Goal: Task Accomplishment & Management: Manage account settings

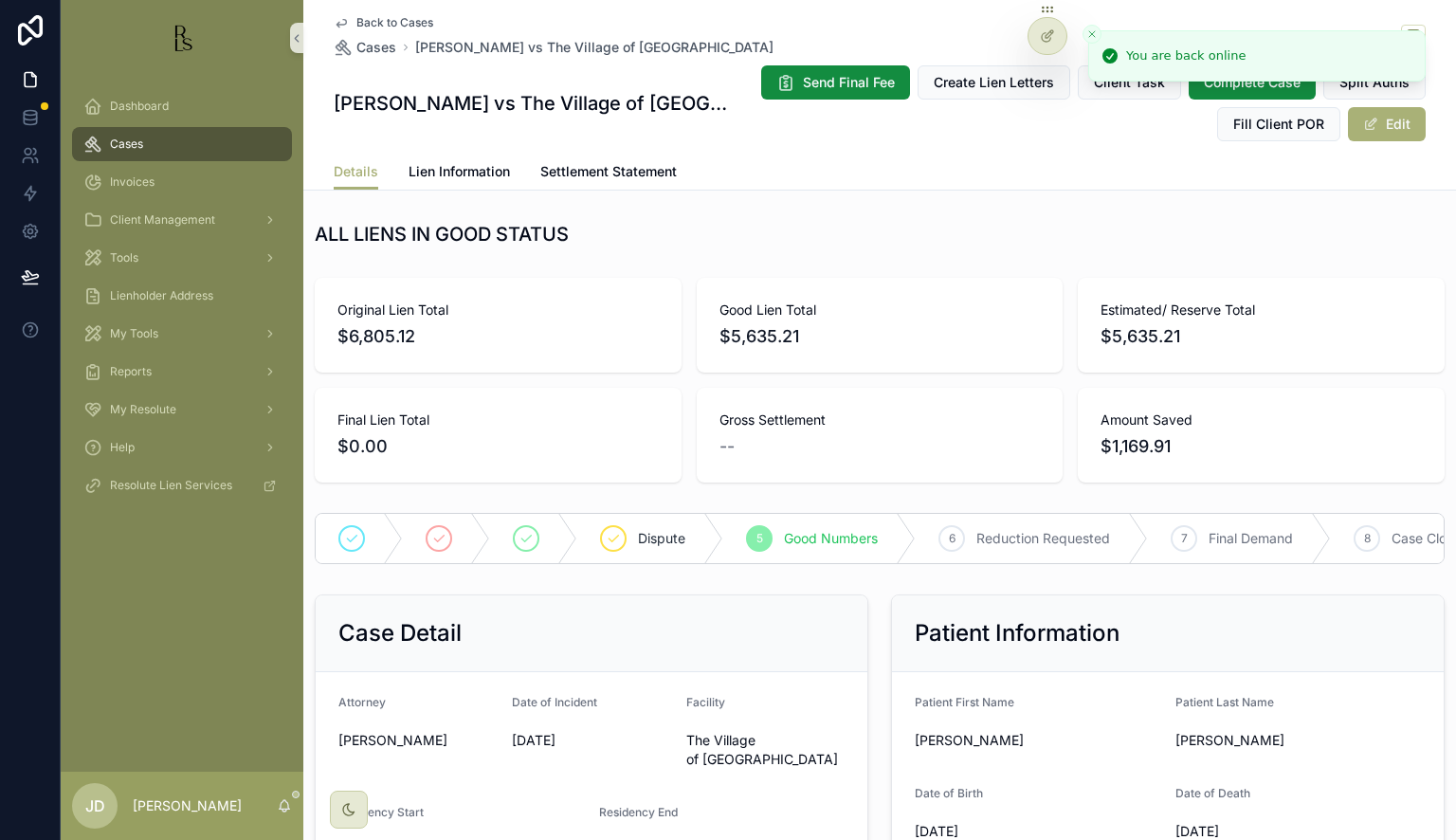
scroll to position [1688, 0]
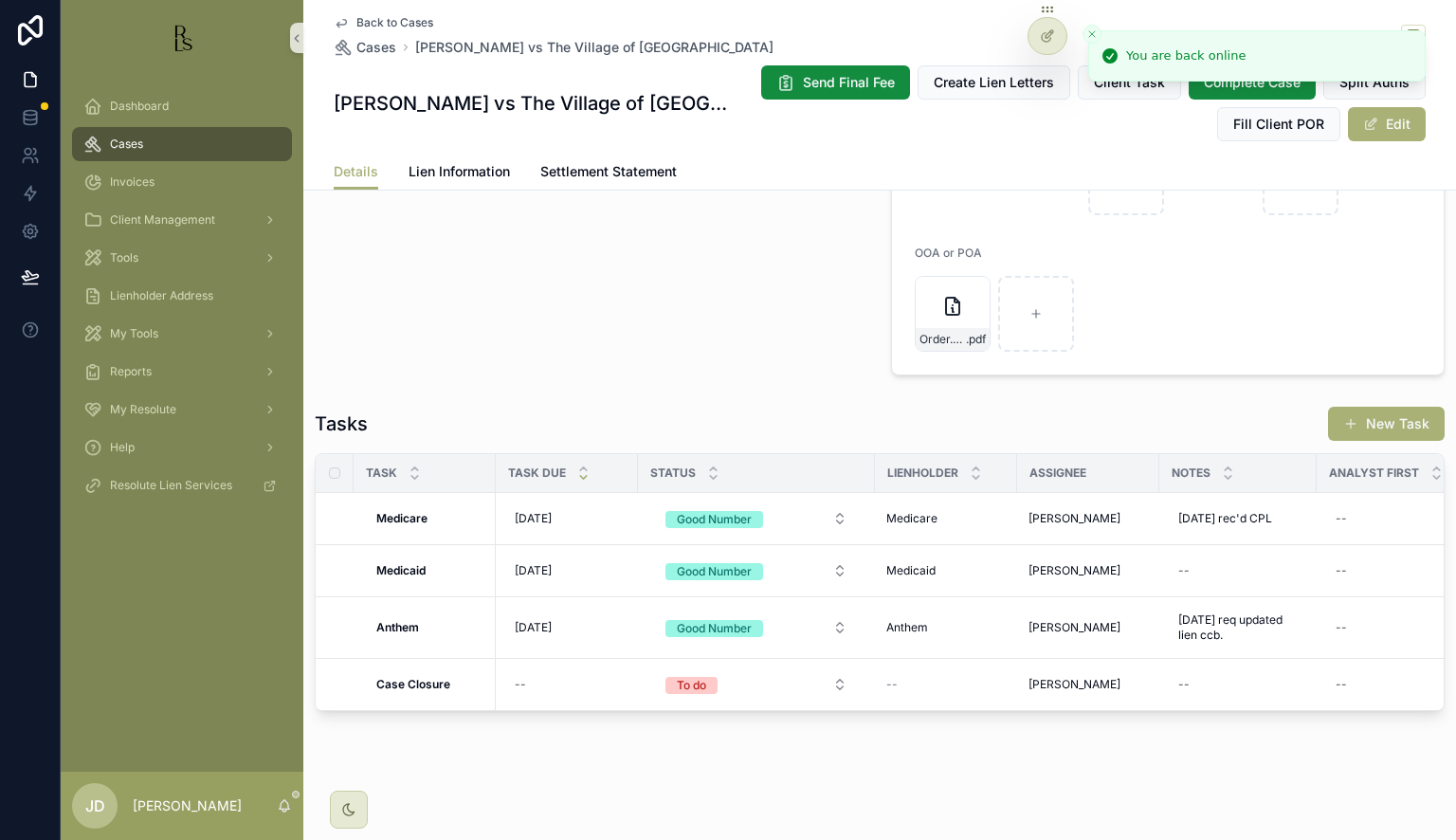
click at [371, 21] on span "Back to Cases" at bounding box center [394, 23] width 77 height 15
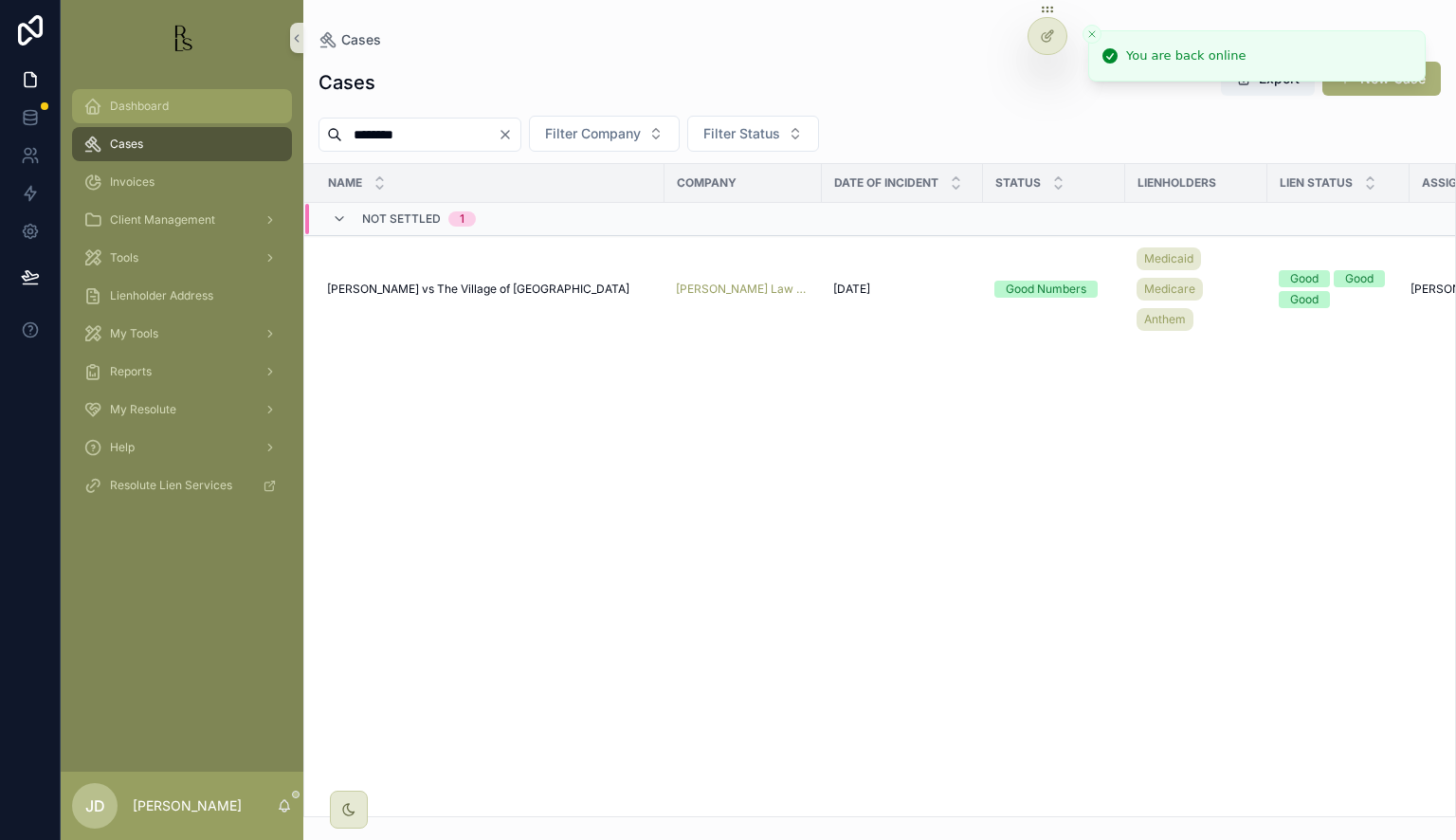
drag, startPoint x: 413, startPoint y: 135, endPoint x: 197, endPoint y: 120, distance: 216.5
click at [199, 124] on div "Dashboard Cases Invoices Client Management Tools Lienholder Address My Tools Re…" at bounding box center [758, 420] width 1395 height 840
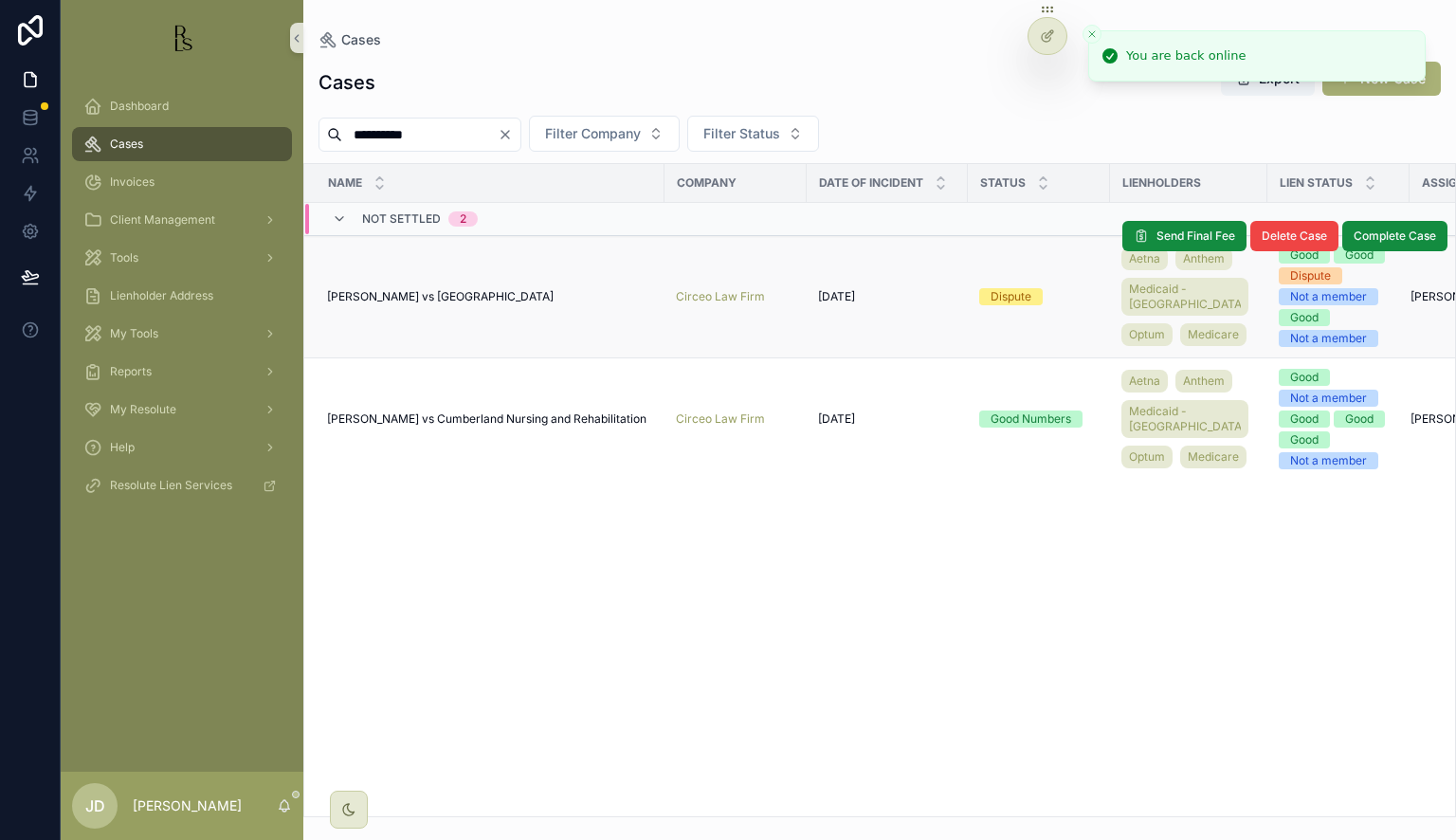
type input "**********"
click at [438, 299] on span "[PERSON_NAME] vs [GEOGRAPHIC_DATA]" at bounding box center [440, 296] width 226 height 15
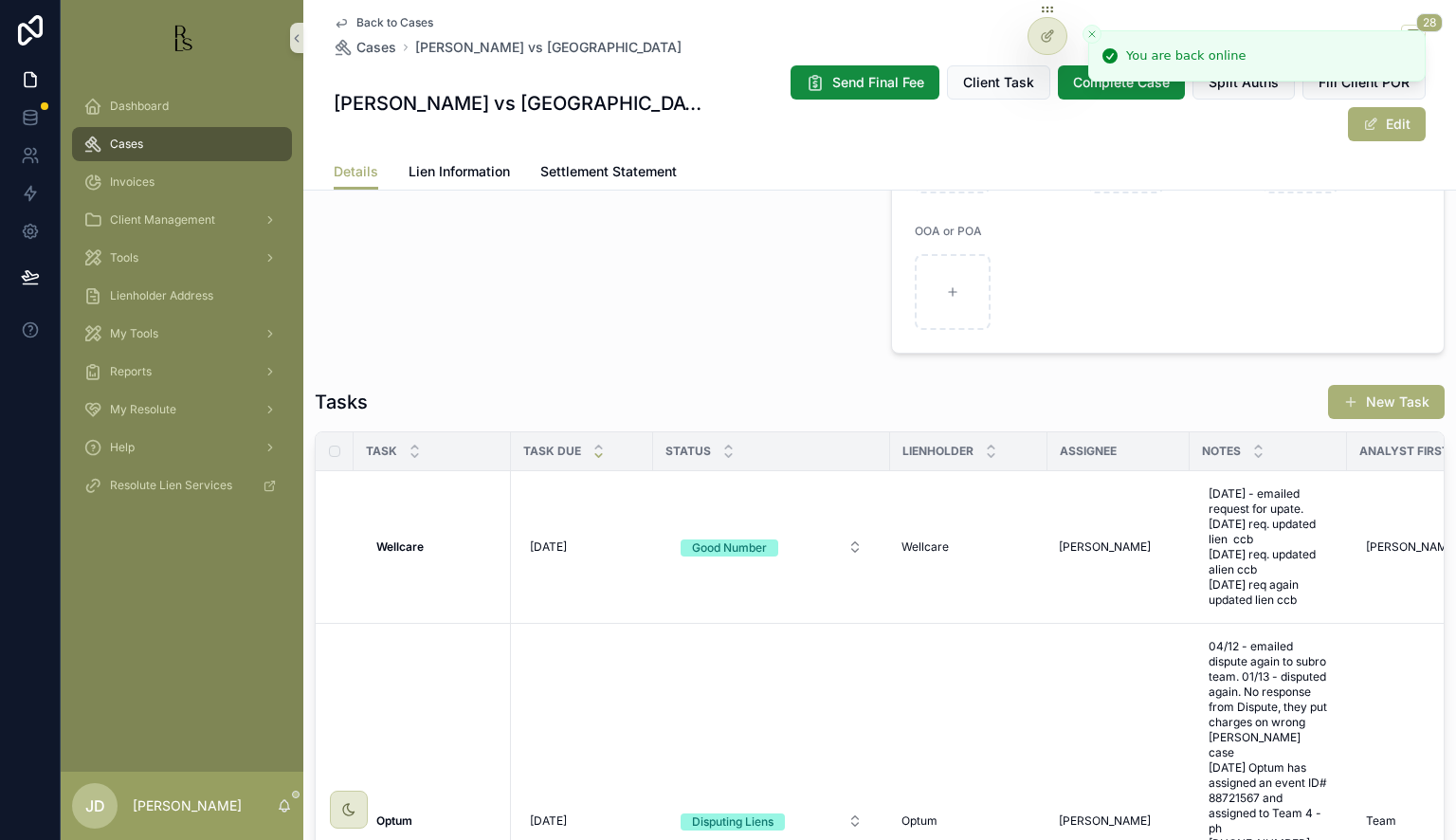
scroll to position [1802, 0]
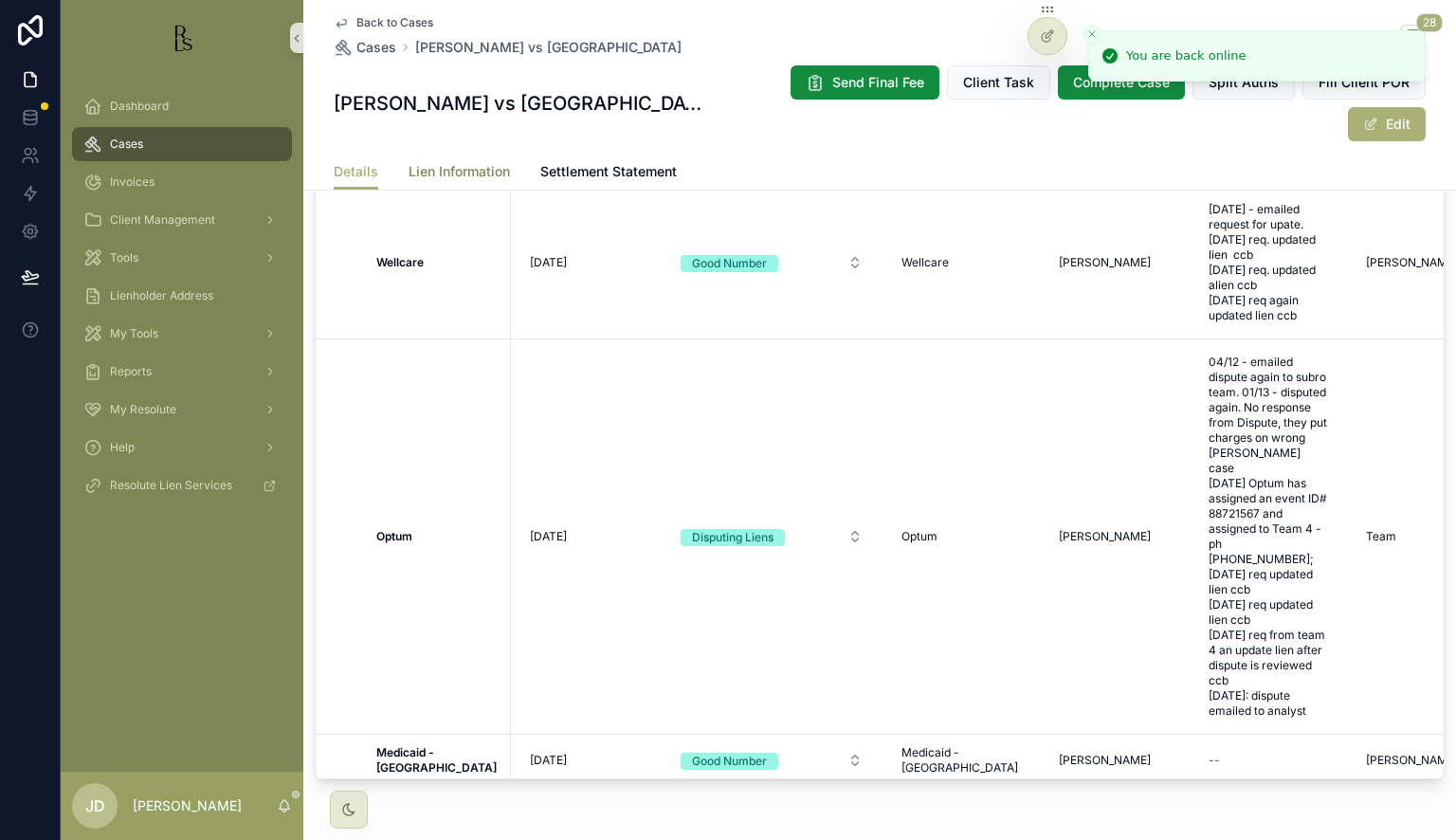
click at [457, 171] on span "Lien Information" at bounding box center [459, 172] width 102 height 19
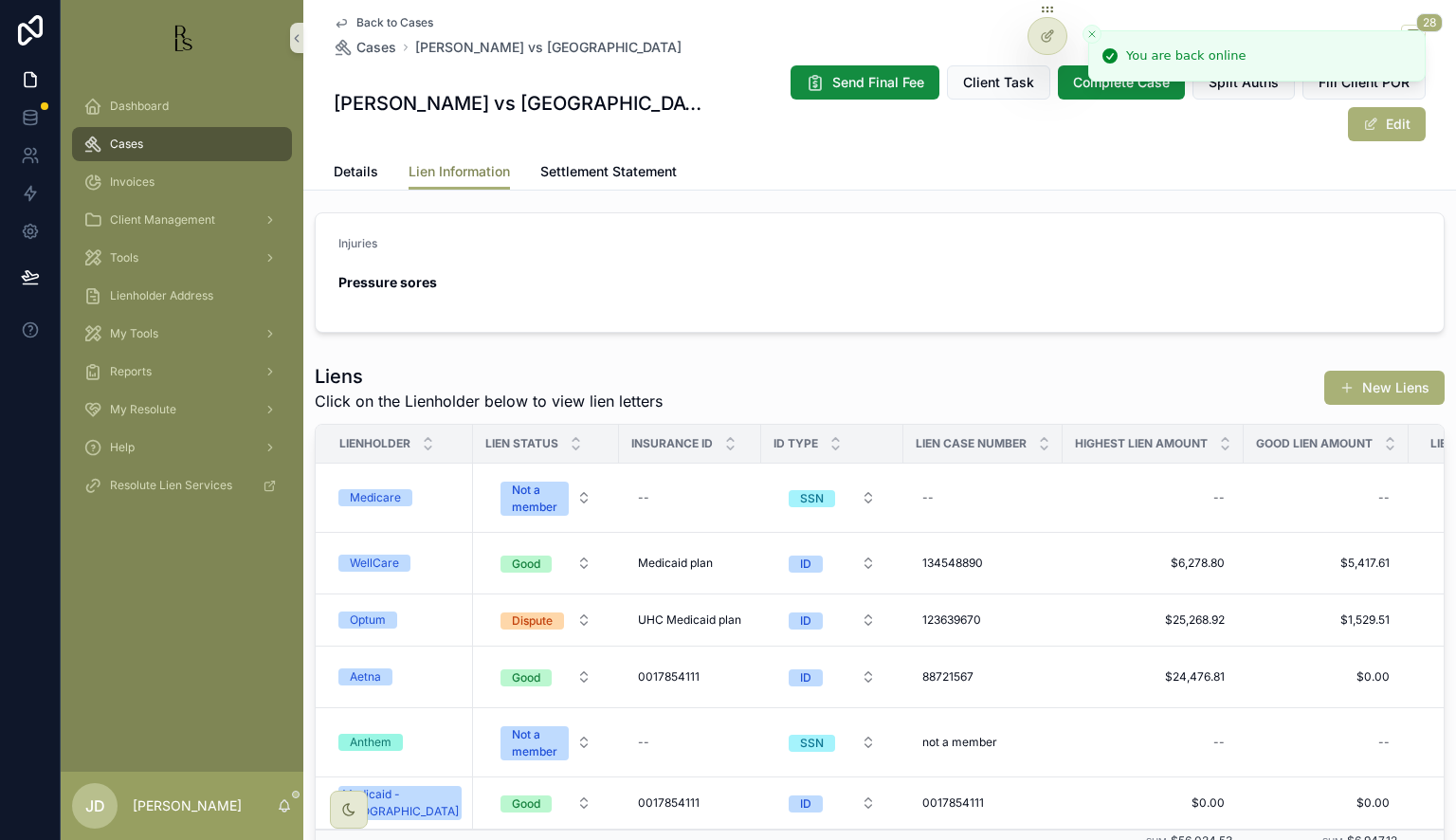
scroll to position [474, 0]
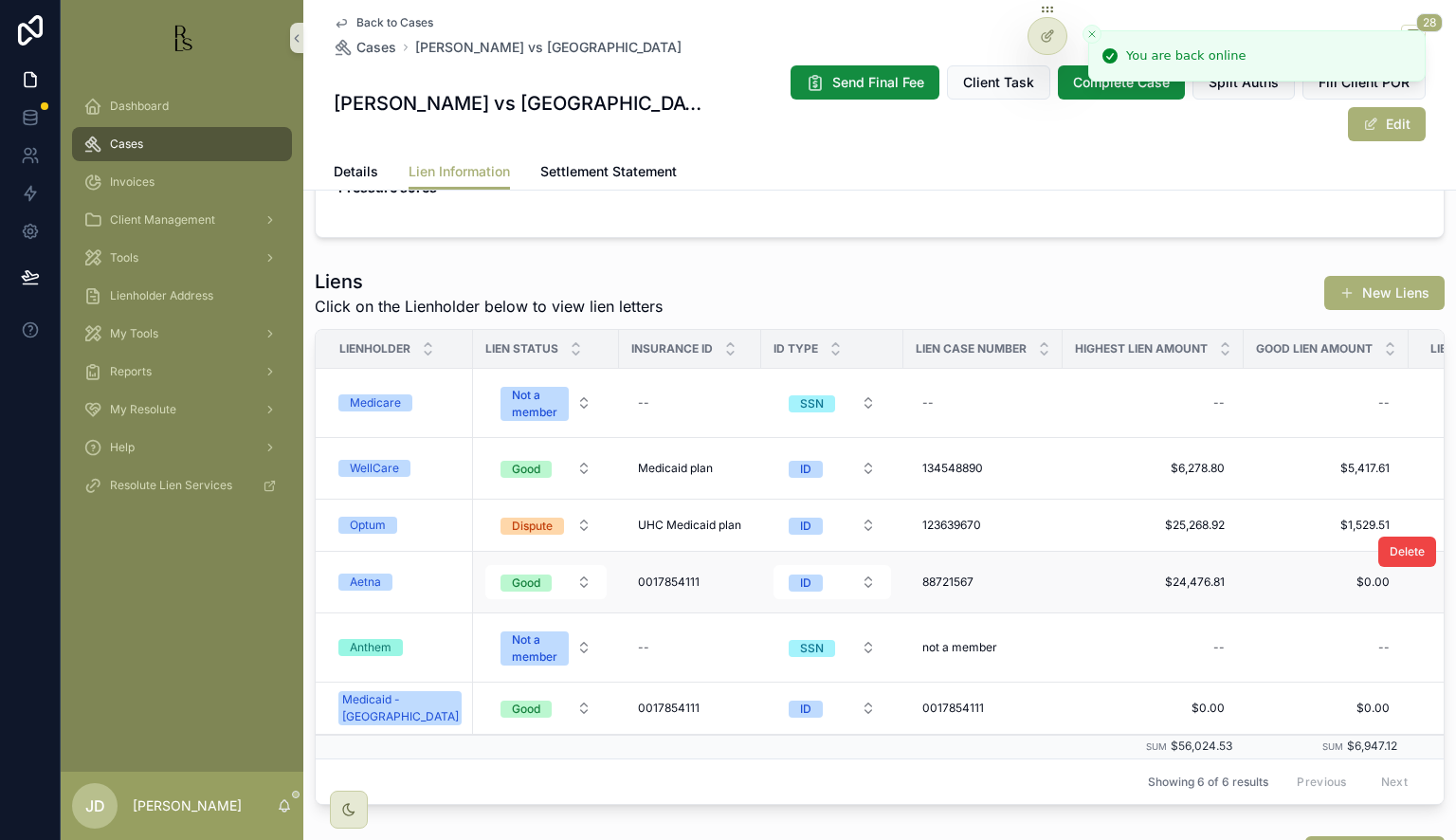
click at [425, 579] on div "Aetna" at bounding box center [400, 582] width 123 height 17
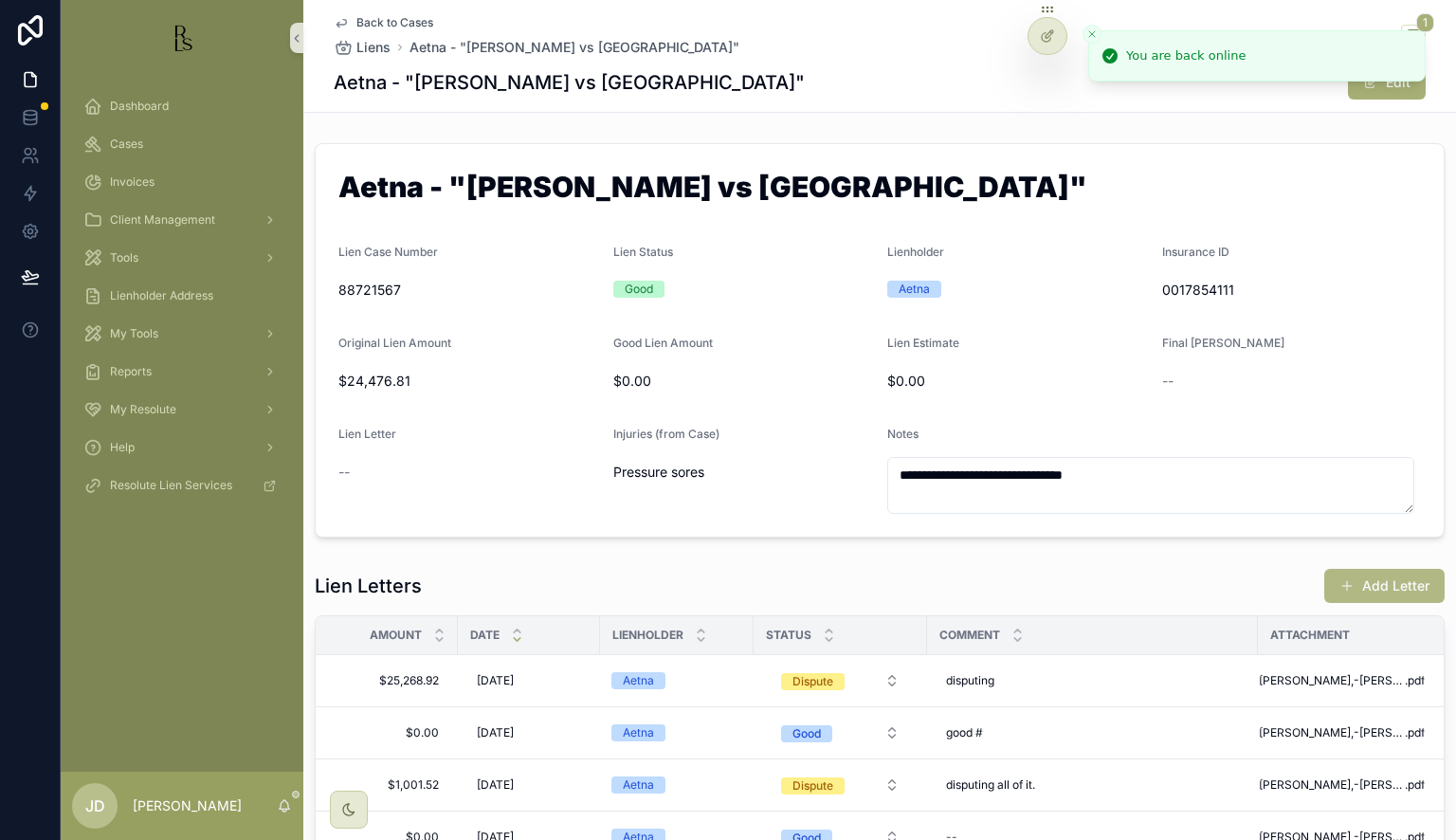
click at [1373, 586] on button "Add Letter" at bounding box center [1384, 586] width 121 height 34
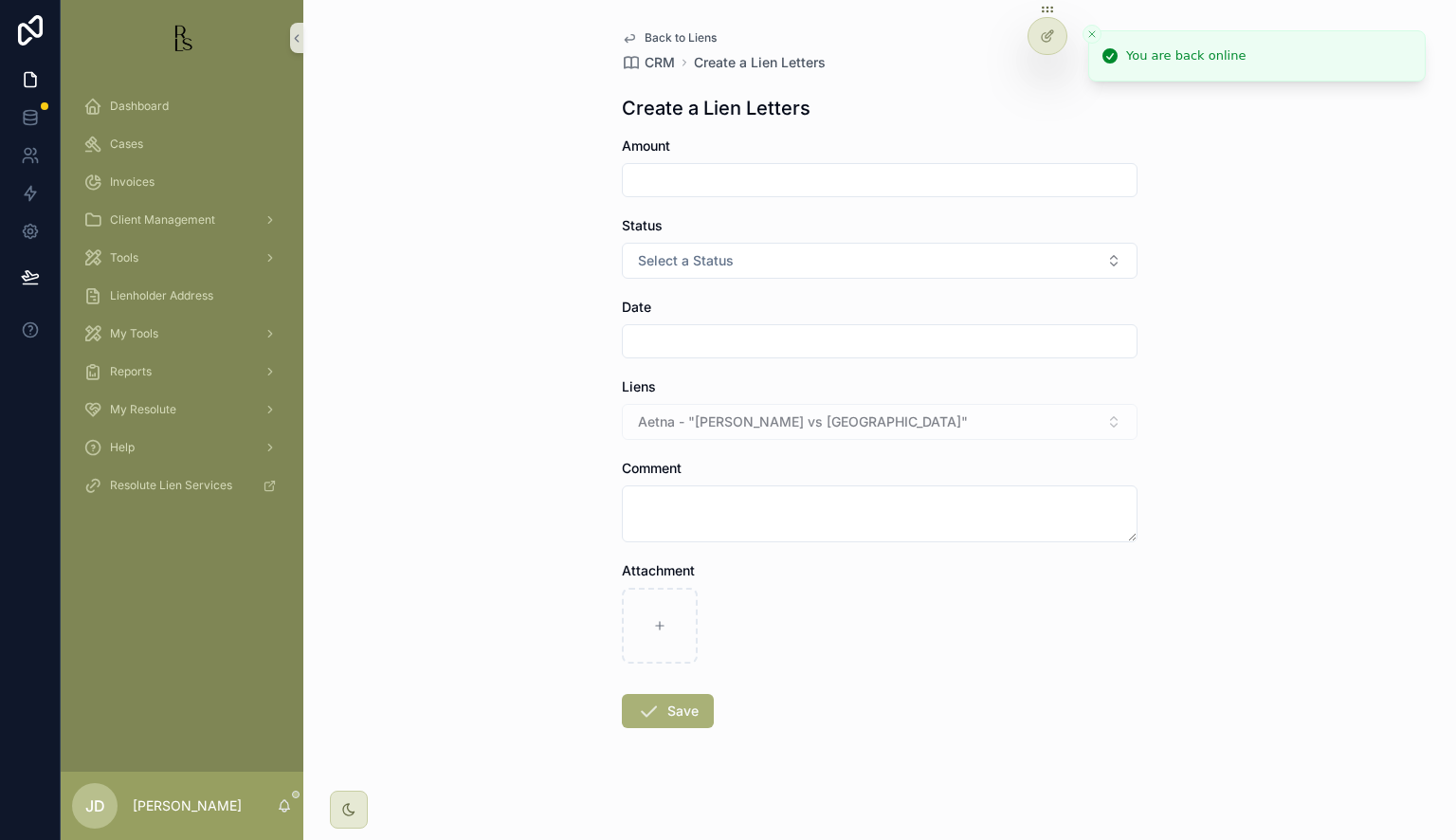
click at [641, 159] on div "Amount" at bounding box center [879, 167] width 516 height 61
click at [652, 181] on input "scrollable content" at bounding box center [879, 181] width 514 height 27
type input "**********"
click at [735, 256] on button "Select a Status" at bounding box center [879, 260] width 516 height 36
click at [695, 347] on div "Dispute" at bounding box center [872, 336] width 506 height 29
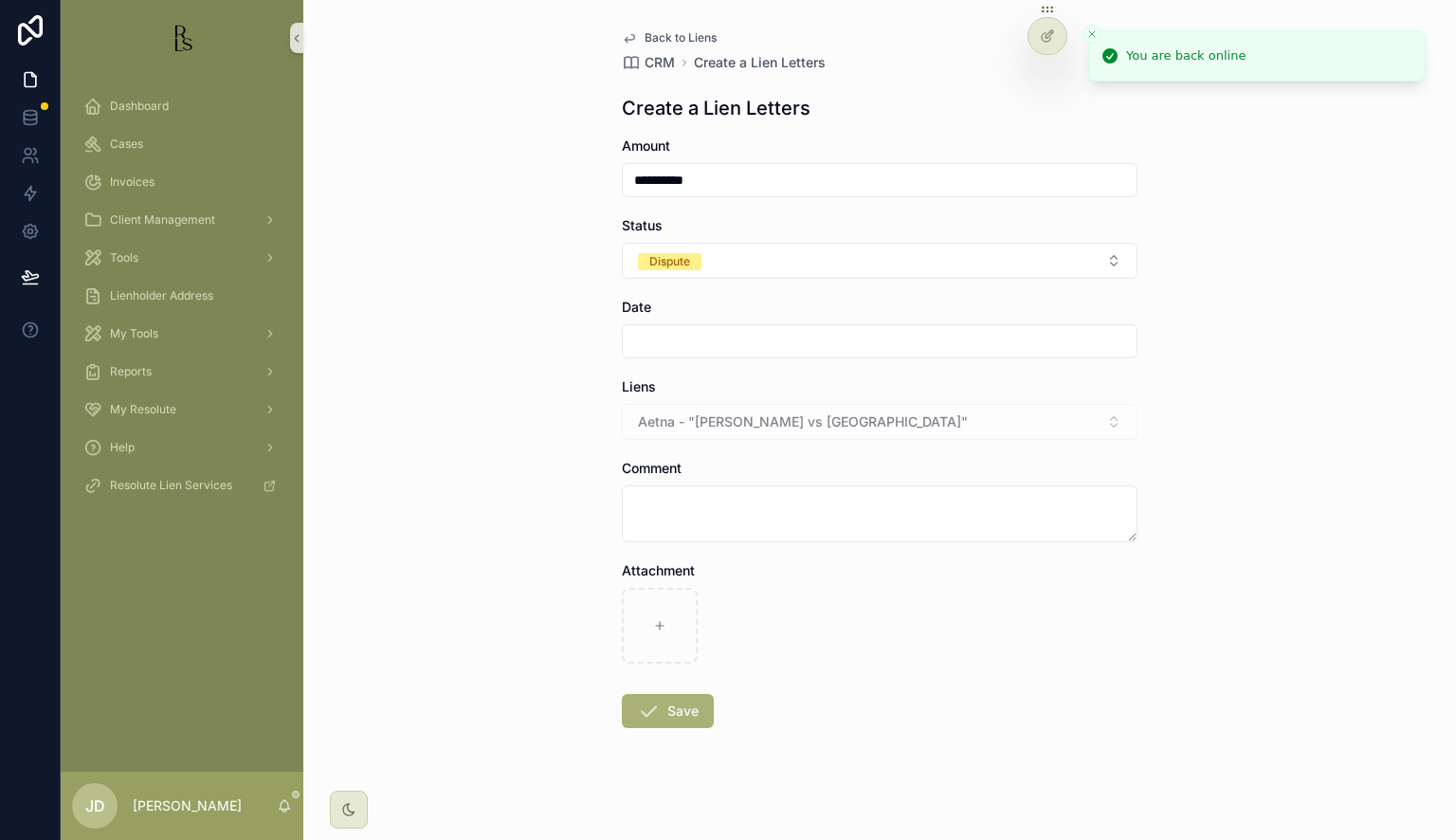
click at [689, 346] on input "scrollable content" at bounding box center [879, 341] width 514 height 27
click at [838, 530] on button "9" at bounding box center [839, 541] width 34 height 34
type input "********"
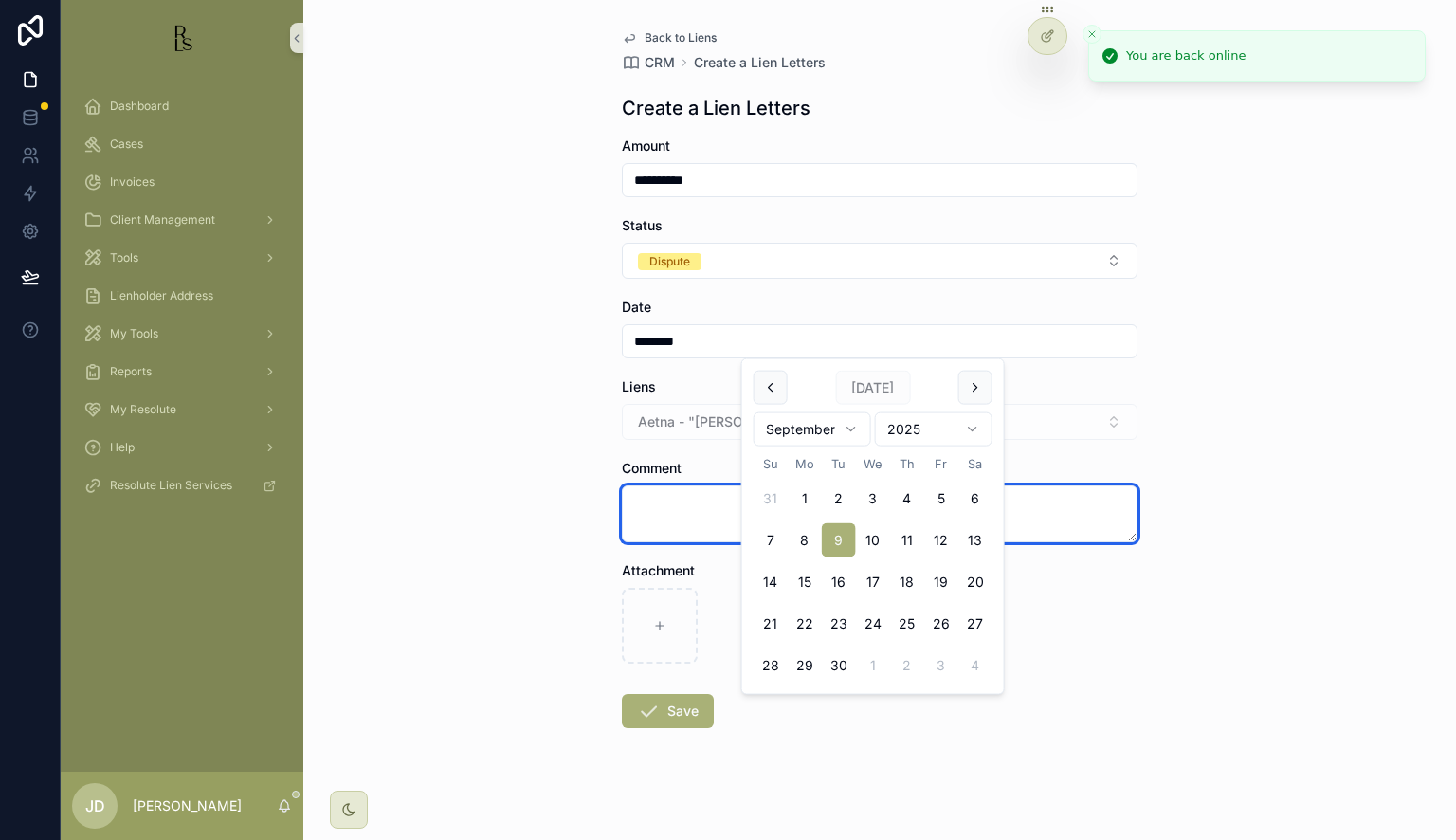
click at [671, 508] on textarea "scrollable content" at bounding box center [879, 514] width 516 height 57
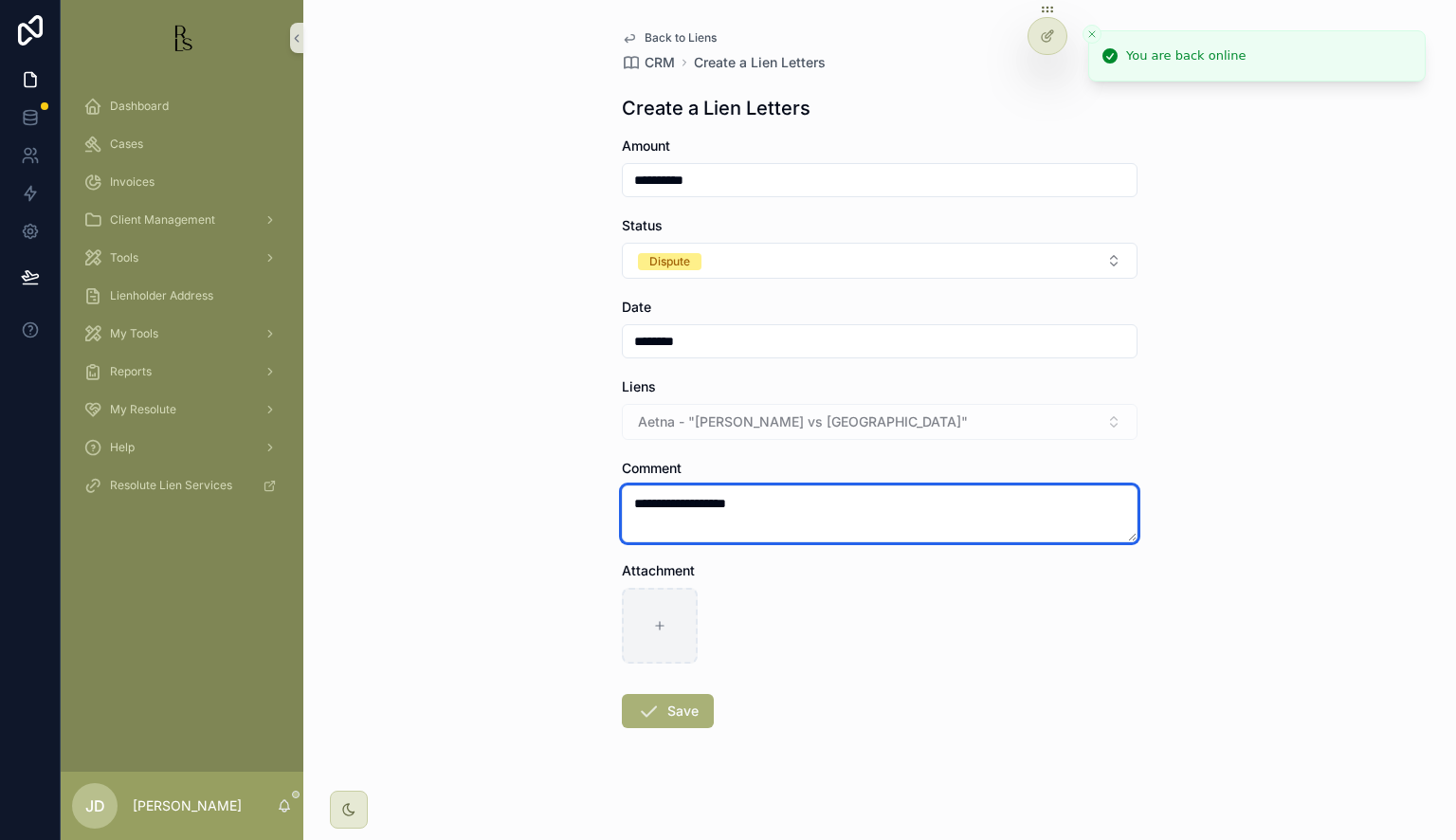
type textarea "**********"
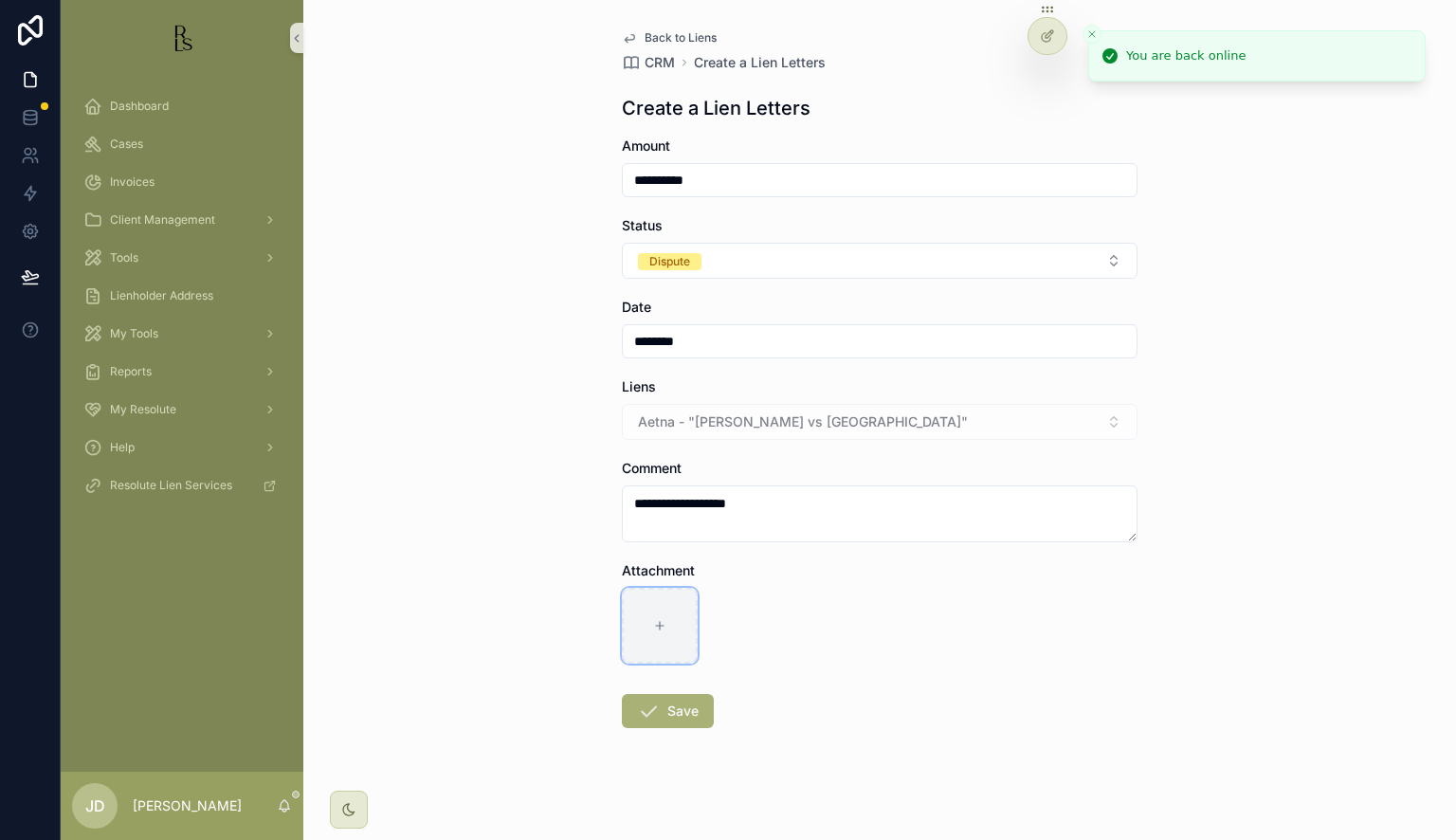
click at [654, 634] on div "scrollable content" at bounding box center [660, 626] width 76 height 76
type input "**********"
click at [640, 701] on icon "scrollable content" at bounding box center [649, 711] width 23 height 23
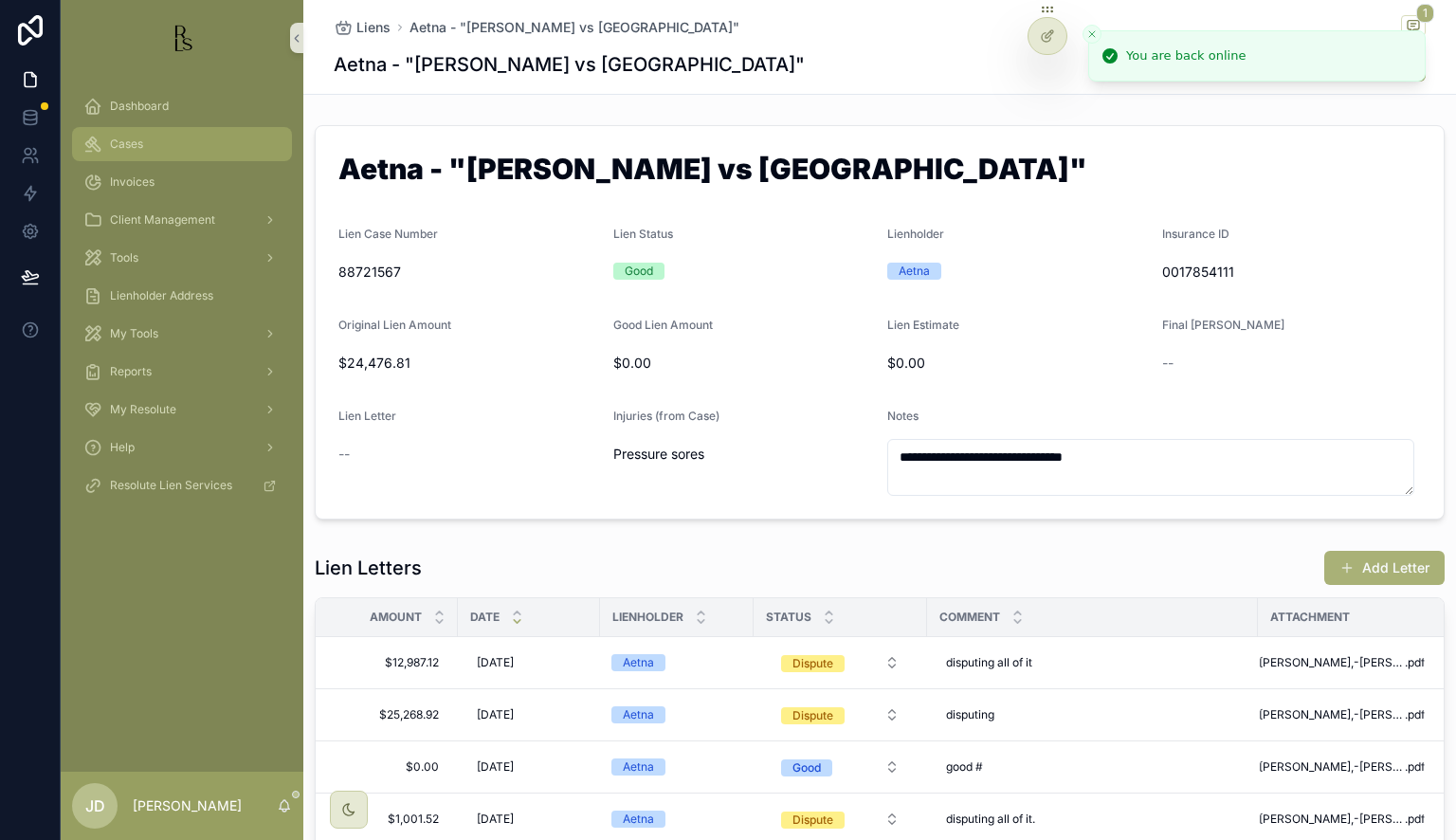
click at [114, 145] on span "Cases" at bounding box center [126, 144] width 33 height 15
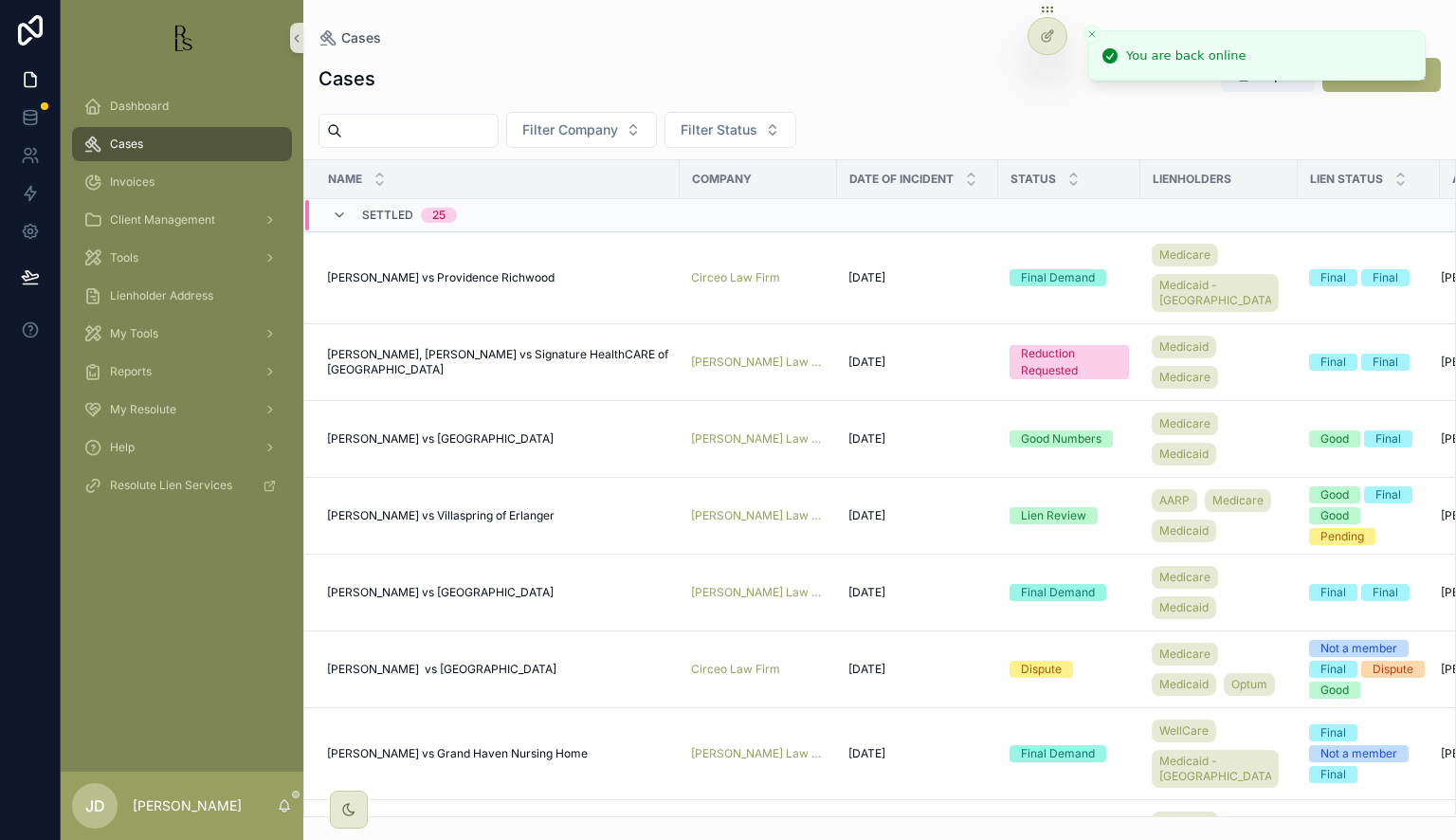
click at [383, 128] on input "scrollable content" at bounding box center [420, 131] width 156 height 27
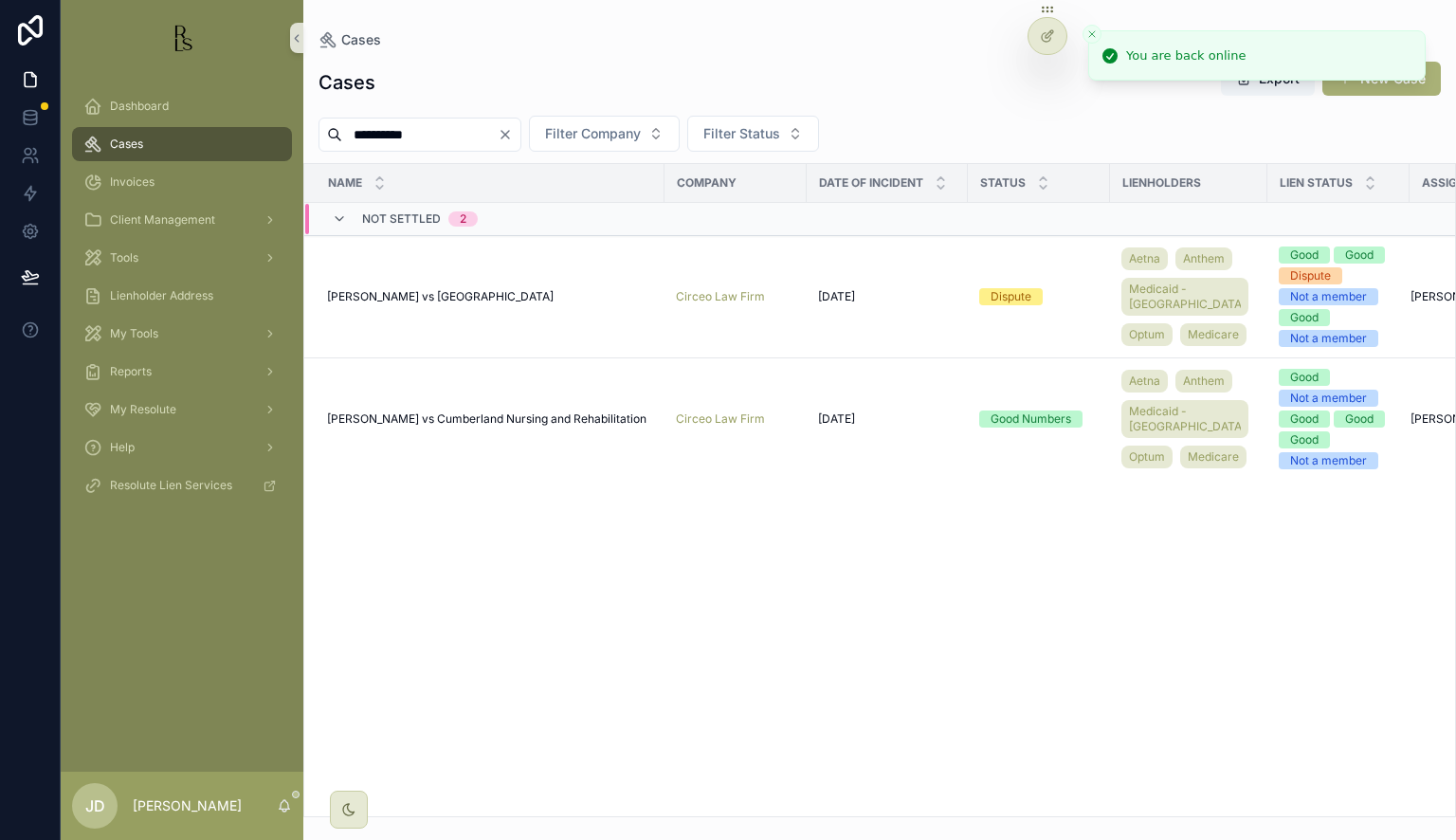
type input "**********"
click at [520, 427] on span "[PERSON_NAME] vs Cumberland Nursing and Rehabilitation" at bounding box center [486, 419] width 319 height 15
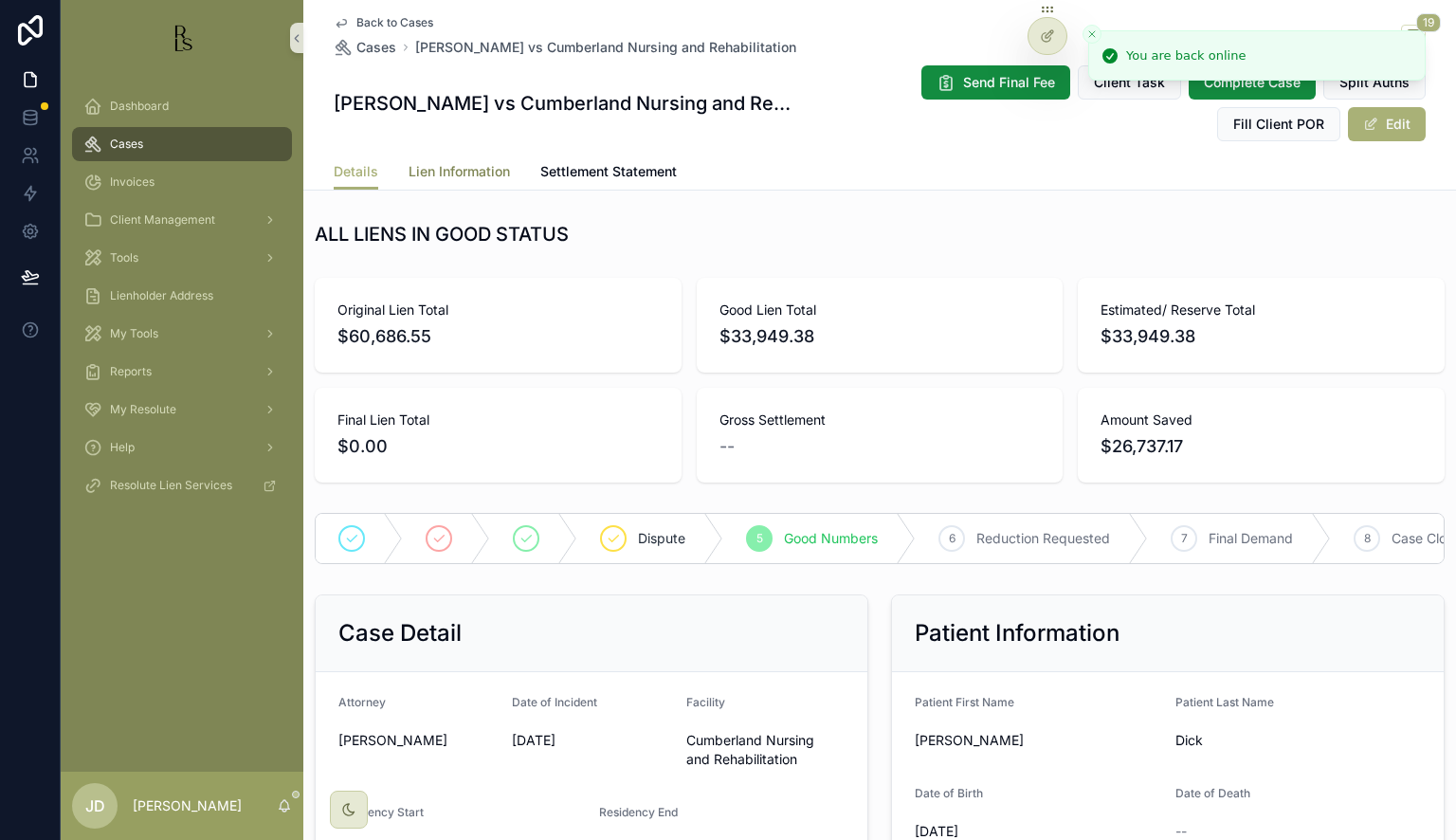
click at [472, 167] on span "Lien Information" at bounding box center [459, 172] width 102 height 19
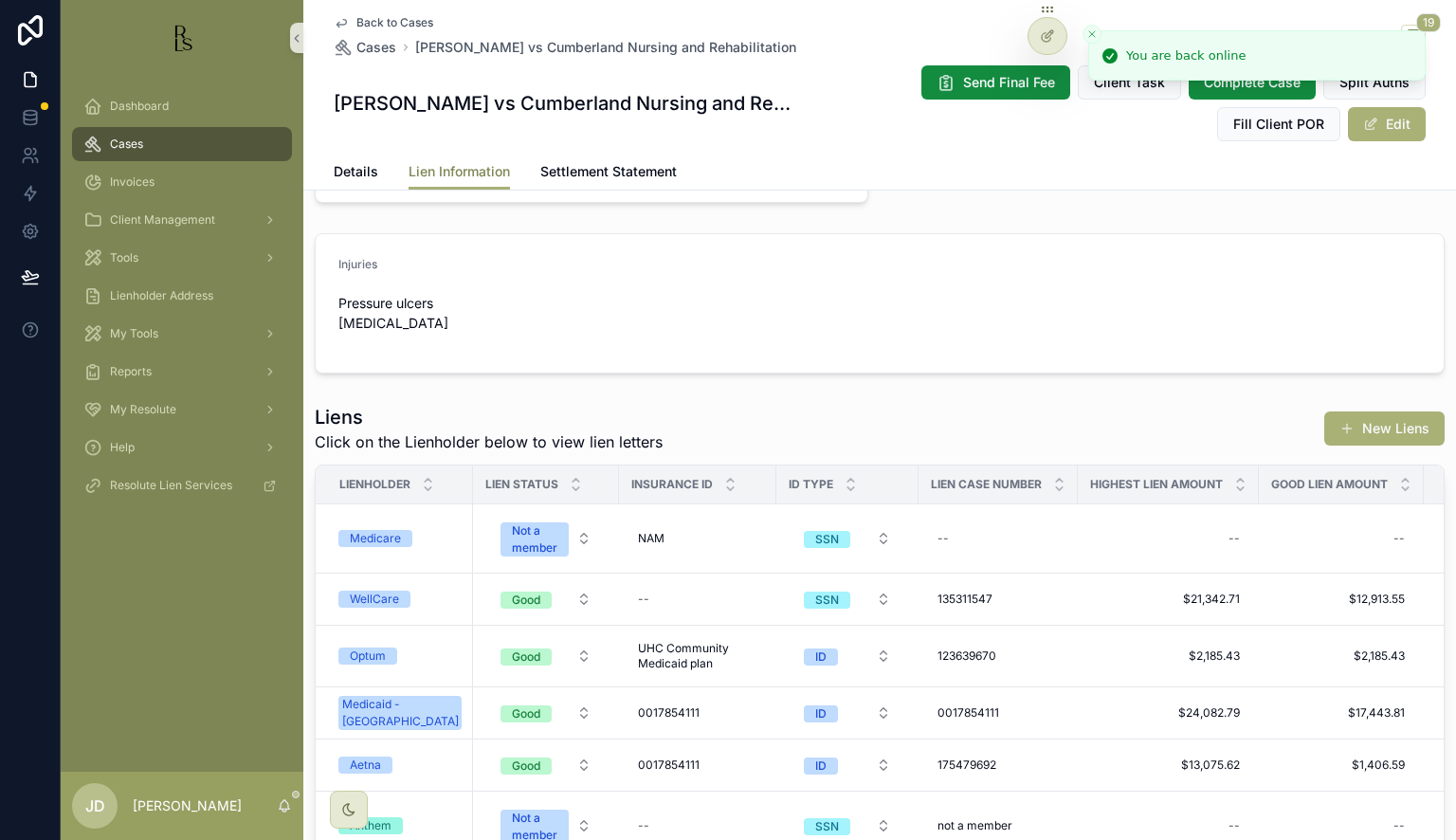
scroll to position [453, 0]
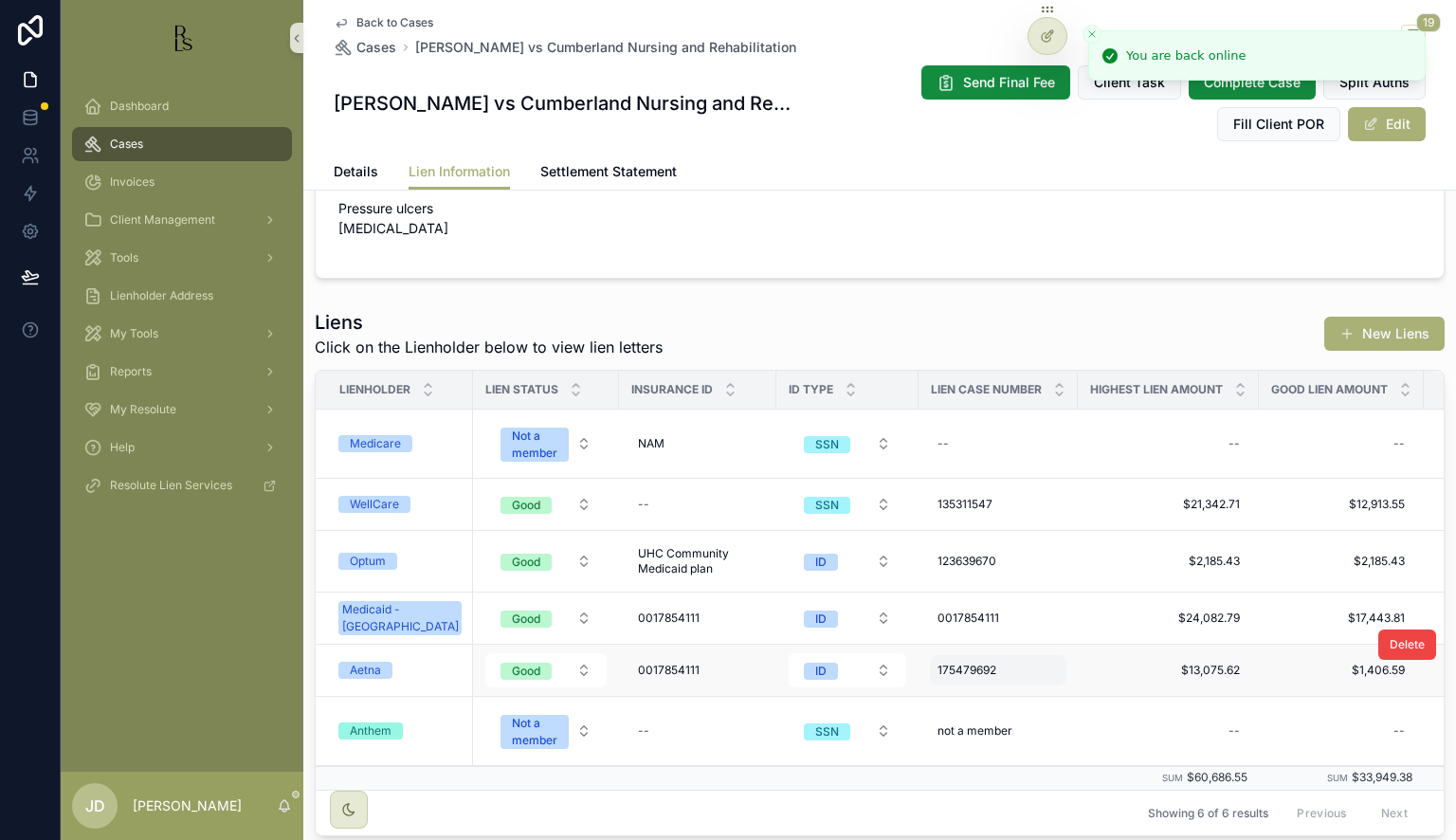
click at [940, 670] on span "175479692" at bounding box center [967, 670] width 59 height 15
drag, startPoint x: 928, startPoint y: 694, endPoint x: 1032, endPoint y: 697, distance: 104.0
click at [1032, 697] on input "*********" at bounding box center [1014, 696] width 180 height 27
click at [1152, 693] on icon "scrollable content" at bounding box center [1153, 694] width 15 height 15
click at [356, 29] on span "Back to Cases" at bounding box center [394, 23] width 77 height 15
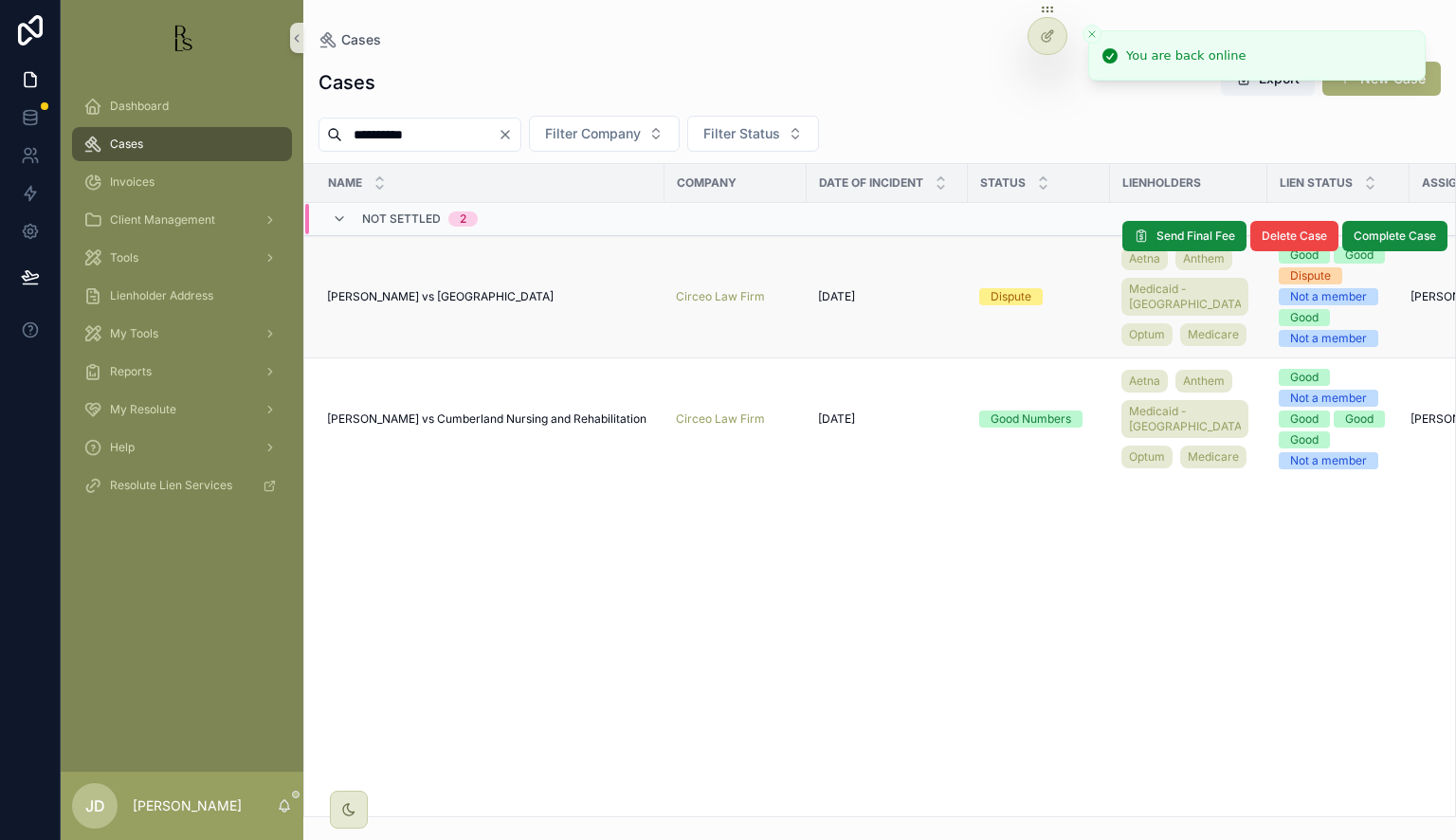
click at [445, 296] on span "[PERSON_NAME] vs [GEOGRAPHIC_DATA]" at bounding box center [440, 296] width 226 height 15
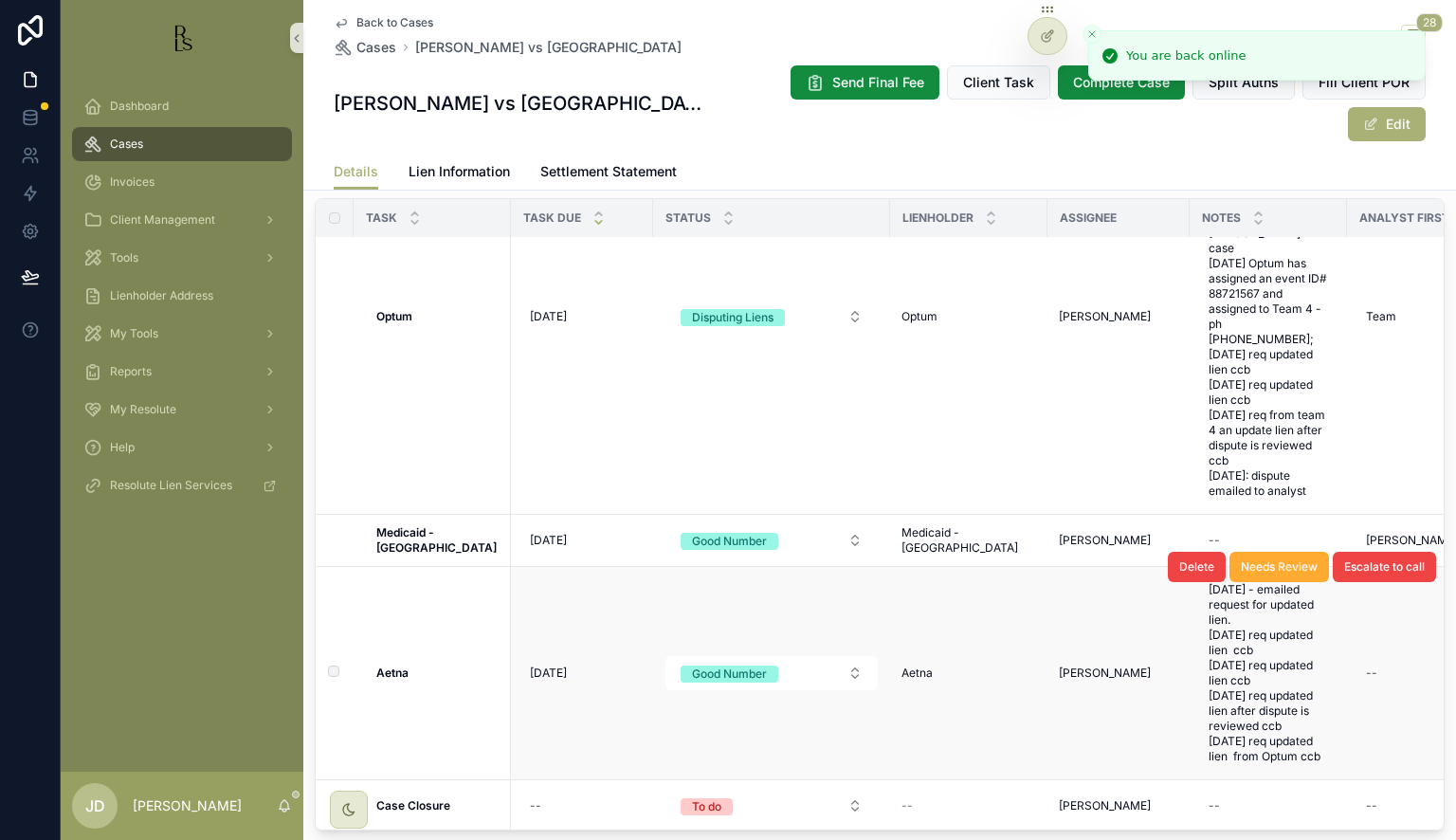
scroll to position [1802, 0]
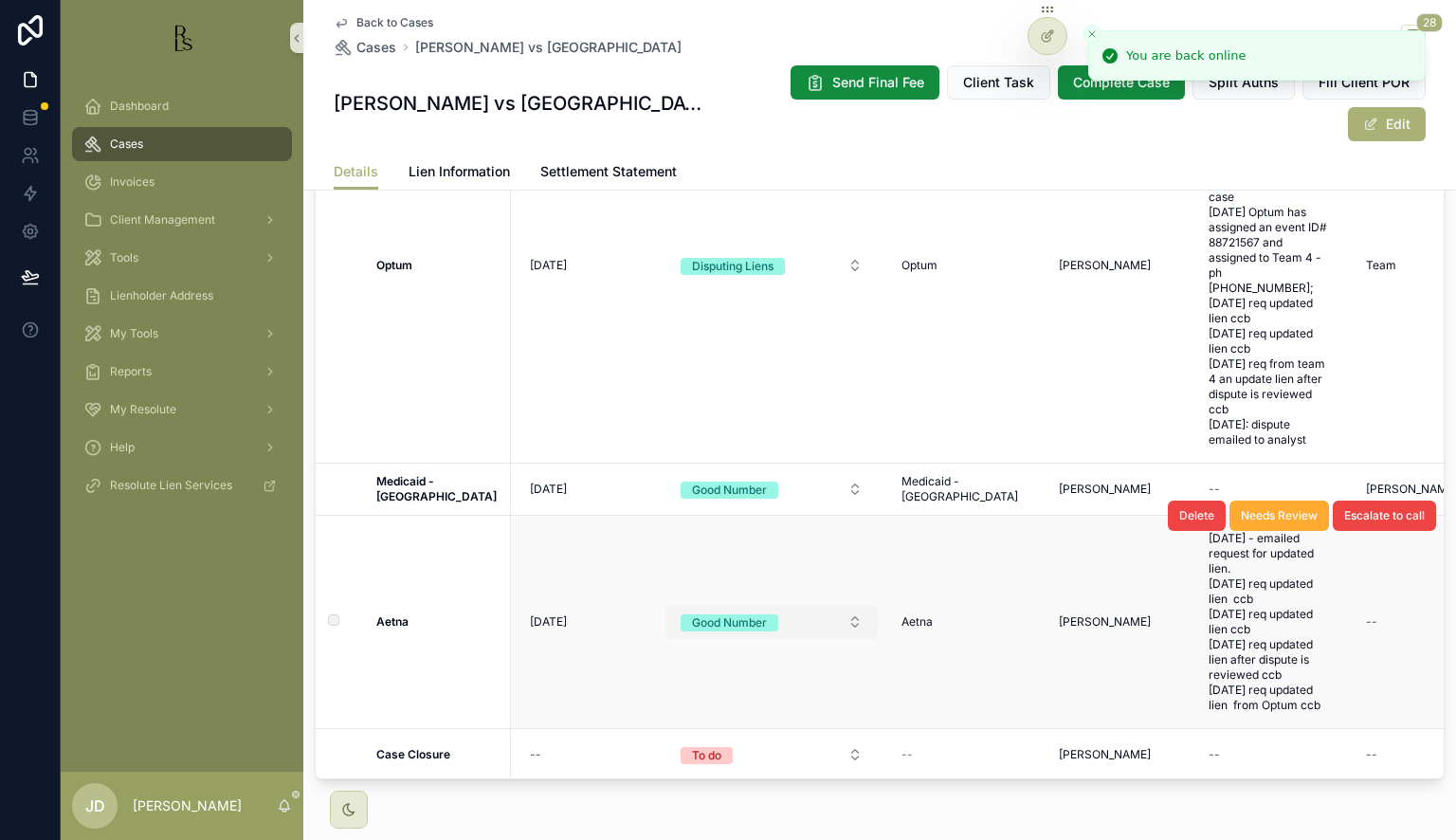
click at [776, 605] on button "Good Number" at bounding box center [771, 622] width 213 height 34
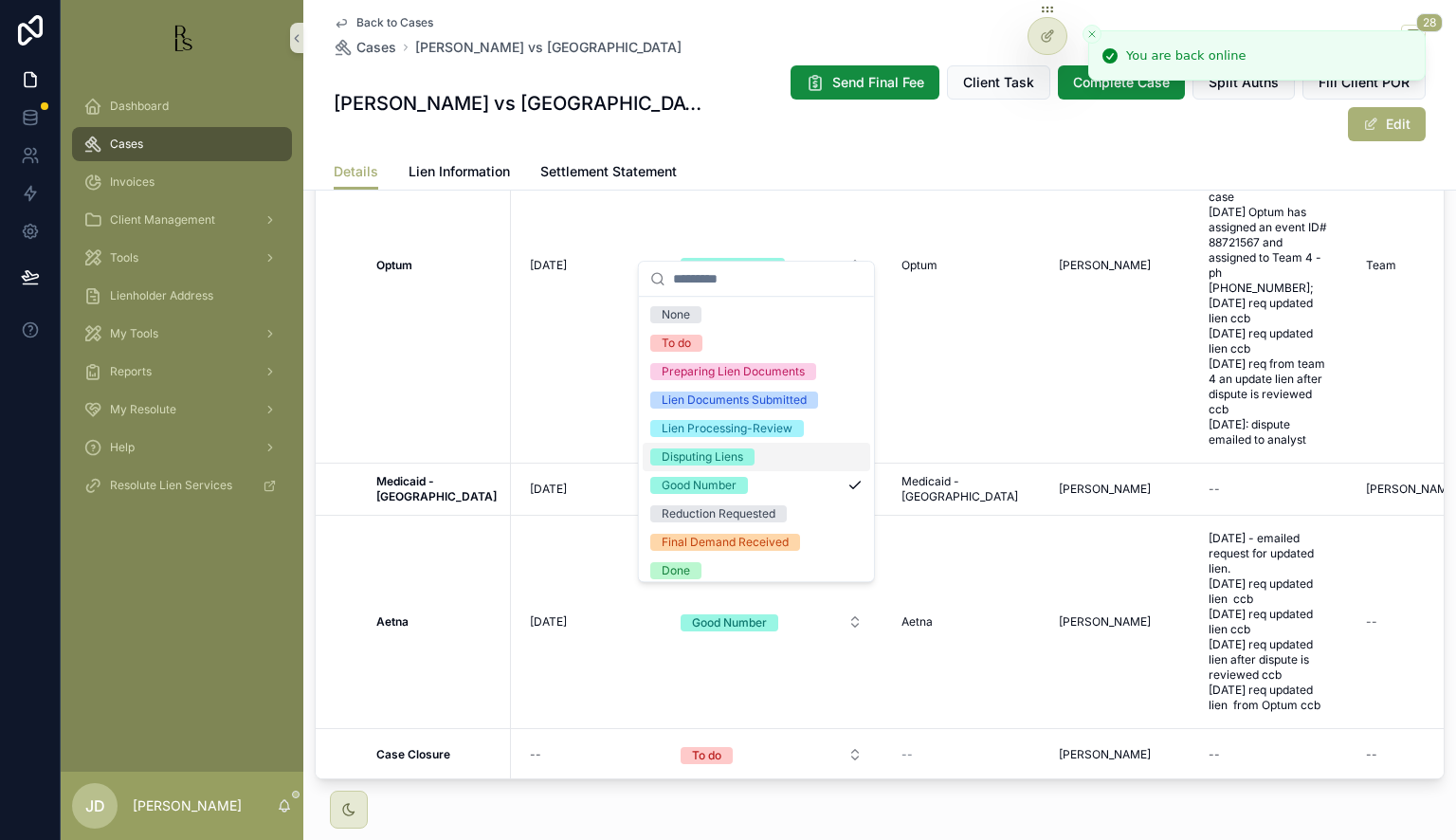
click at [707, 456] on div "Disputing Liens" at bounding box center [702, 457] width 82 height 17
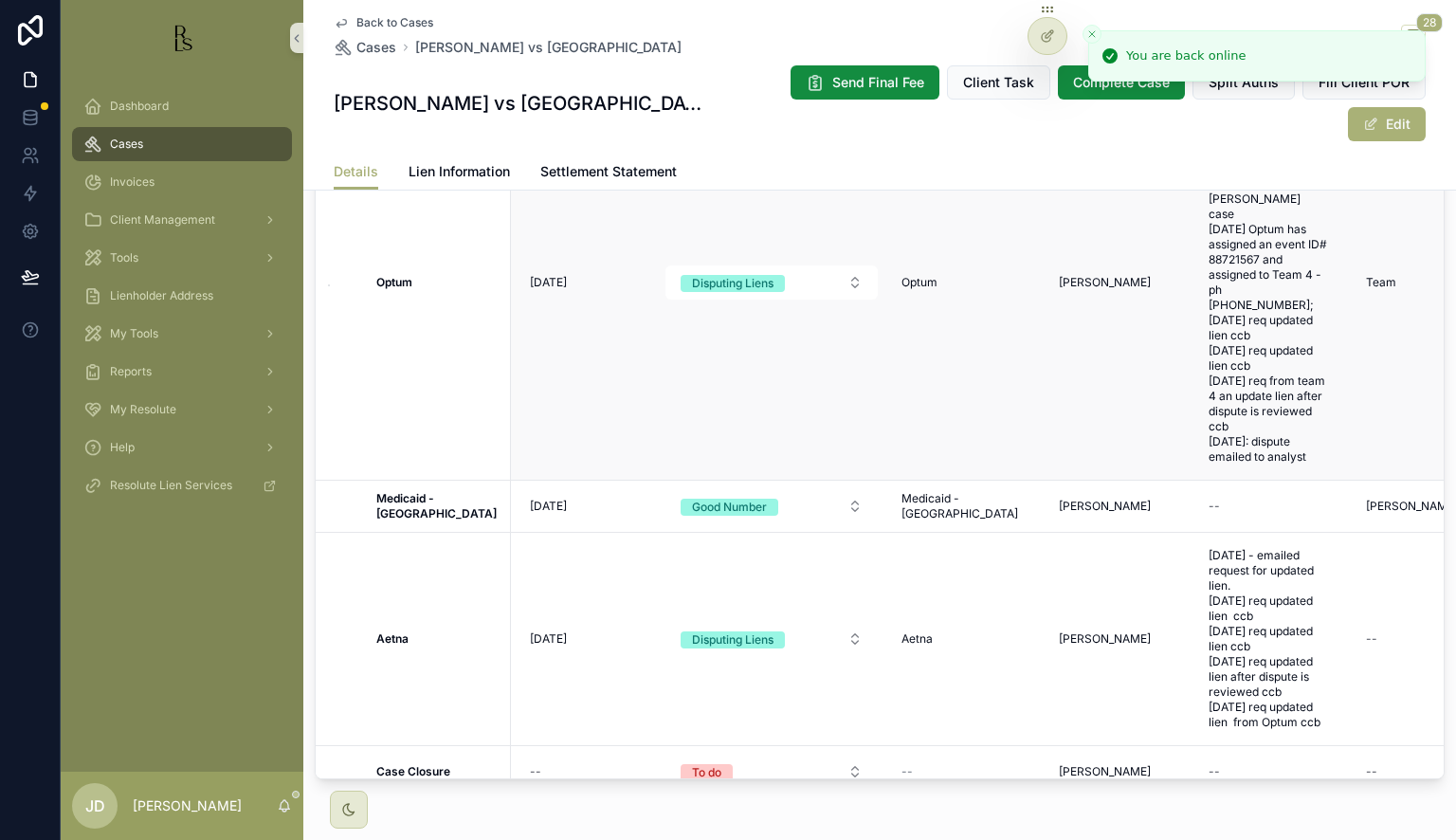
scroll to position [271, 0]
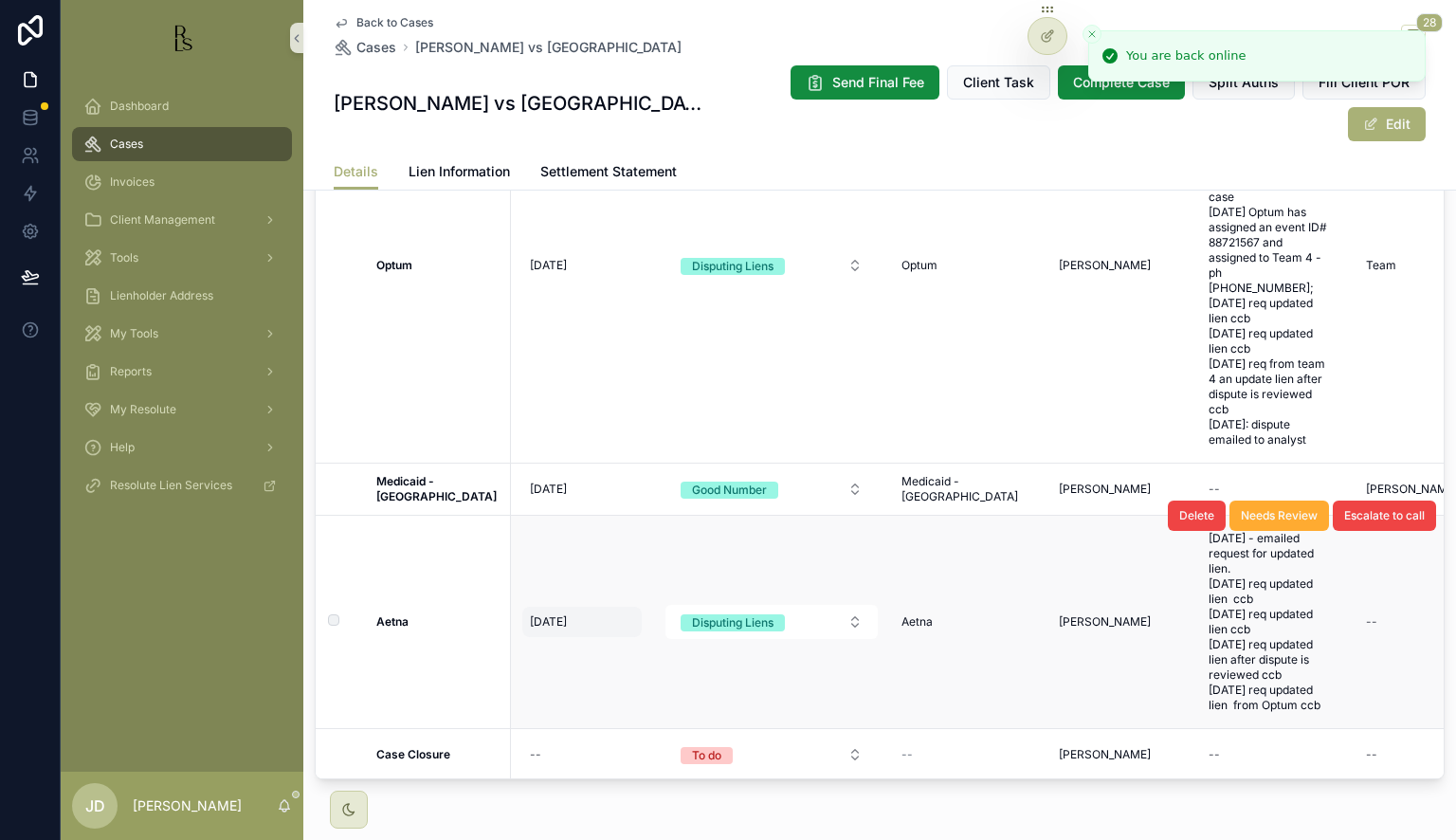
click at [544, 615] on span "[DATE]" at bounding box center [548, 622] width 37 height 15
click at [530, 615] on span "[DATE]" at bounding box center [548, 622] width 37 height 15
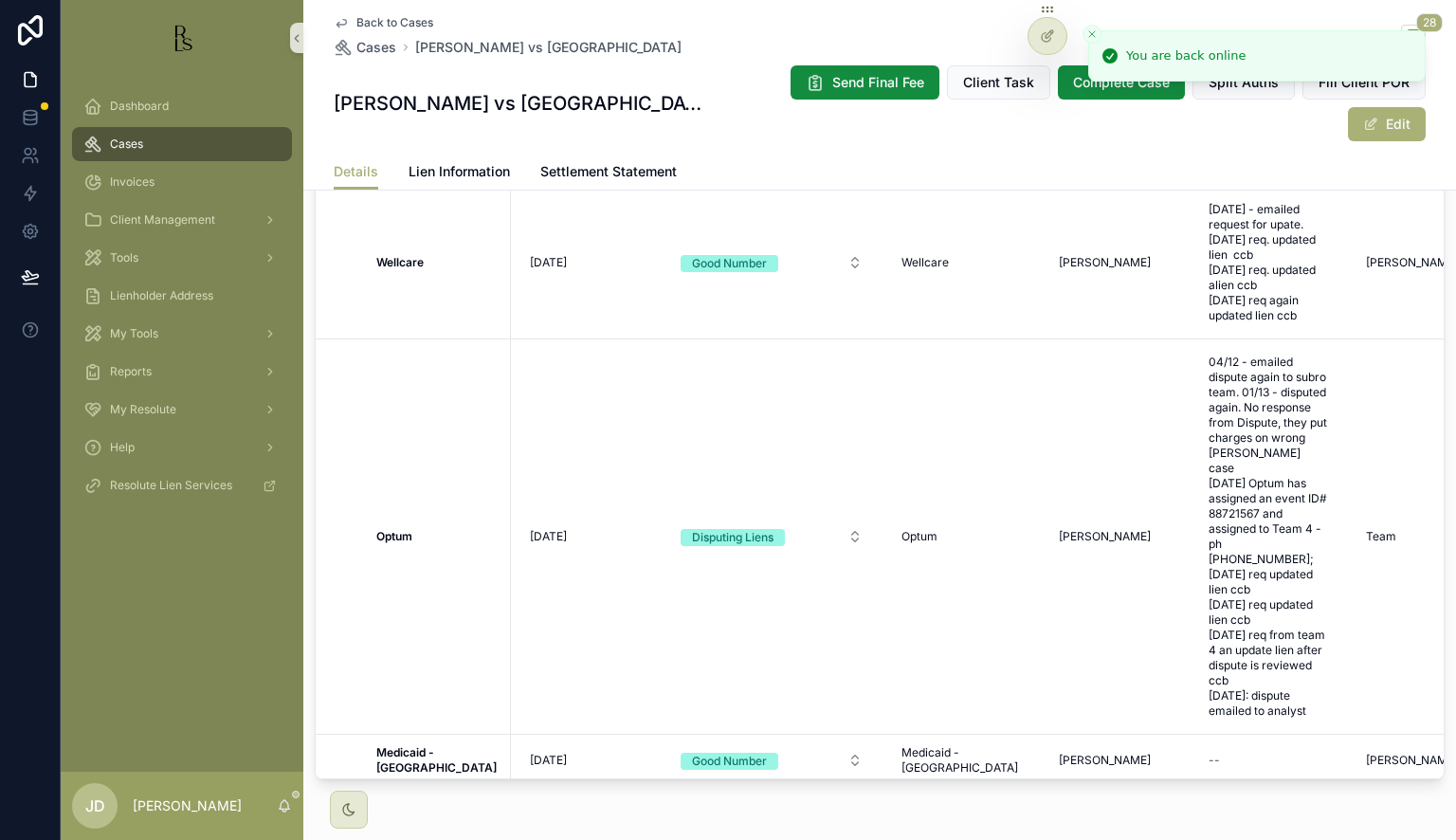
drag, startPoint x: 526, startPoint y: 627, endPoint x: 541, endPoint y: 629, distance: 15.1
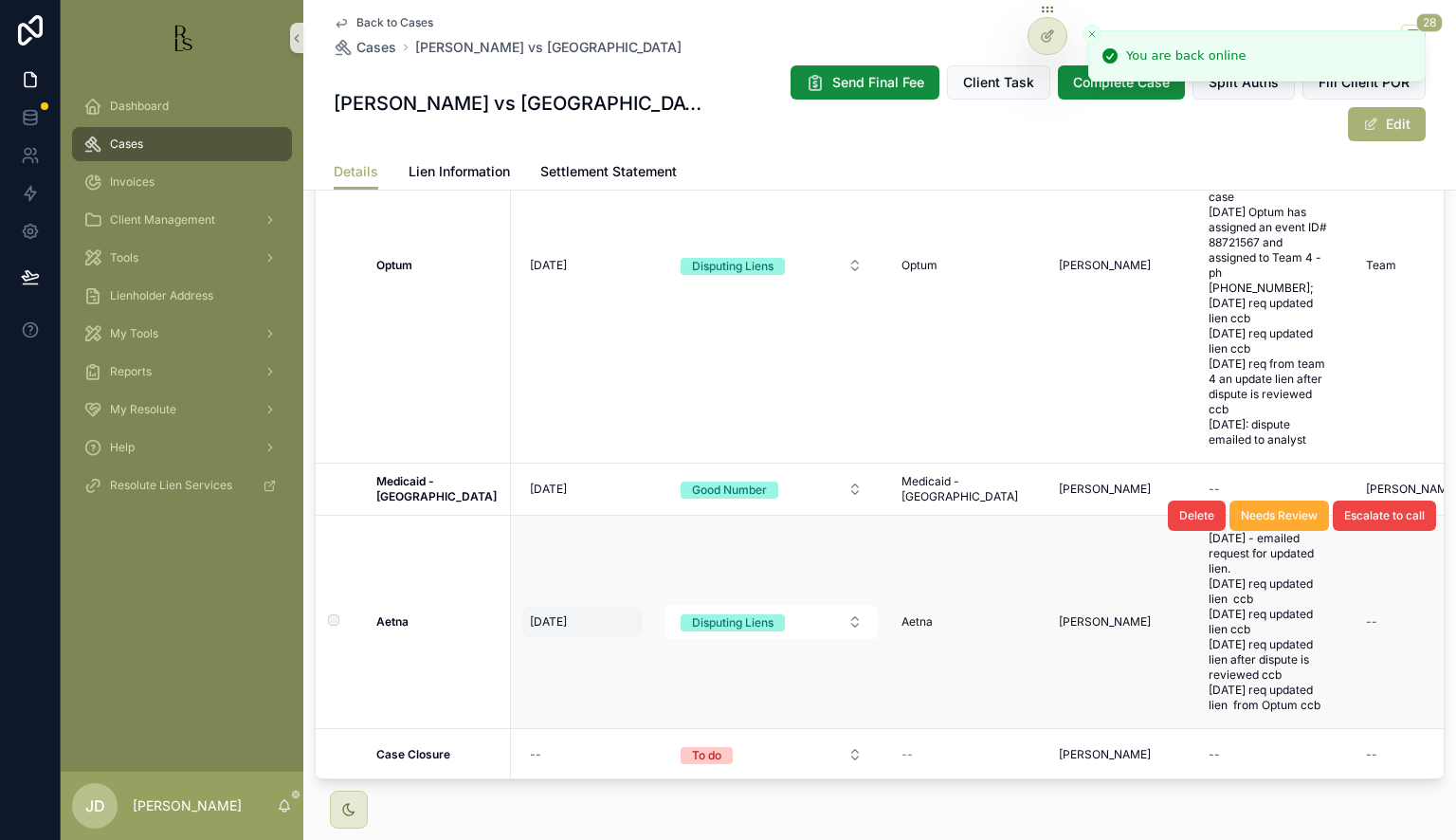
click at [540, 615] on span "[DATE]" at bounding box center [548, 622] width 37 height 15
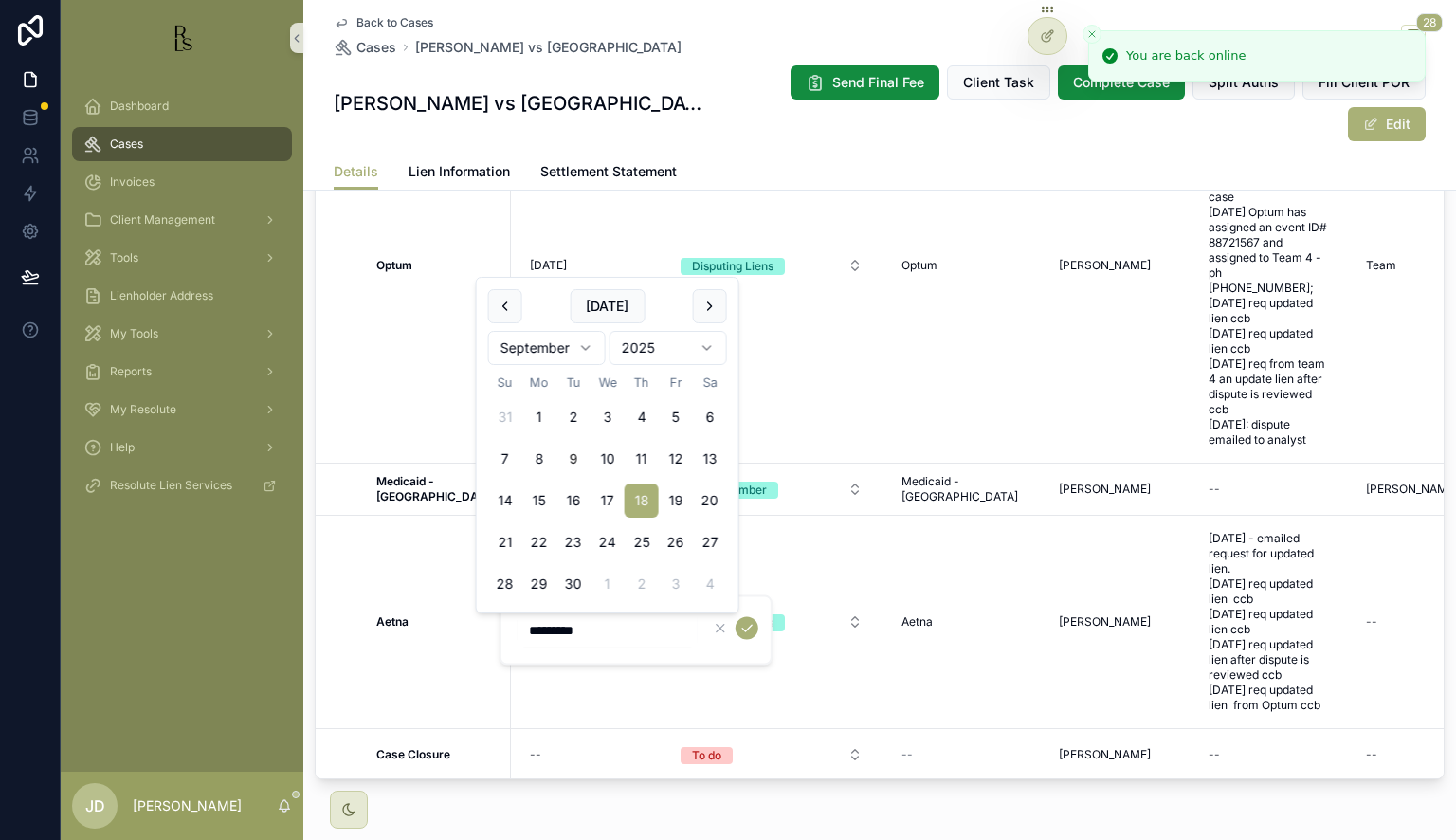
drag, startPoint x: 526, startPoint y: 629, endPoint x: 537, endPoint y: 630, distance: 11.0
click at [537, 630] on input "*********" at bounding box center [608, 631] width 180 height 27
type input "**********"
click at [752, 627] on icon "scrollable content" at bounding box center [747, 629] width 15 height 15
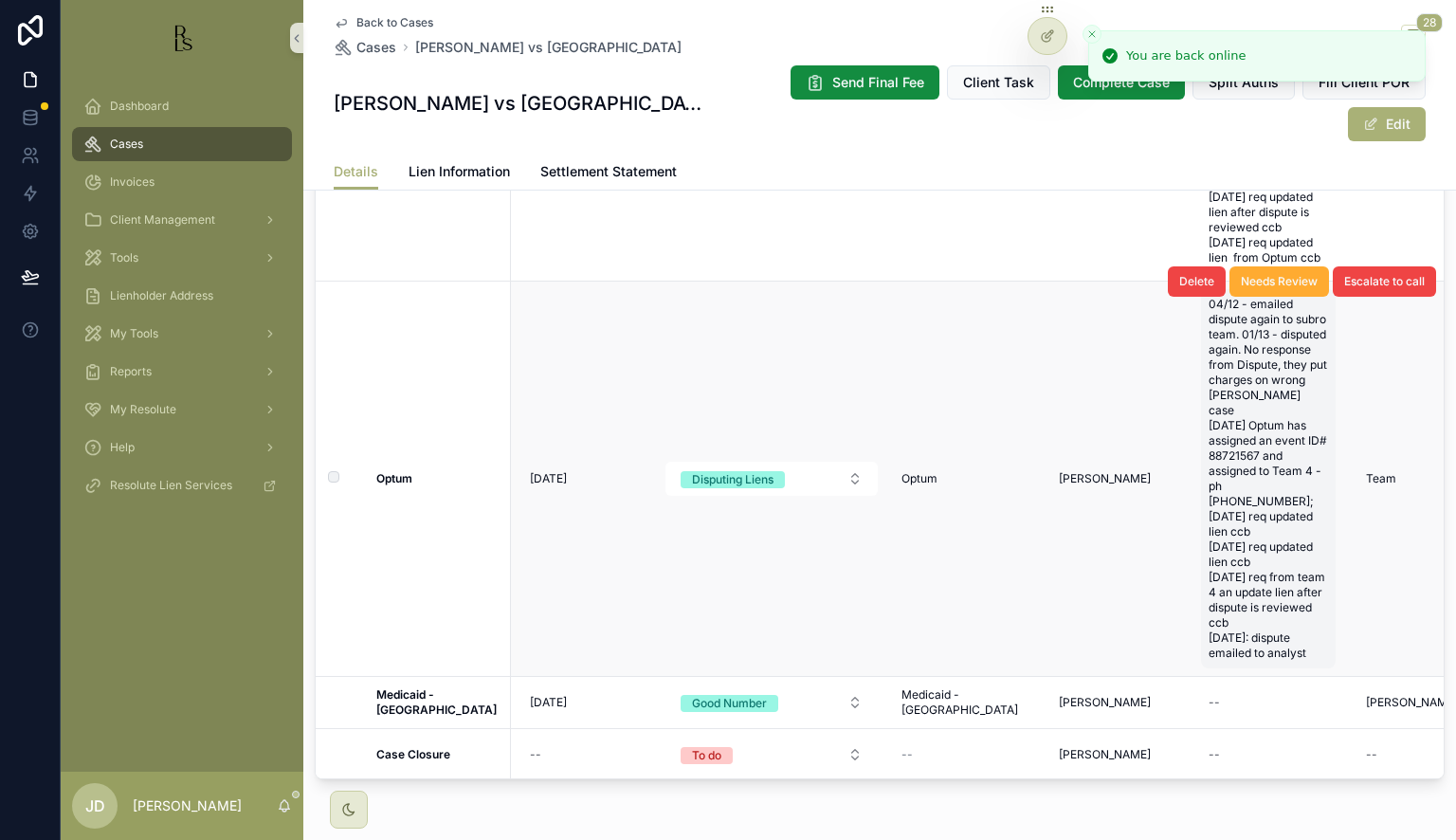
scroll to position [0, 0]
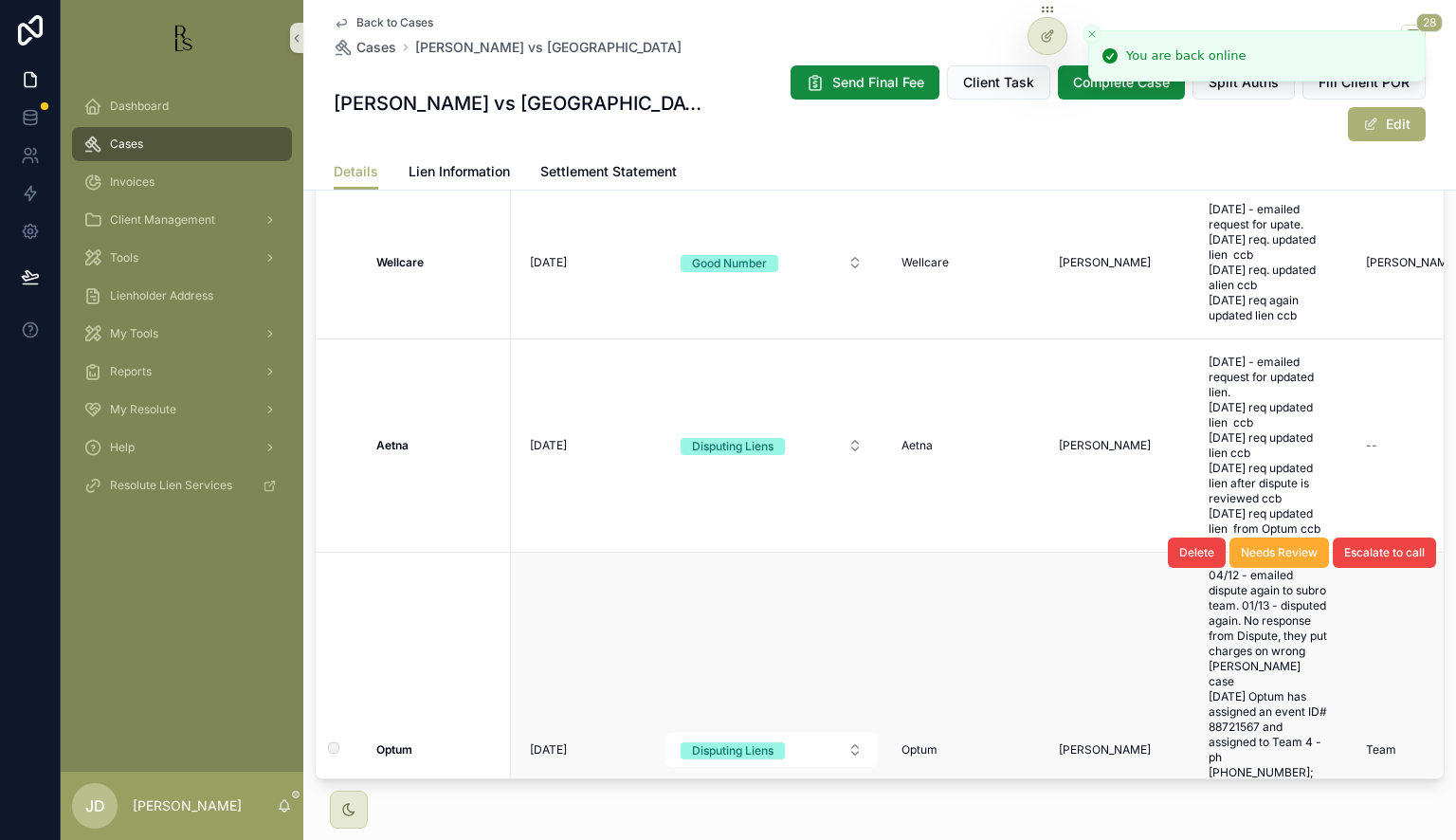
click at [1268, 477] on div "Delete Needs Review Escalate to call" at bounding box center [1301, 552] width 268 height 394
click at [1249, 463] on div "Delete Needs Review Escalate to call" at bounding box center [1301, 552] width 268 height 394
click at [1226, 478] on div "Delete Needs Review Escalate to call" at bounding box center [1301, 552] width 268 height 394
click at [1233, 403] on div "Delete Needs Review Escalate to call" at bounding box center [1301, 552] width 268 height 394
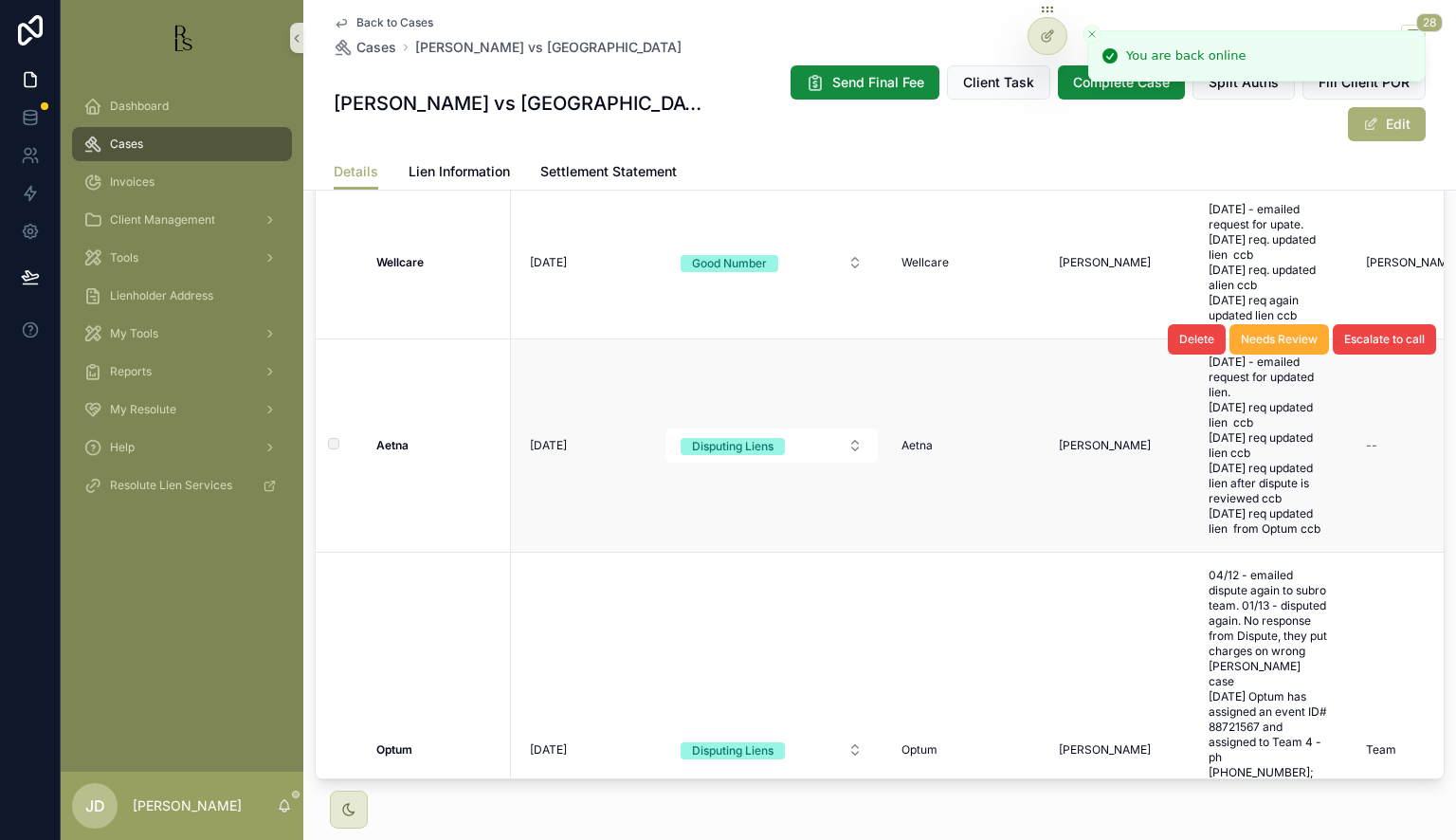
click at [1213, 440] on div "Delete Needs Review Escalate to call" at bounding box center [1301, 339] width 268 height 213
click at [1213, 457] on span "[DATE] - emailed request for updated lien. [DATE] req updated lien ccb [DATE] r…" at bounding box center [1268, 446] width 120 height 182
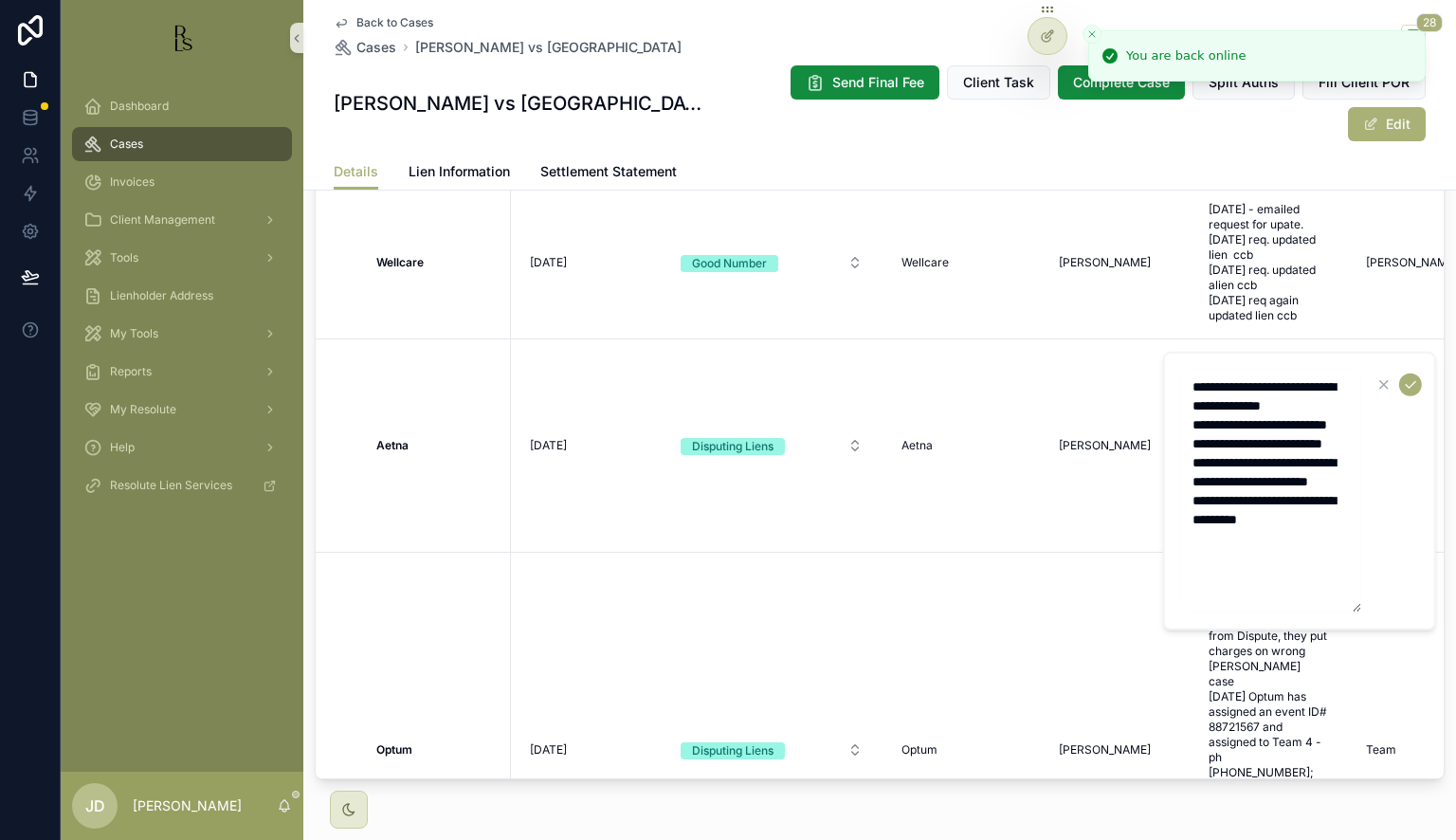
click at [1313, 582] on textarea "**********" at bounding box center [1271, 490] width 180 height 242
type textarea "**********"
click at [1405, 387] on icon "scrollable content" at bounding box center [1410, 385] width 15 height 15
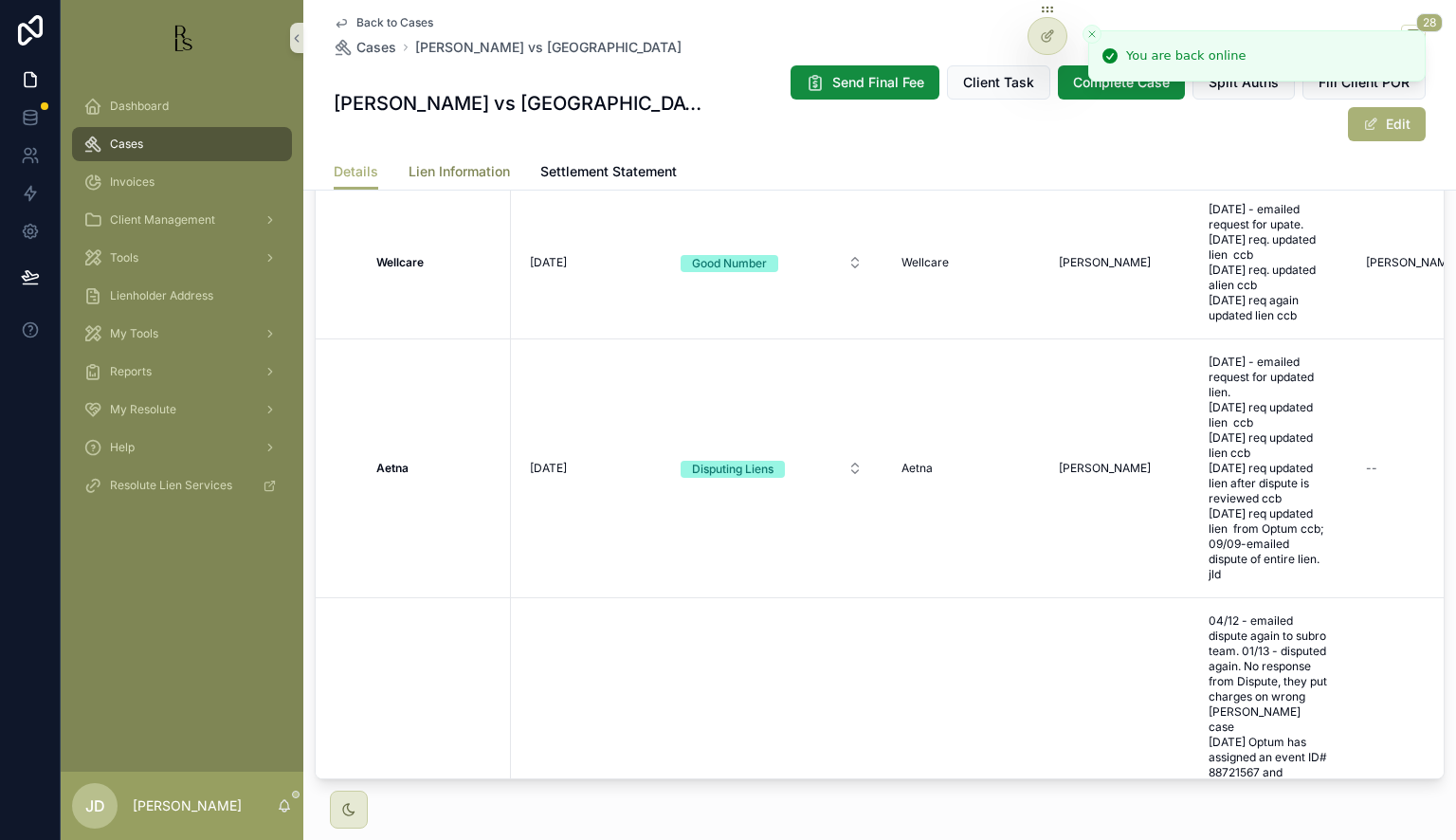
click at [453, 169] on span "Lien Information" at bounding box center [459, 172] width 102 height 19
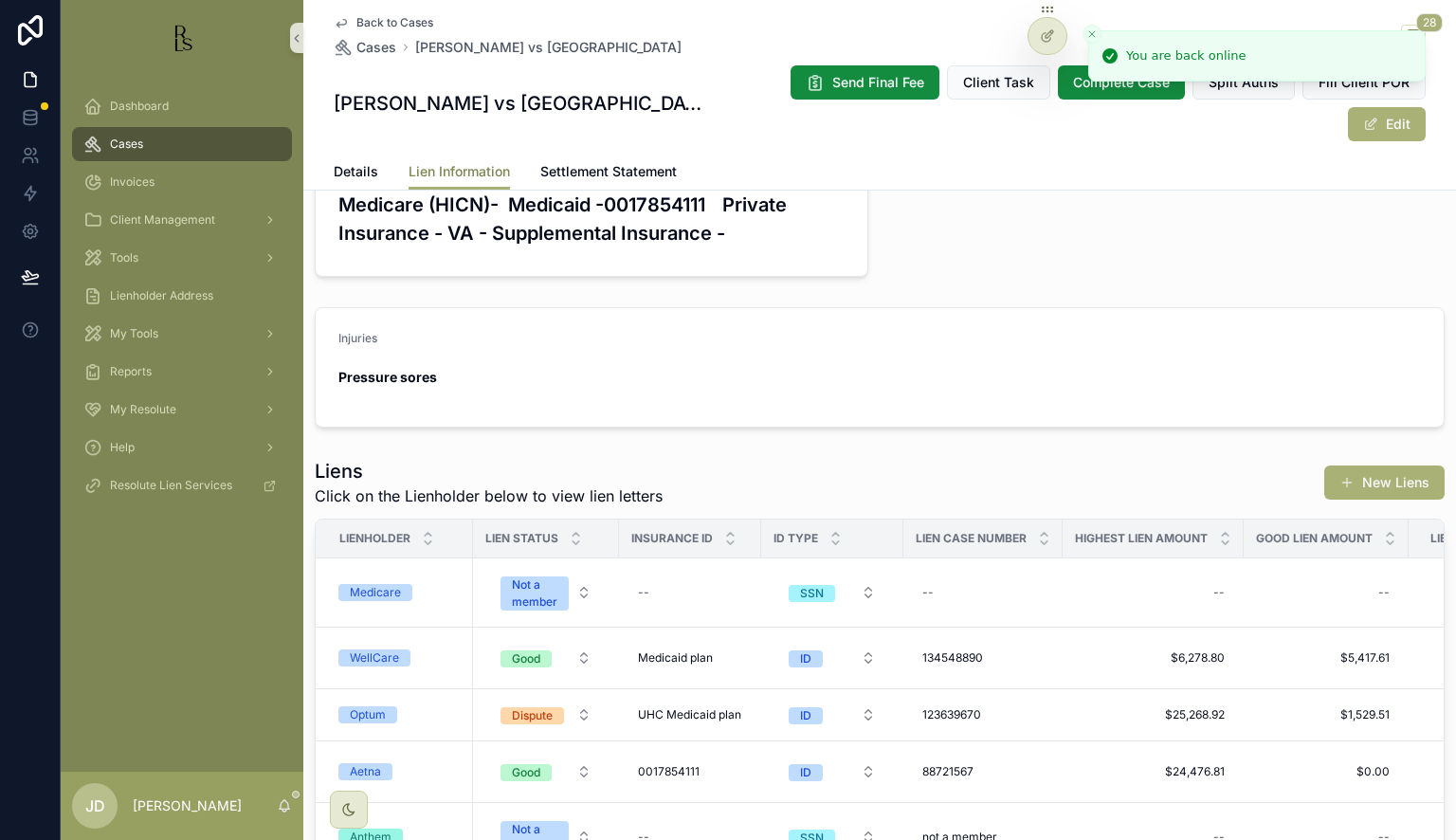
scroll to position [474, 0]
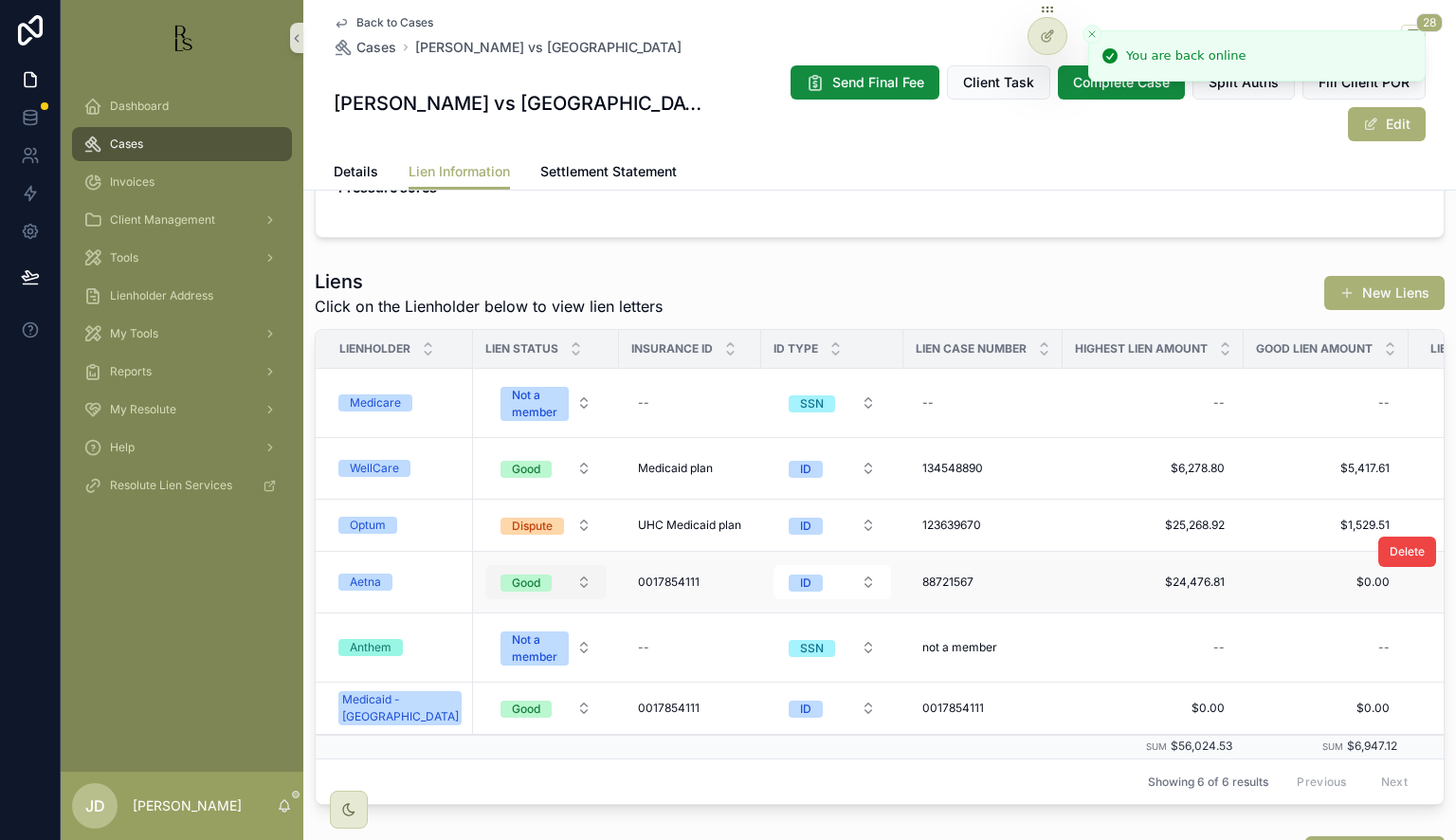
click at [527, 573] on span "Good" at bounding box center [526, 582] width 51 height 19
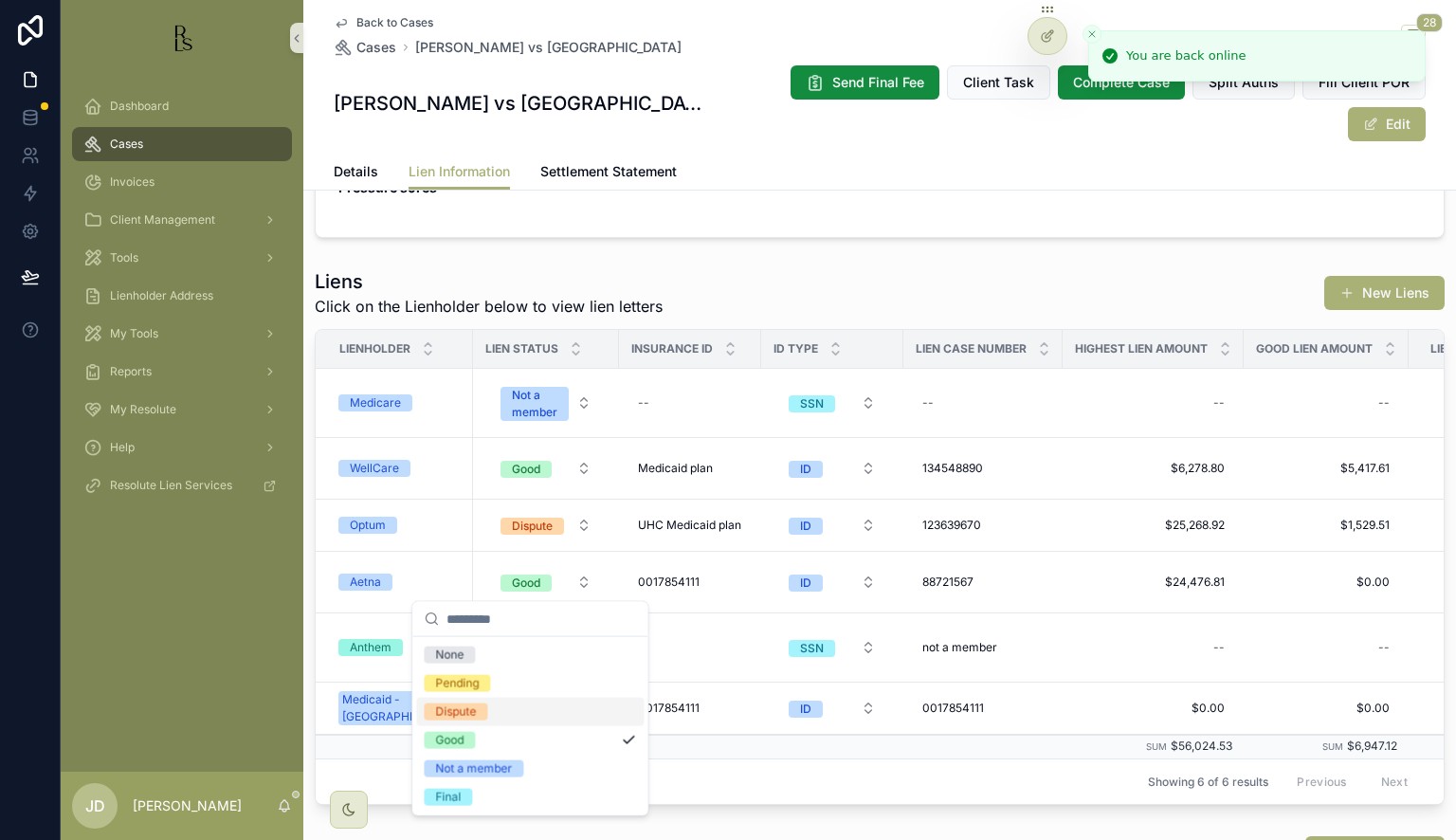
click at [497, 710] on div "Dispute" at bounding box center [529, 712] width 227 height 29
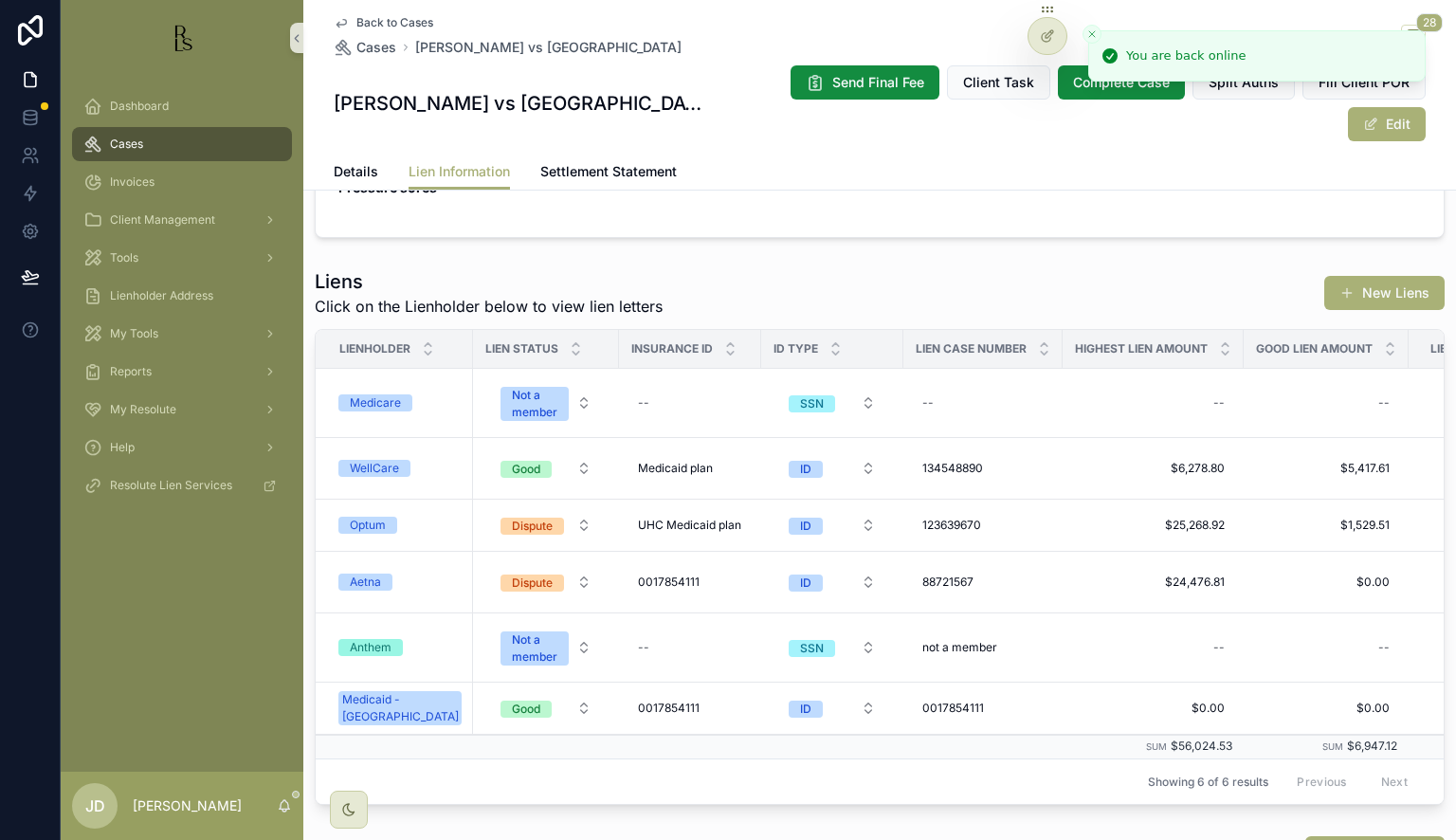
click at [425, 577] on div "Aetna" at bounding box center [400, 582] width 123 height 17
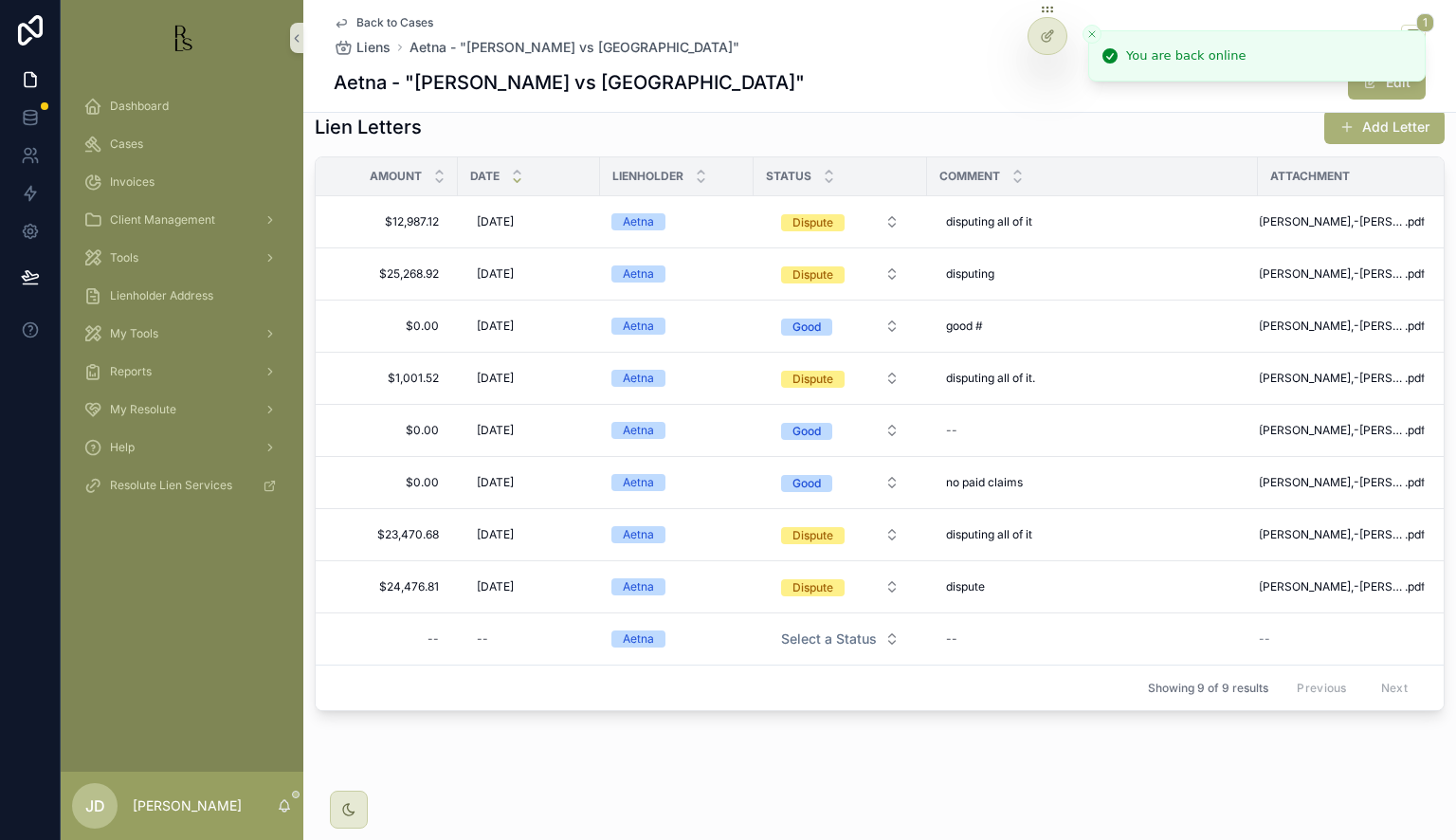
scroll to position [470, 0]
click at [411, 214] on span "$12,987.12" at bounding box center [392, 221] width 93 height 15
drag, startPoint x: 434, startPoint y: 231, endPoint x: 356, endPoint y: 236, distance: 78.2
click at [356, 236] on input "**********" at bounding box center [439, 237] width 179 height 27
click at [583, 227] on icon "scrollable content" at bounding box center [578, 235] width 15 height 15
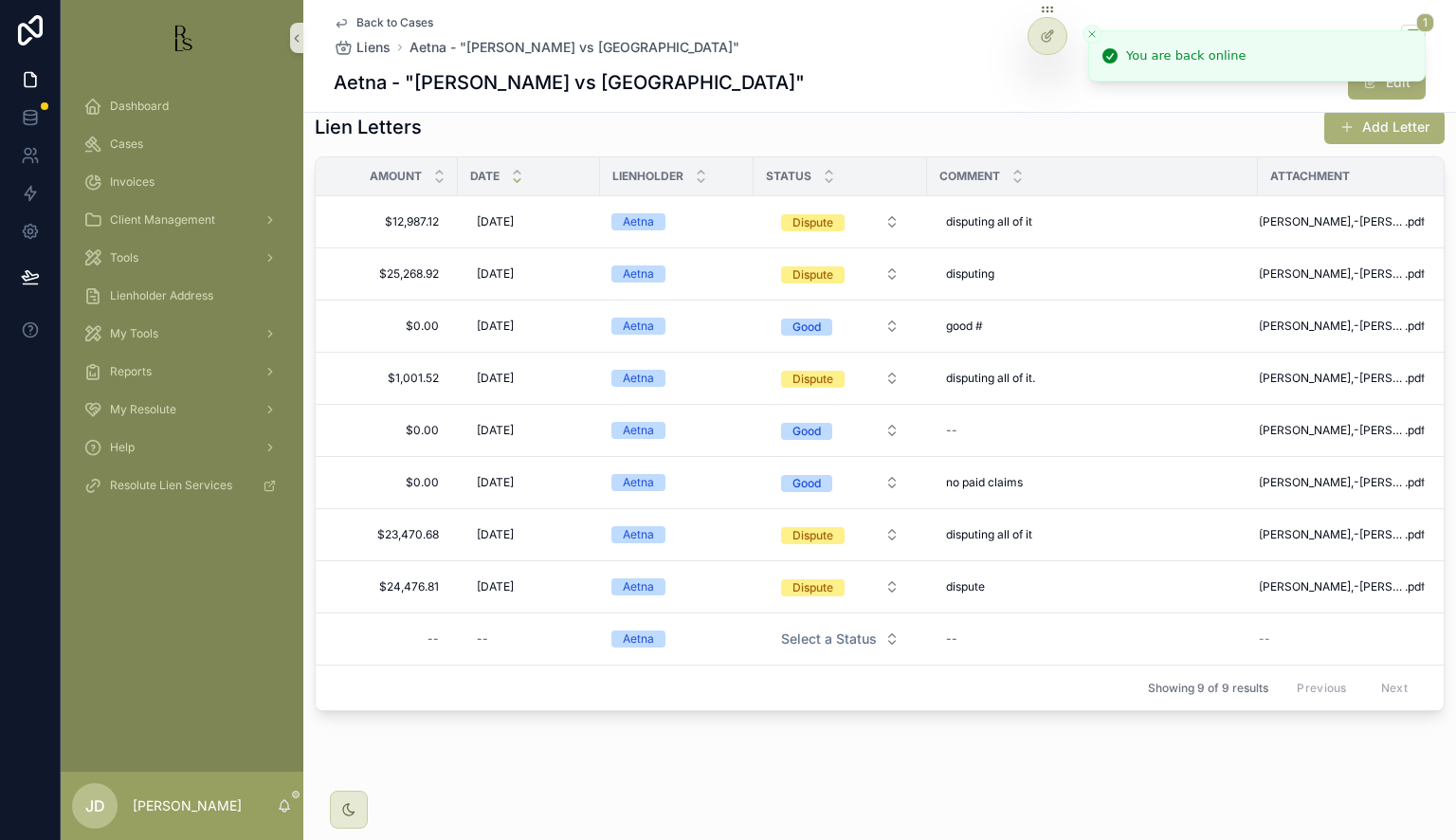
click at [385, 18] on span "Back to Cases" at bounding box center [394, 23] width 77 height 15
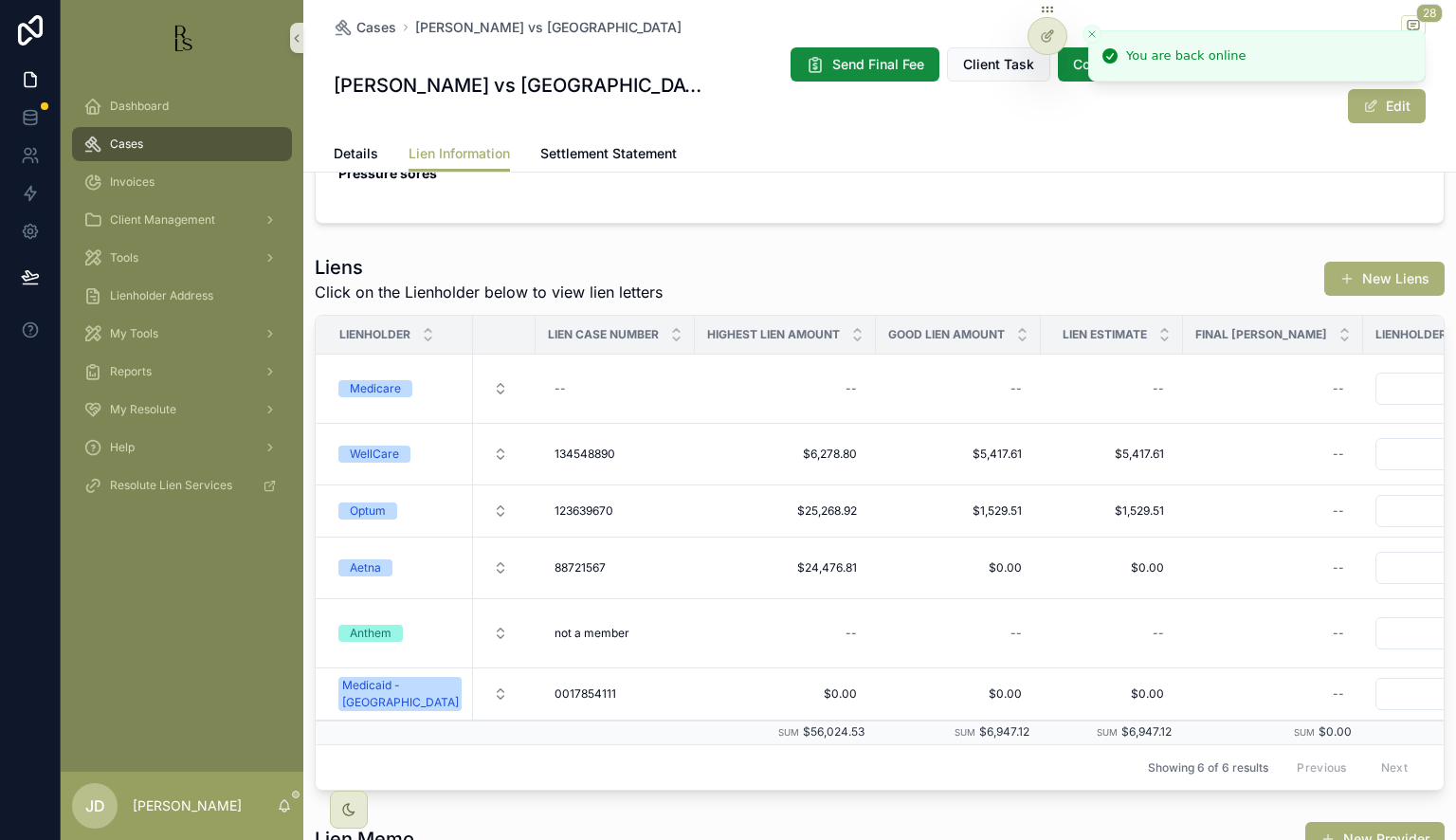
scroll to position [0, 371]
click at [1109, 563] on span "$0.00" at bounding box center [1108, 568] width 104 height 15
drag, startPoint x: 1144, startPoint y: 591, endPoint x: 1041, endPoint y: 595, distance: 103.1
click at [1041, 595] on div "*****" at bounding box center [1163, 594] width 273 height 70
type input "**********"
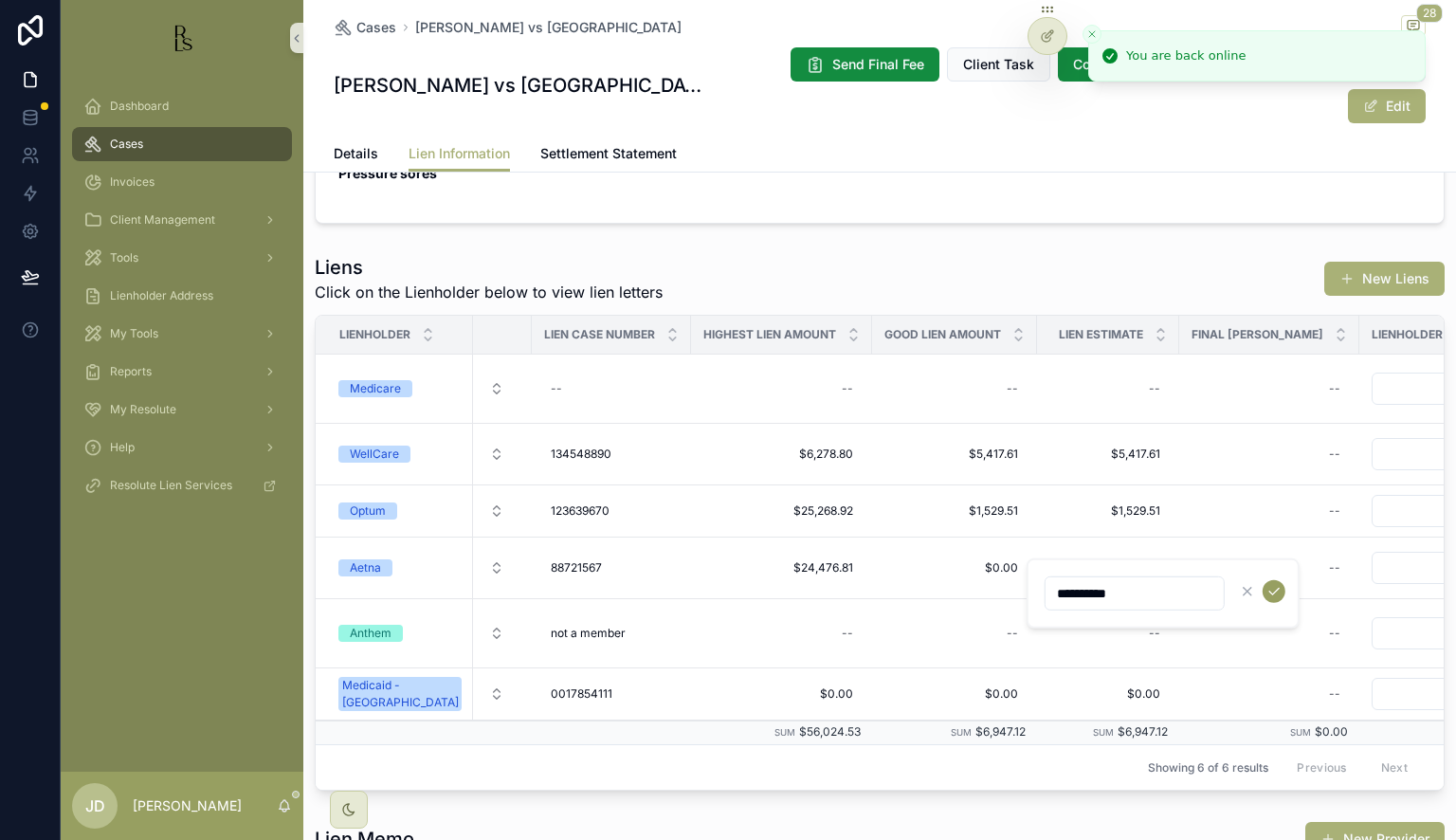
click at [1271, 590] on icon "scrollable content" at bounding box center [1274, 592] width 15 height 15
click at [1091, 33] on line "Close toast" at bounding box center [1091, 34] width 6 height 6
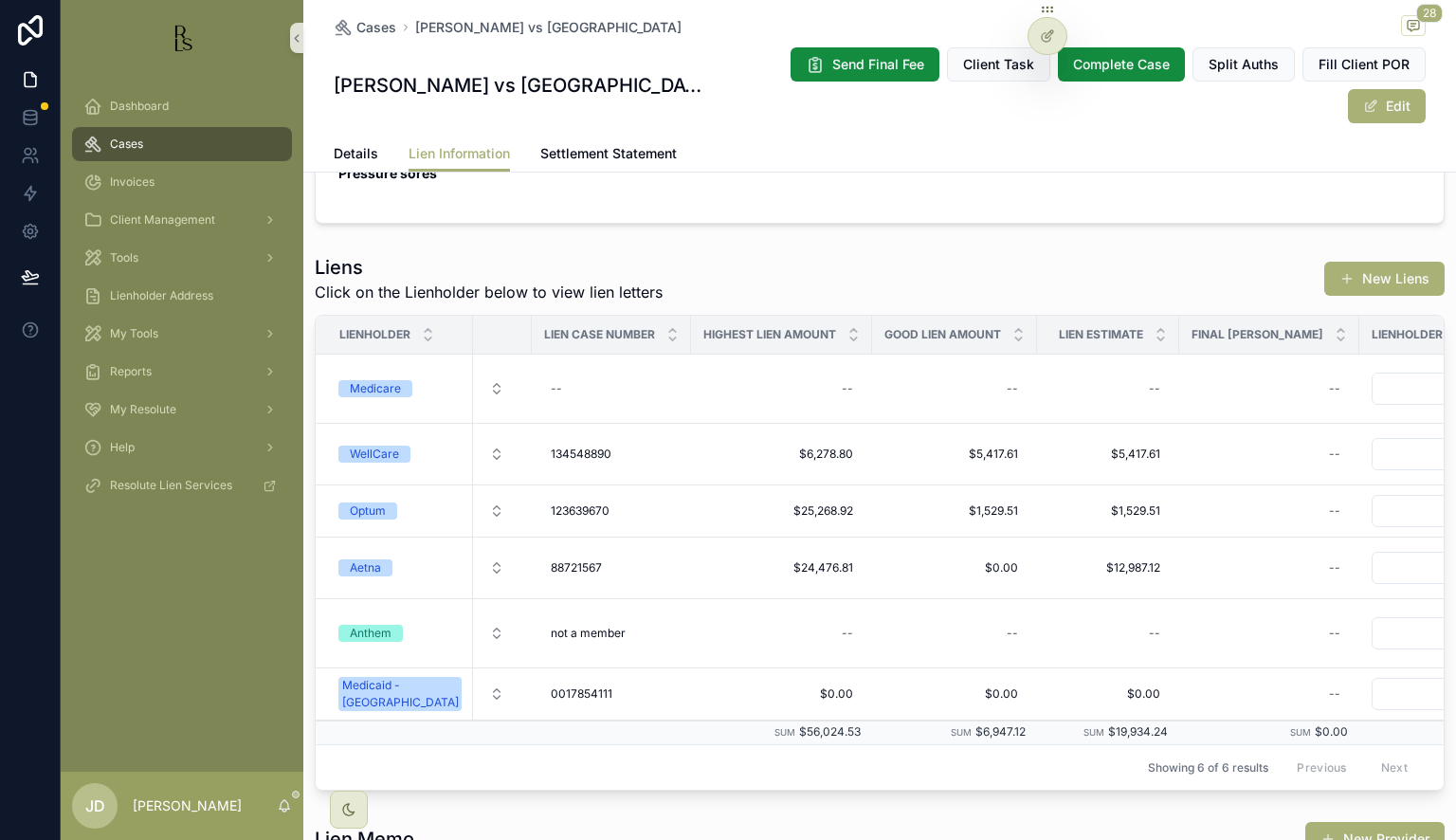
click at [168, 143] on div "Cases" at bounding box center [182, 144] width 198 height 30
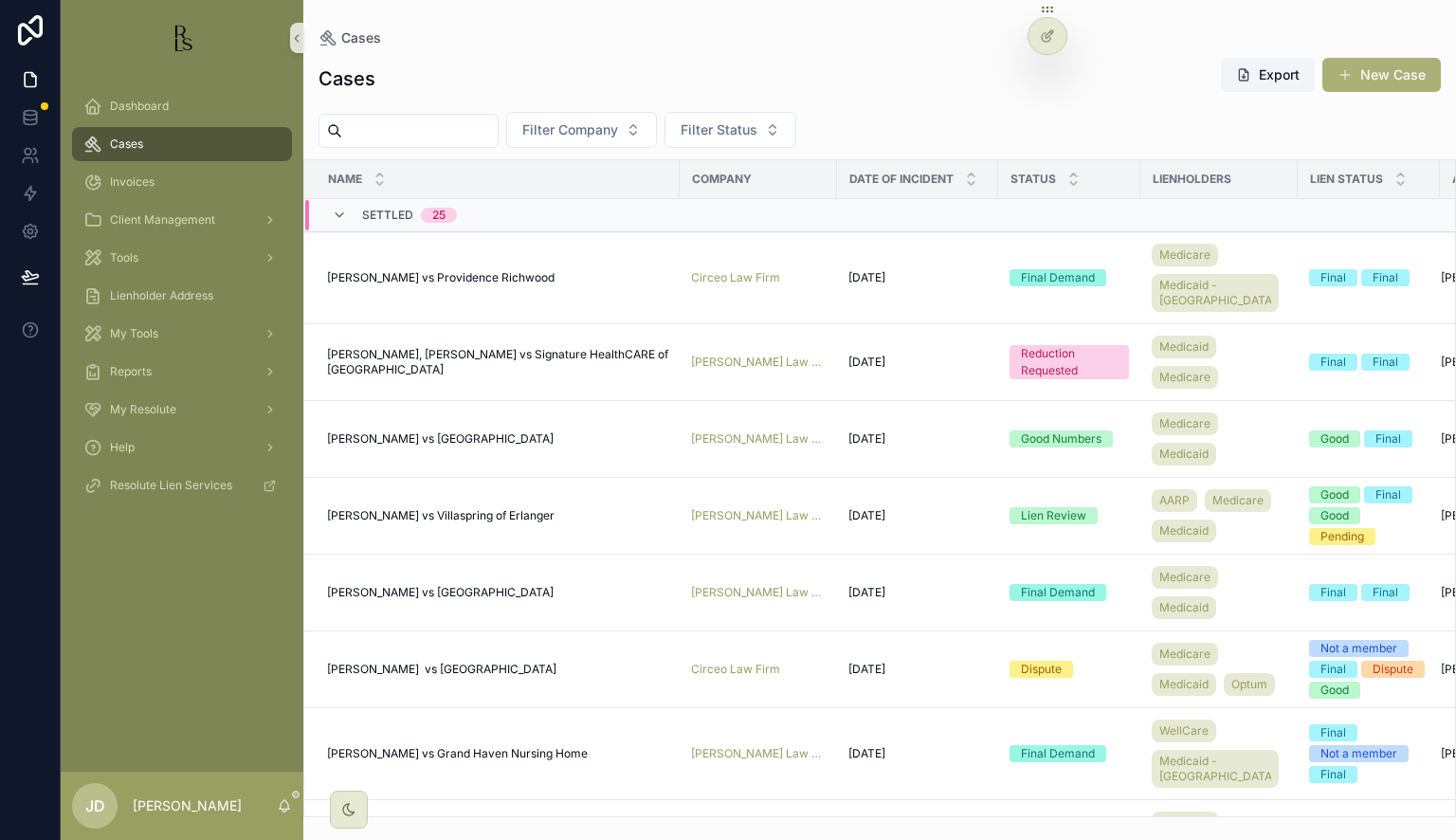
click at [376, 126] on input "scrollable content" at bounding box center [420, 131] width 156 height 27
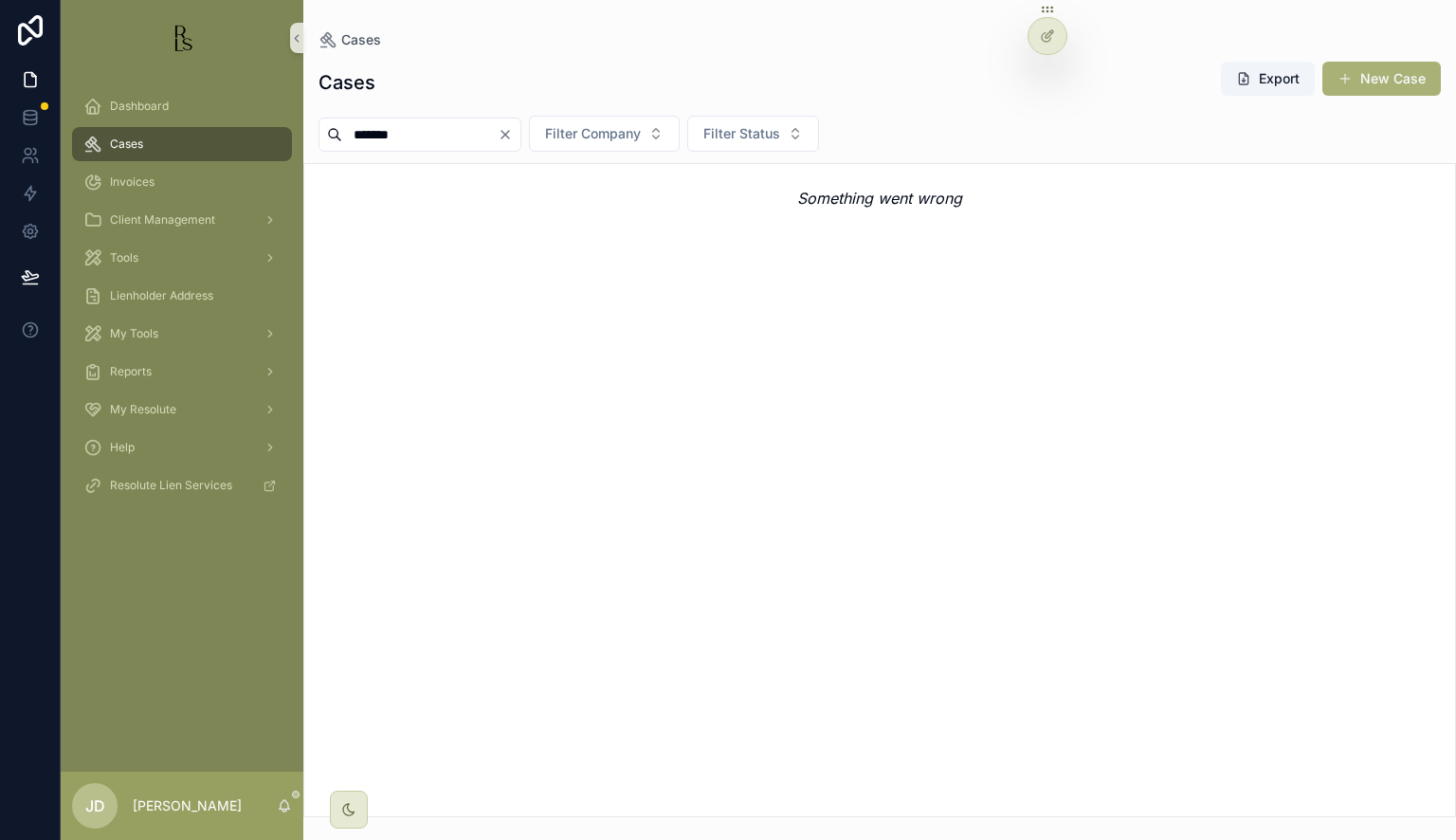
click at [477, 136] on input "*******" at bounding box center [420, 135] width 156 height 27
drag, startPoint x: 477, startPoint y: 136, endPoint x: 343, endPoint y: 137, distance: 134.0
click at [343, 137] on input "*******" at bounding box center [420, 135] width 156 height 27
click at [436, 124] on input "*******" at bounding box center [420, 135] width 156 height 27
type input "***"
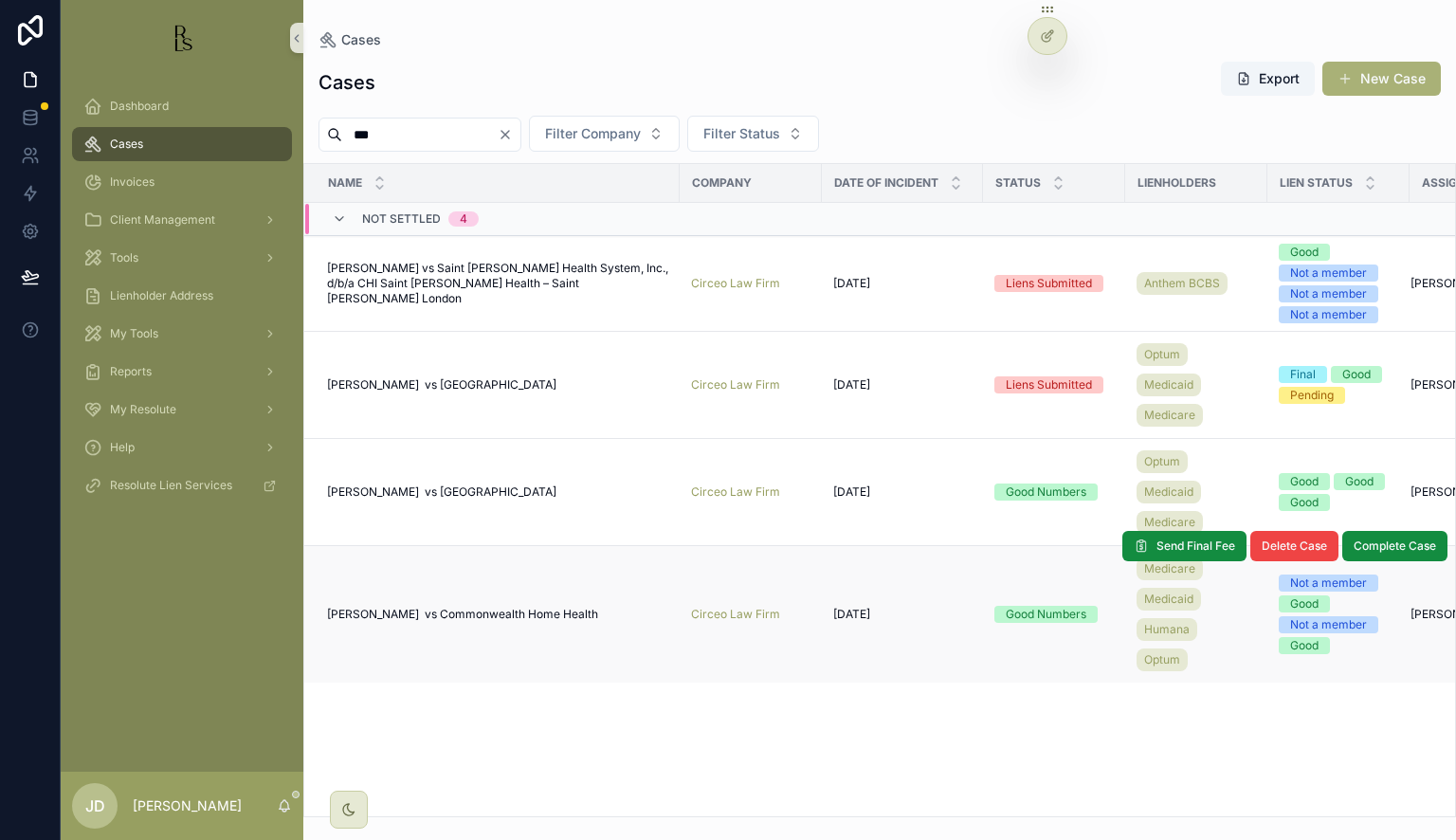
click at [404, 615] on span "[PERSON_NAME] vs Commonwealth Home Health" at bounding box center [462, 615] width 271 height 15
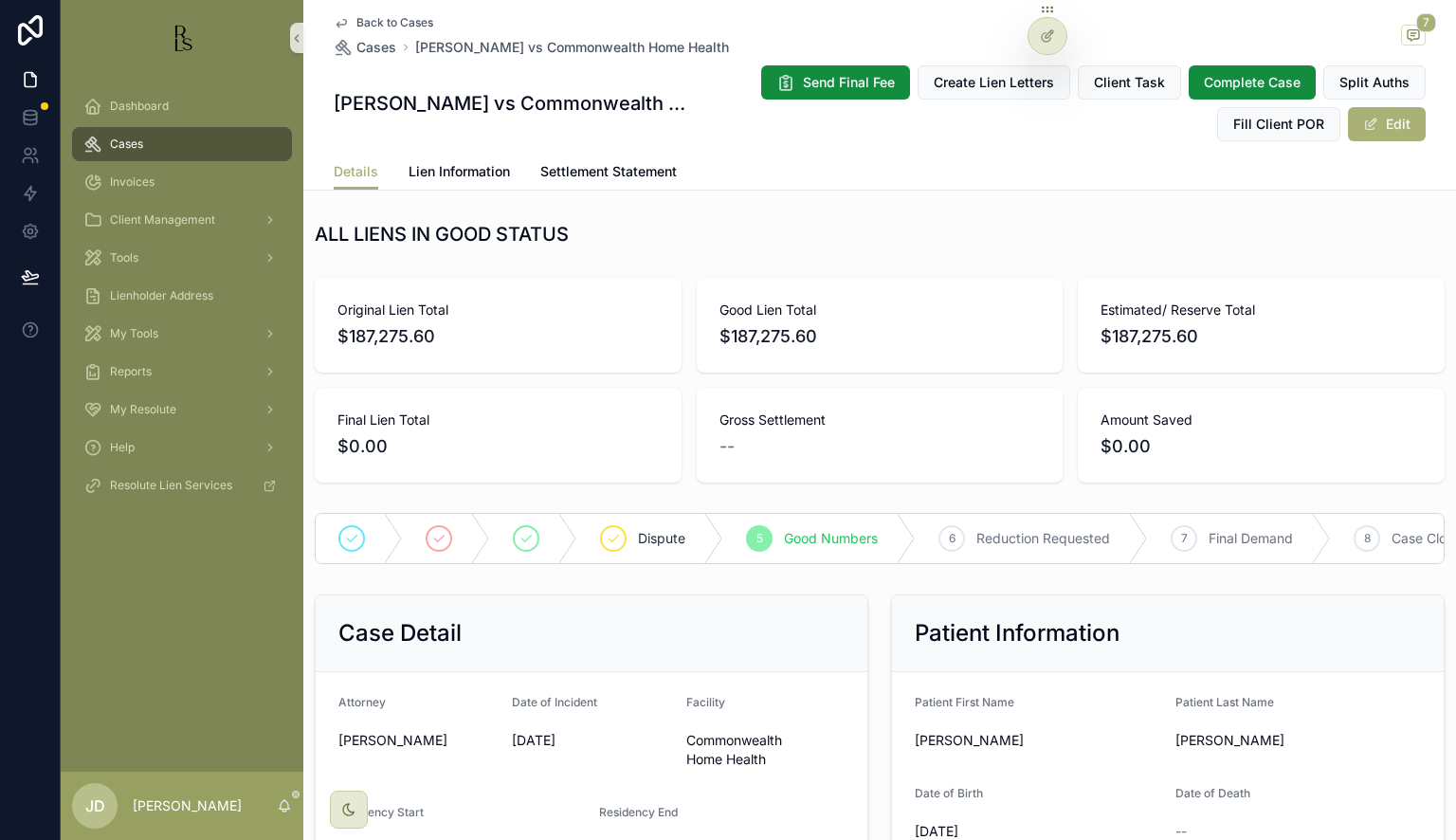
scroll to position [190, 0]
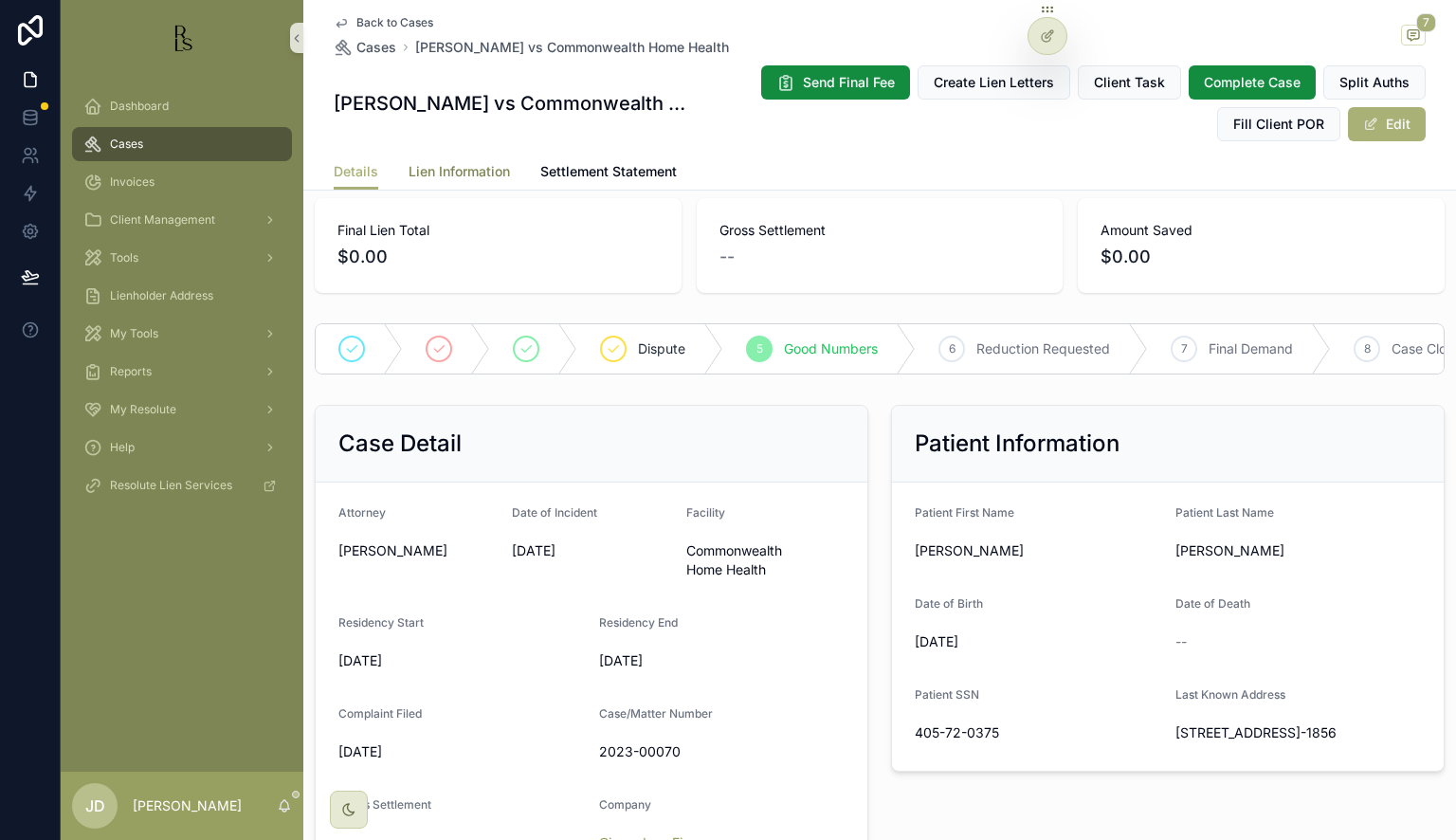
click at [462, 165] on span "Lien Information" at bounding box center [459, 172] width 102 height 19
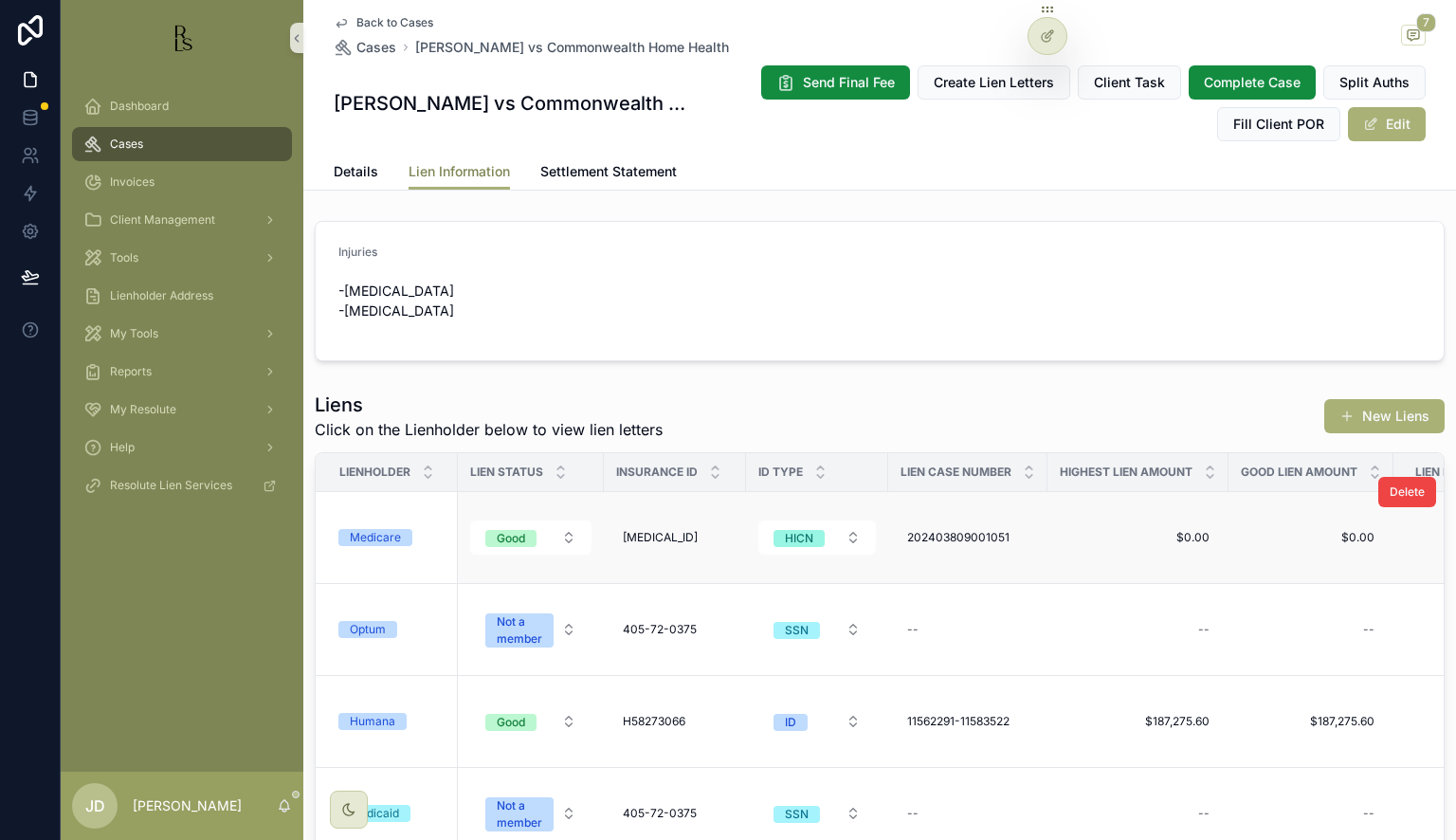
scroll to position [95, 0]
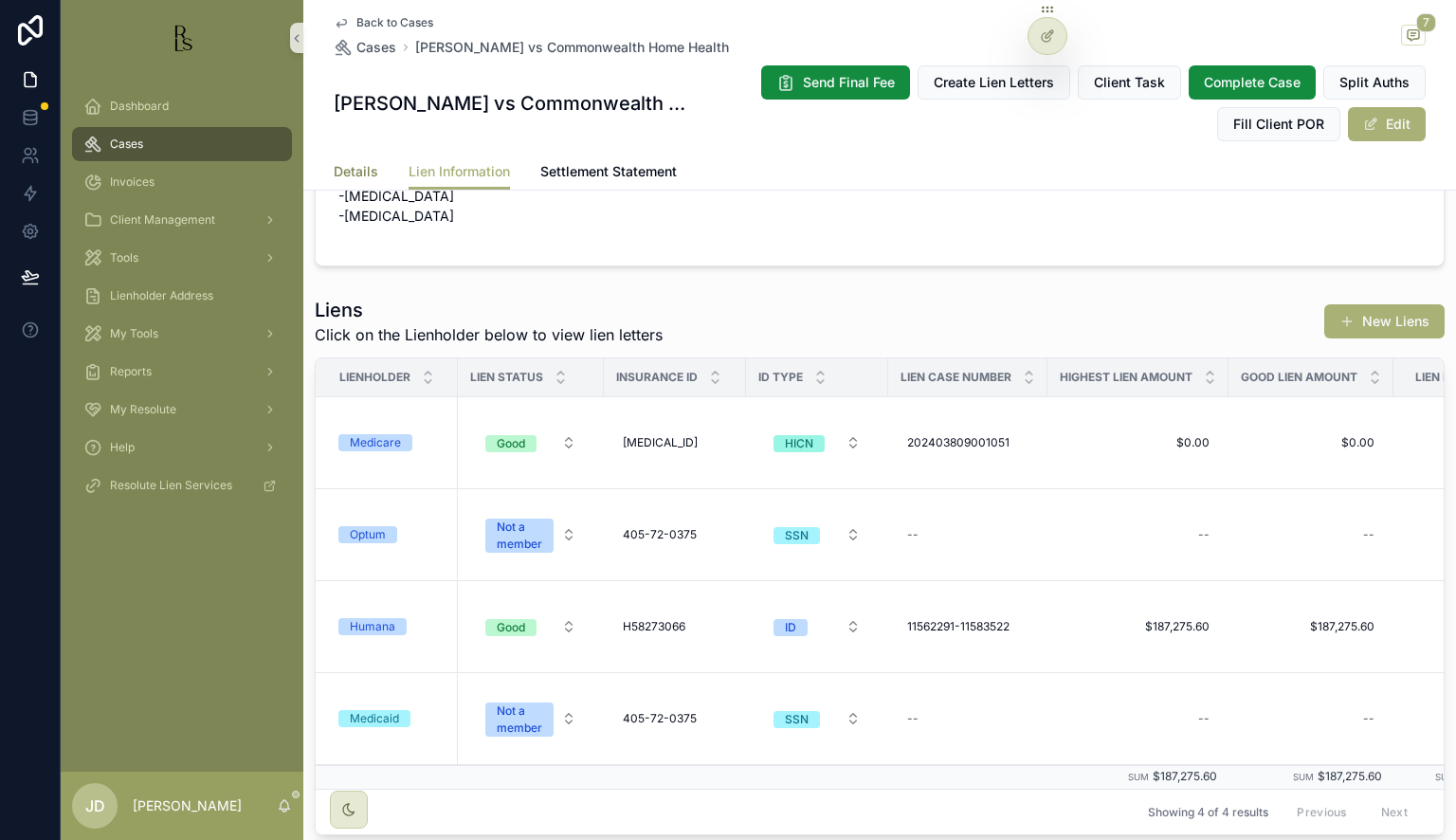
click at [335, 163] on span "Details" at bounding box center [355, 172] width 45 height 19
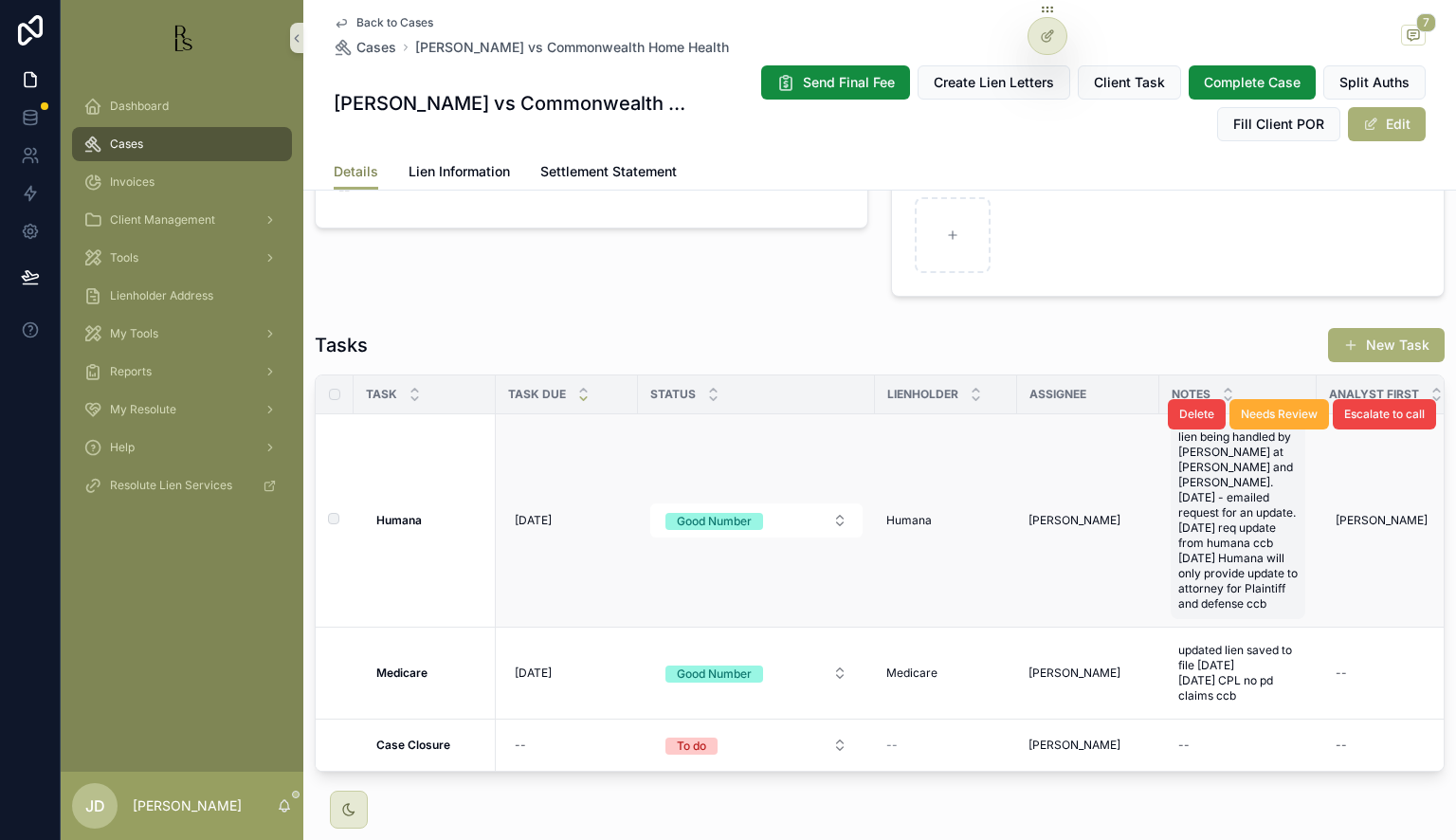
scroll to position [1535, 0]
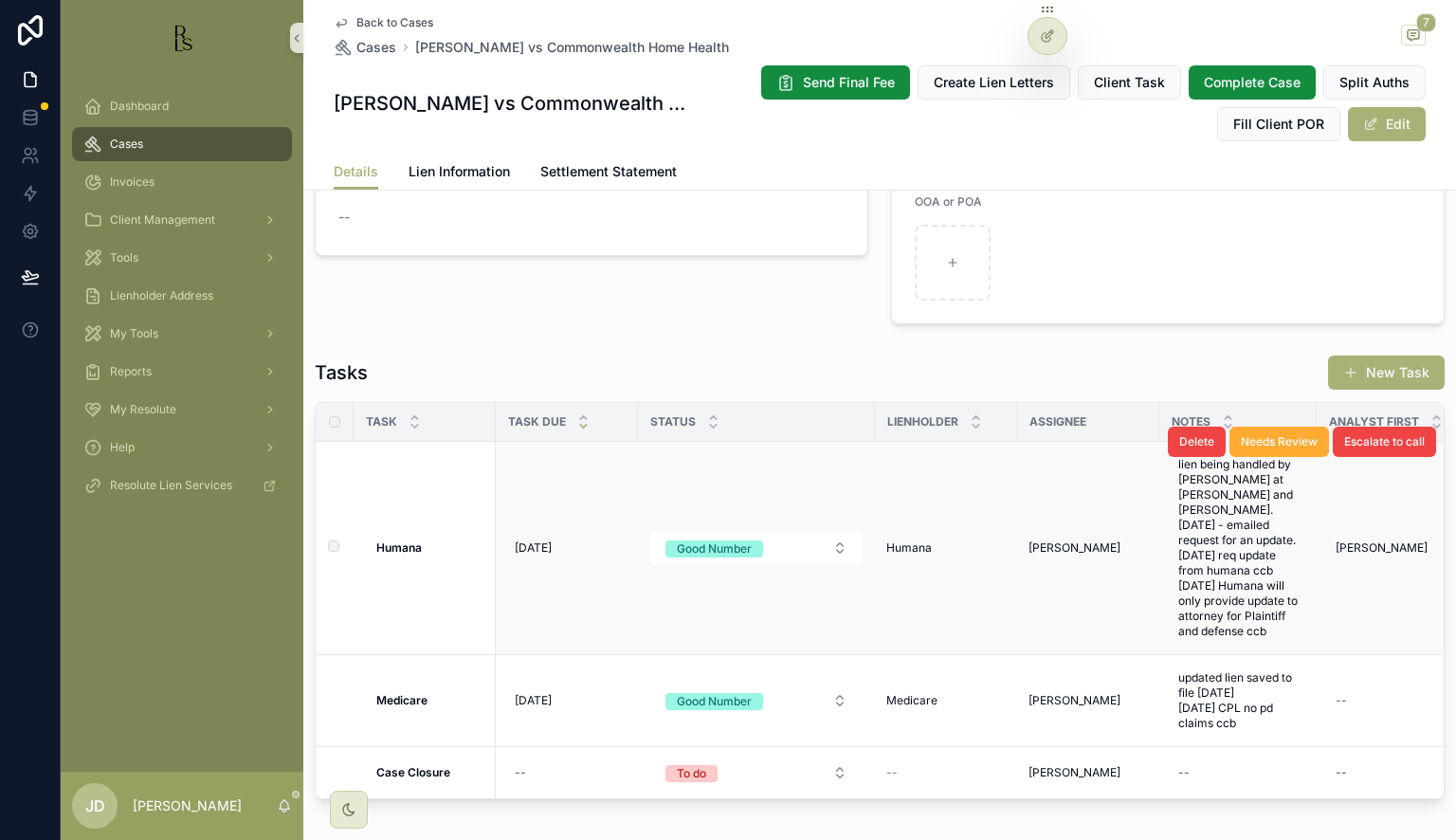
click at [935, 496] on td "Humana Humana" at bounding box center [946, 548] width 142 height 214
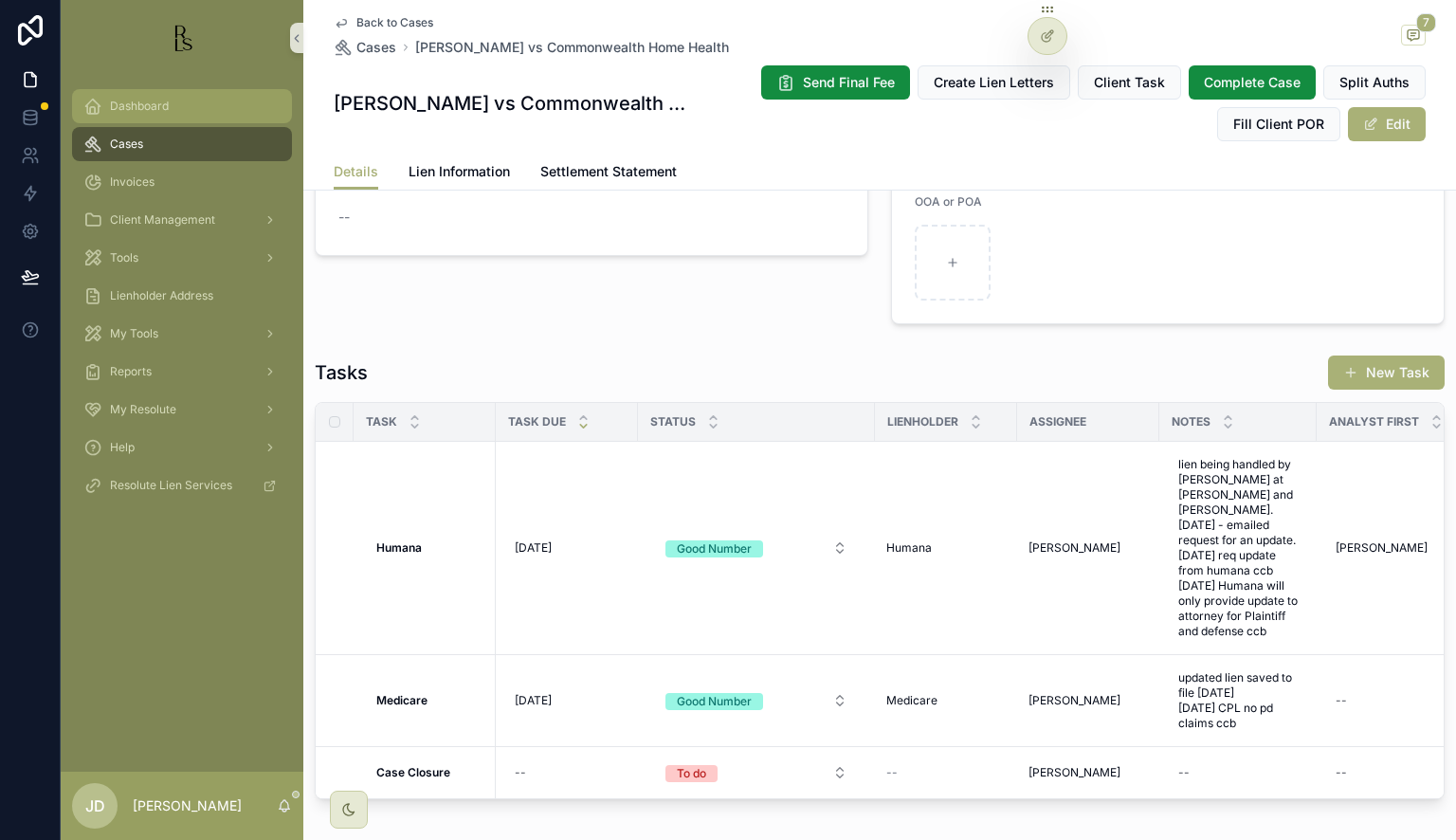
click at [141, 99] on span "Dashboard" at bounding box center [140, 106] width 59 height 15
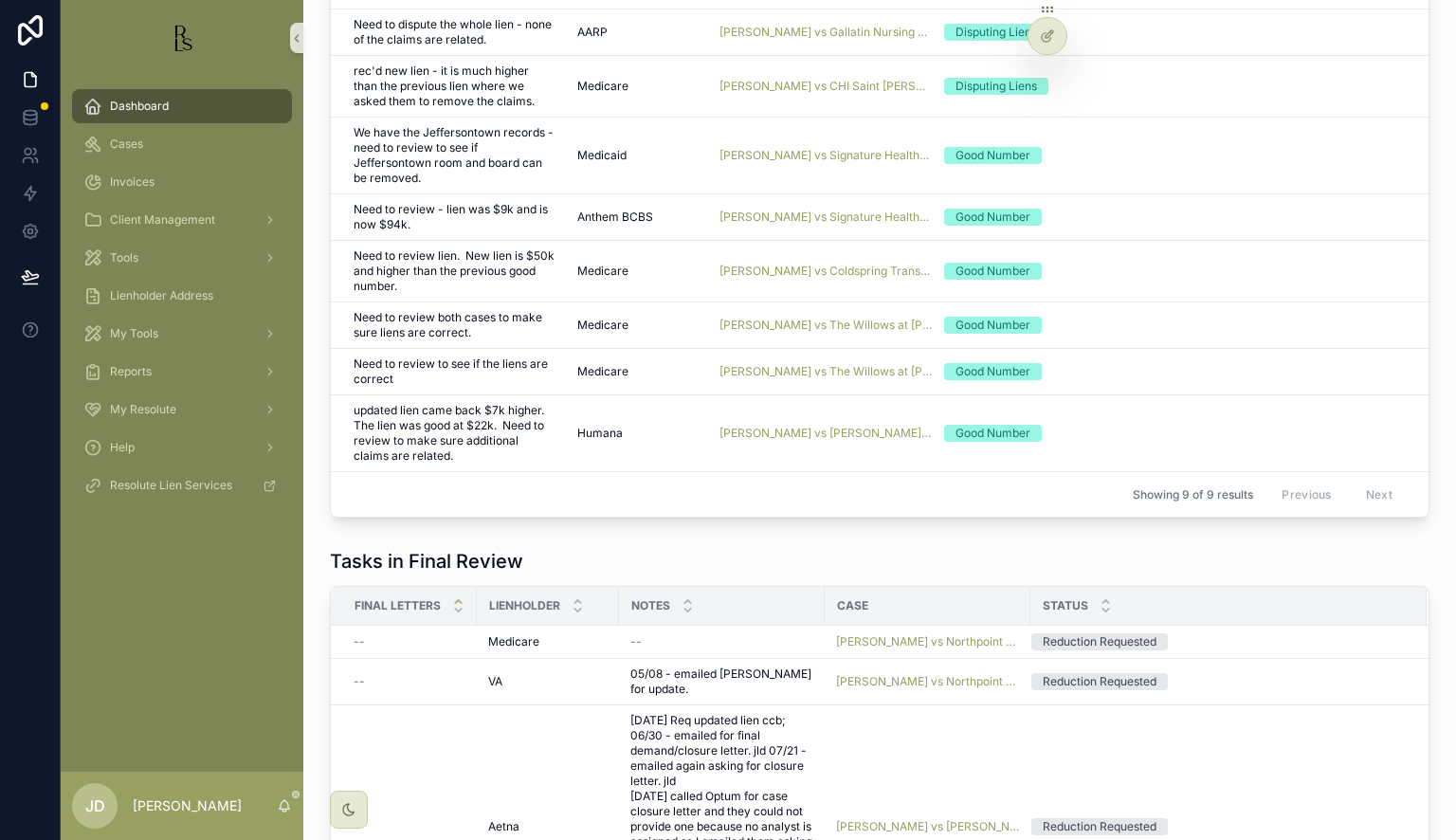
scroll to position [1630, 0]
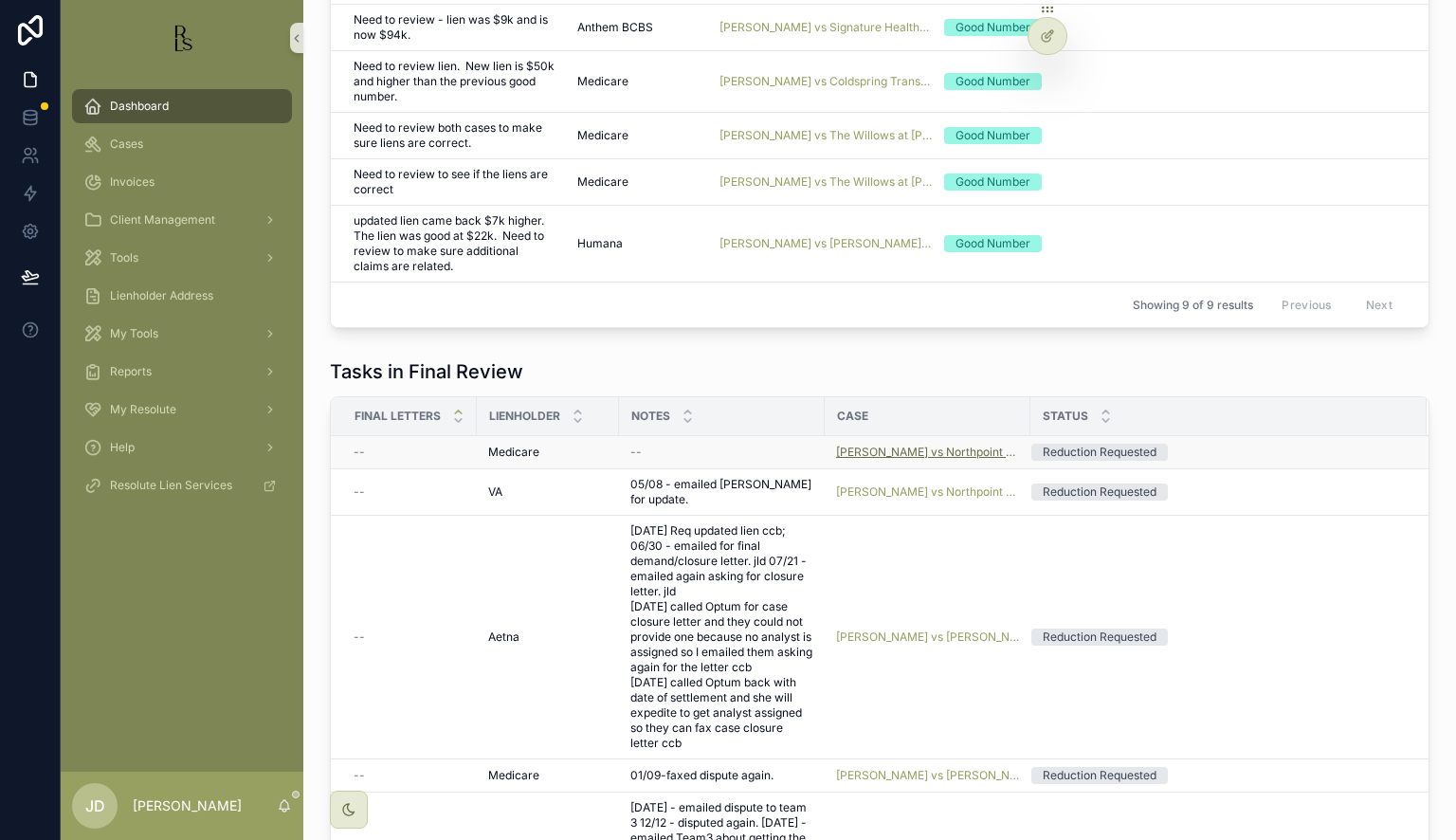
click at [879, 460] on span "[PERSON_NAME] vs Northpoint Lexington Healthcare Center" at bounding box center [927, 452] width 183 height 15
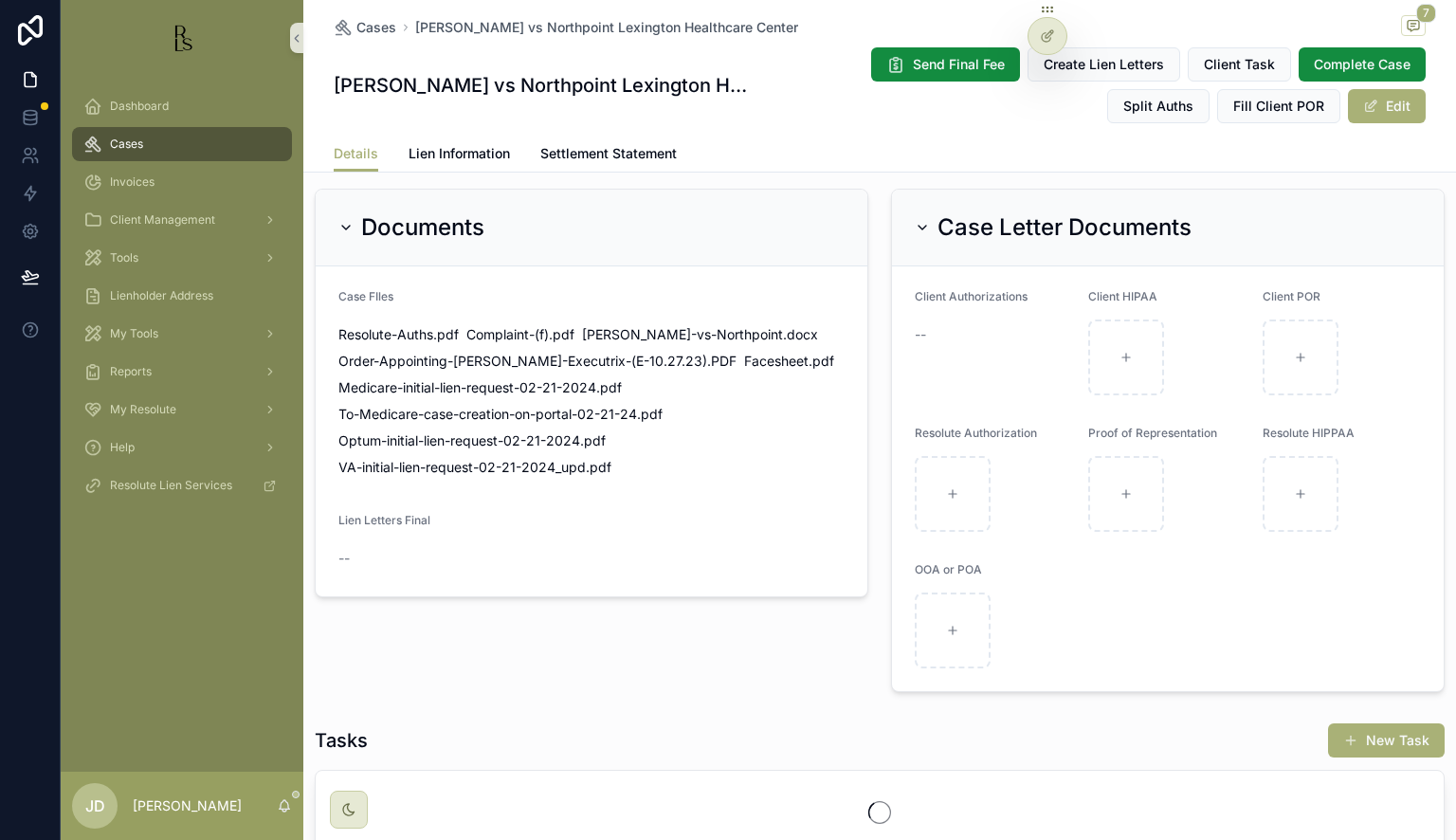
scroll to position [1473, 0]
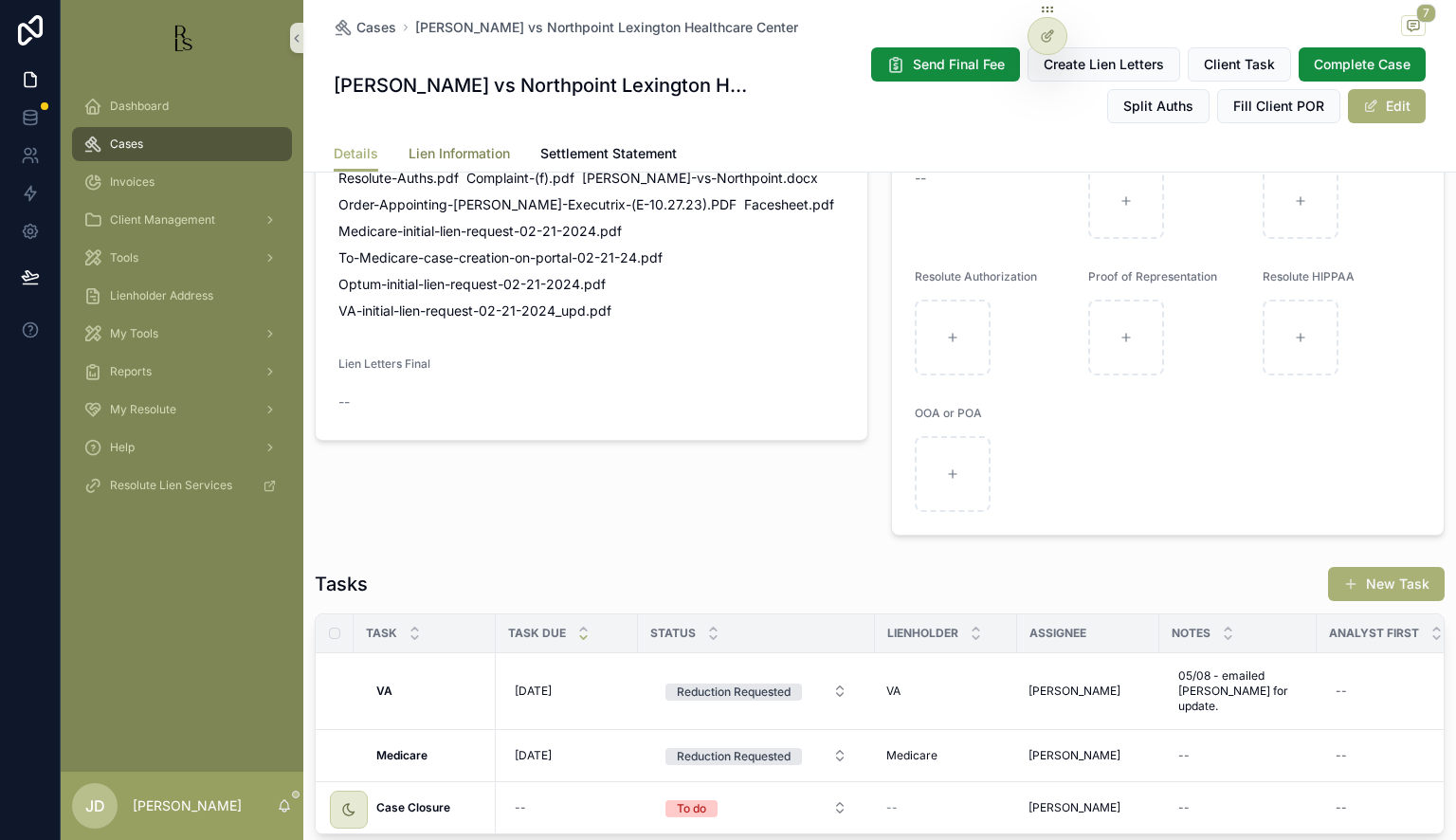
click at [470, 158] on span "Lien Information" at bounding box center [459, 154] width 102 height 19
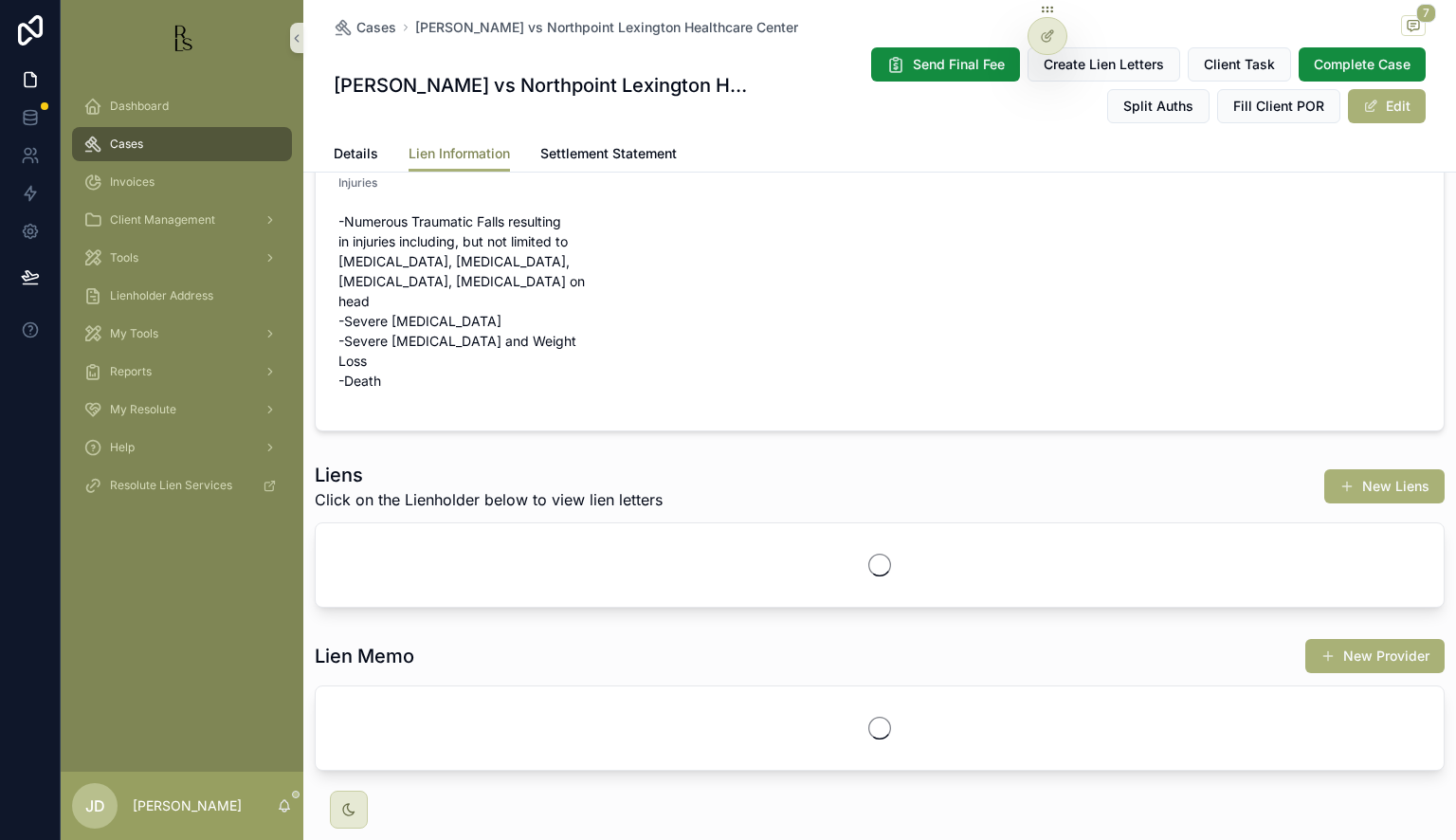
scroll to position [70, 0]
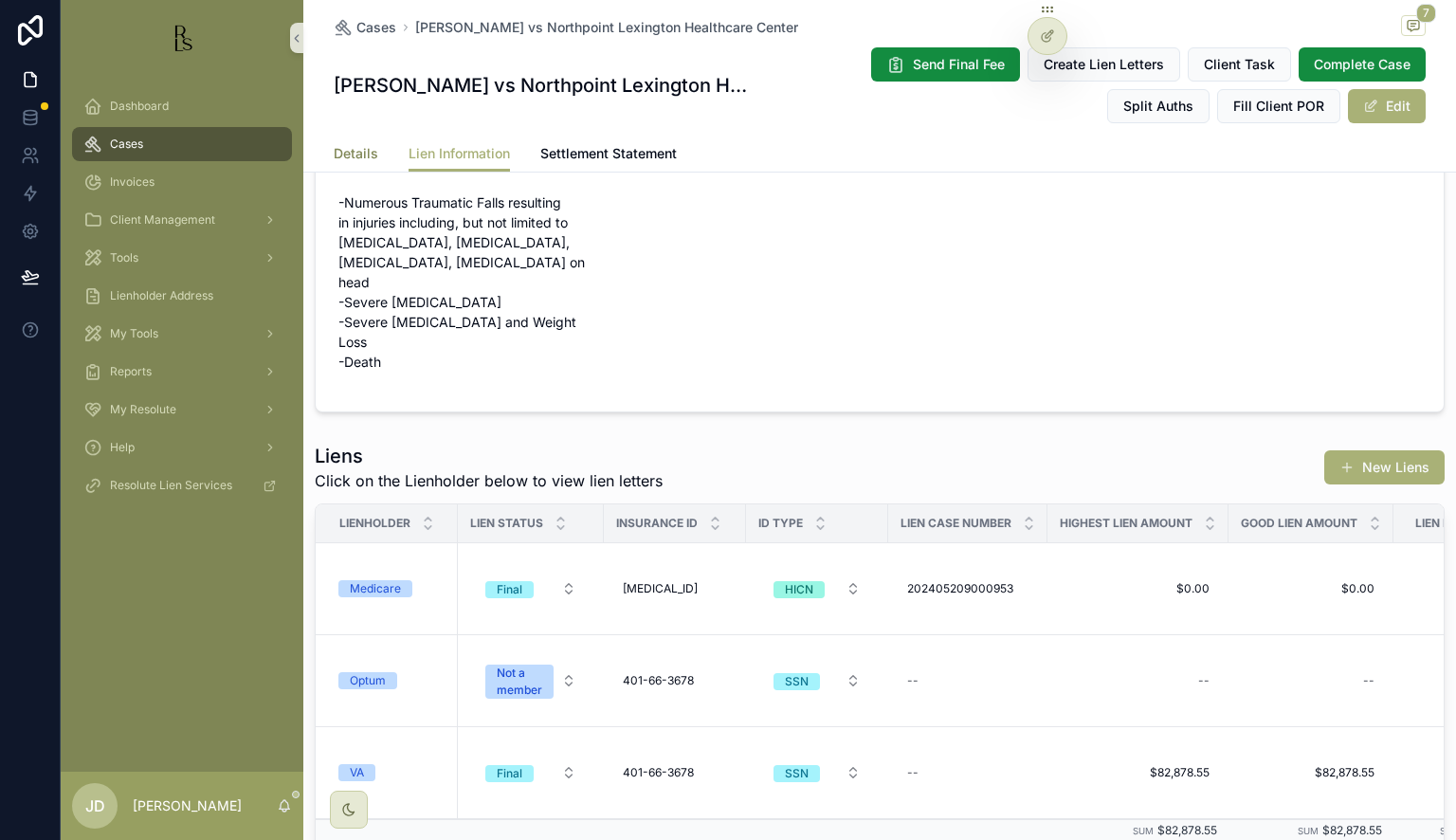
click at [341, 148] on span "Details" at bounding box center [355, 154] width 45 height 19
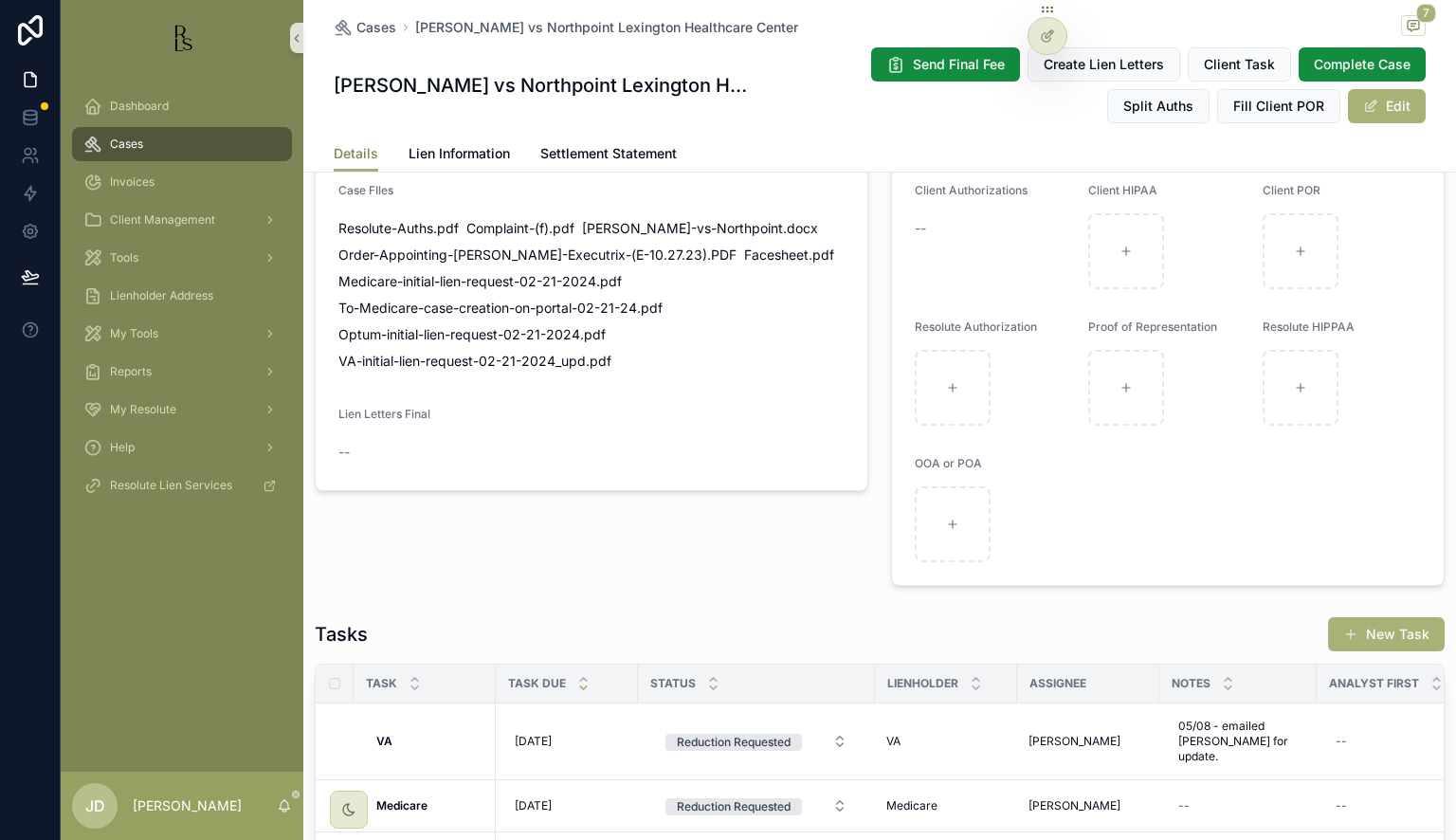
scroll to position [1606, 0]
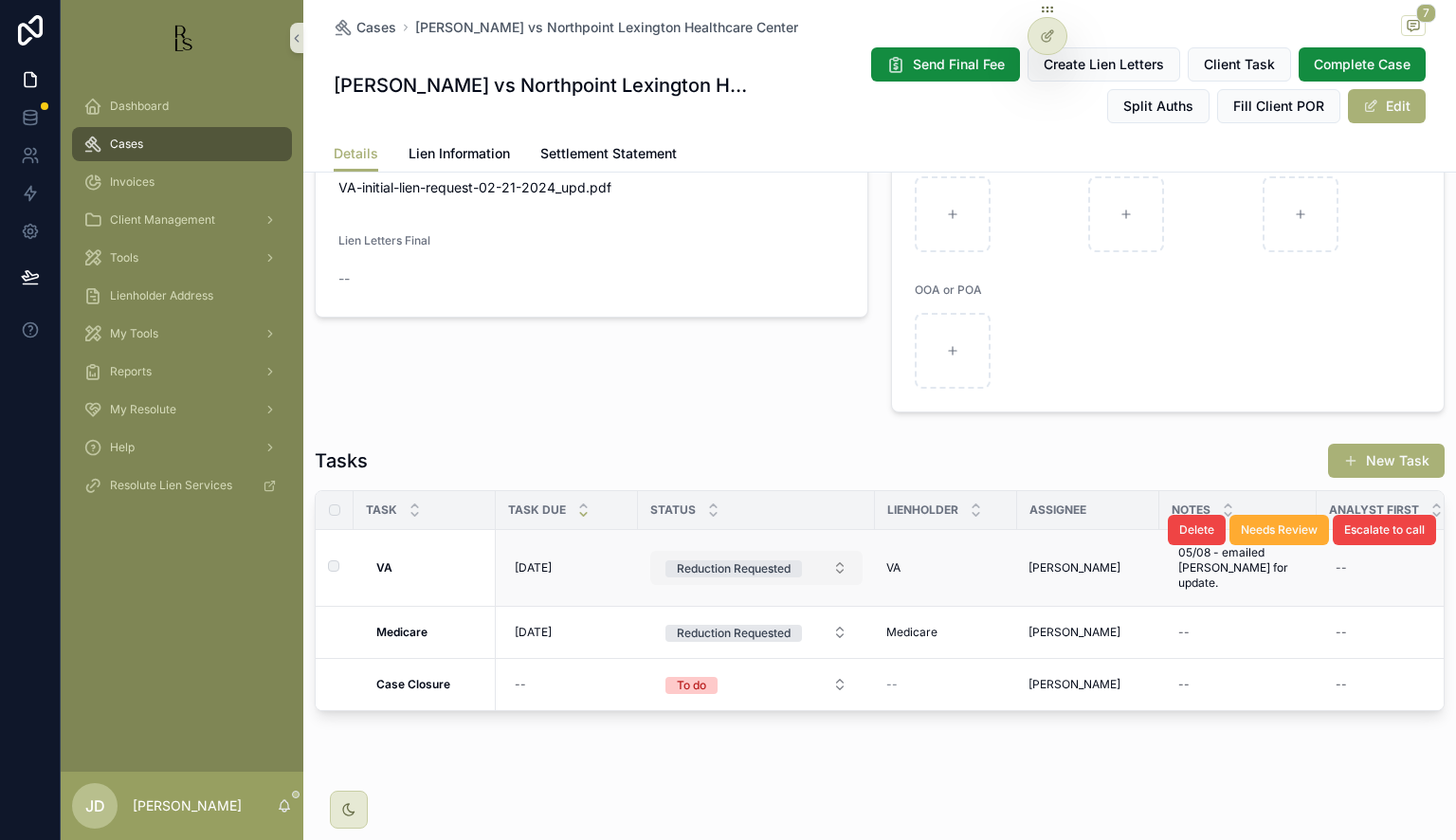
click at [787, 563] on div "Reduction Requested" at bounding box center [733, 569] width 114 height 17
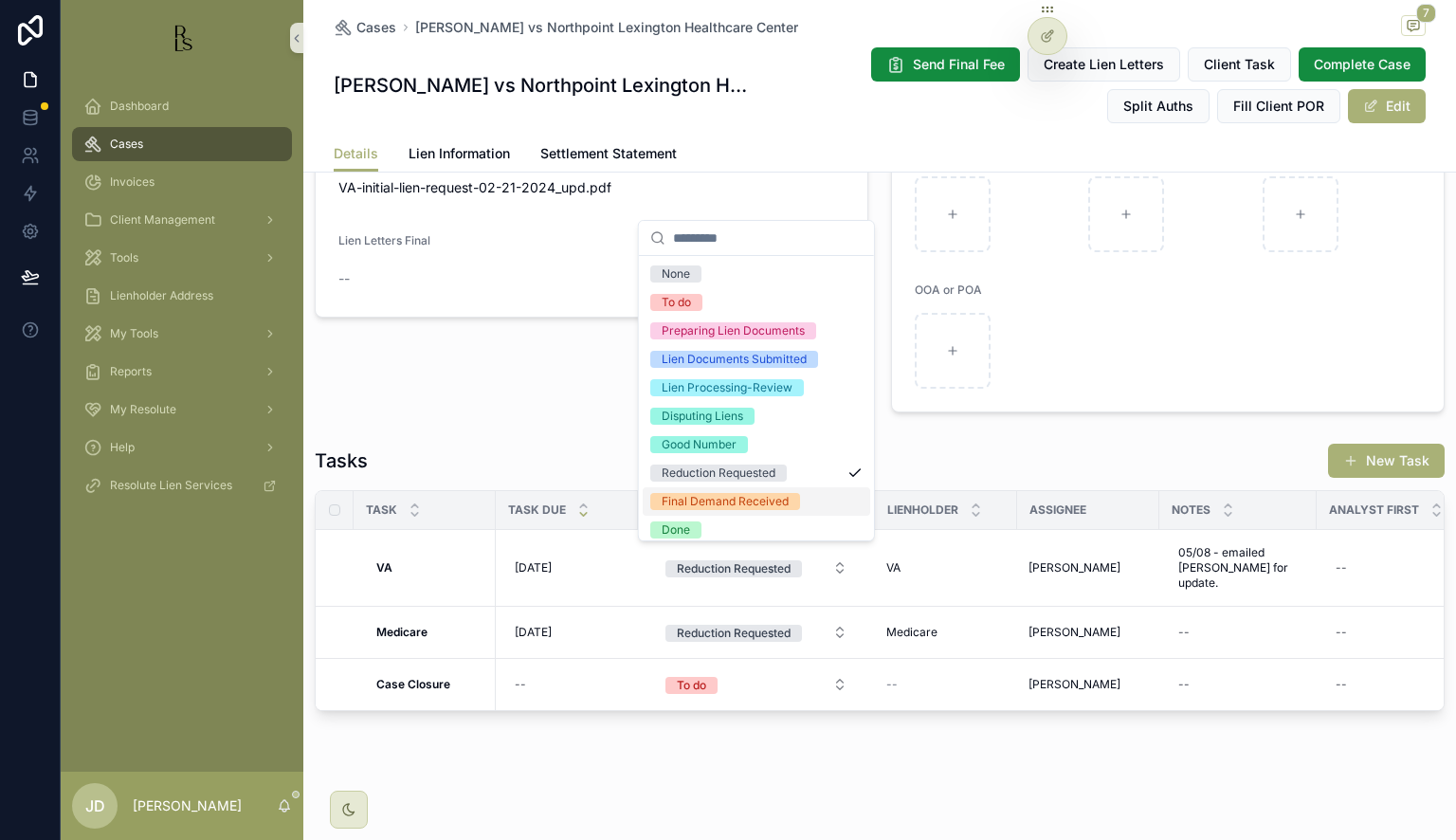
click at [775, 504] on div "Final Demand Received" at bounding box center [725, 502] width 127 height 17
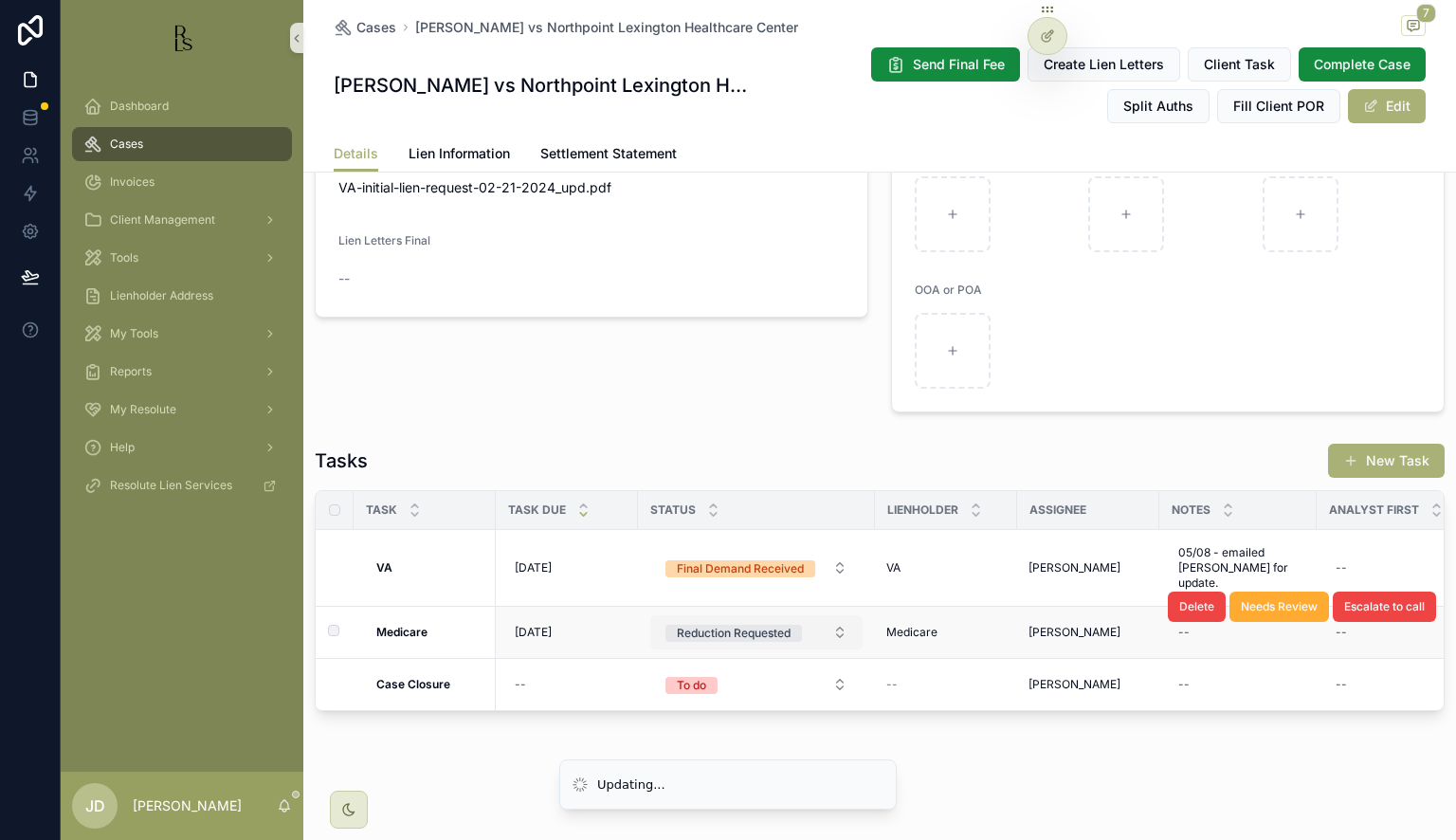
click at [786, 625] on div "Reduction Requested" at bounding box center [733, 634] width 114 height 17
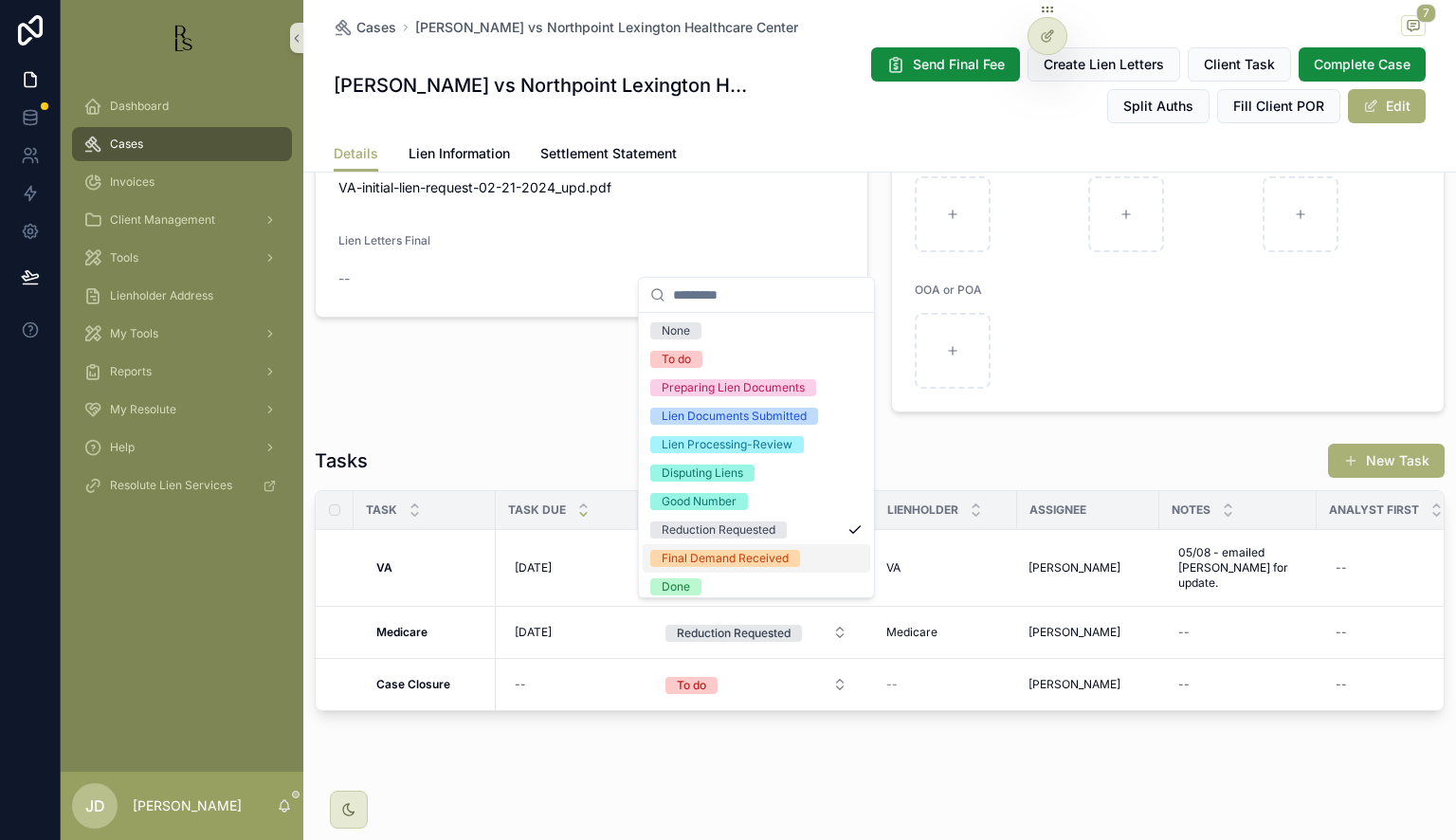
click at [773, 559] on div "Final Demand Received" at bounding box center [725, 559] width 127 height 17
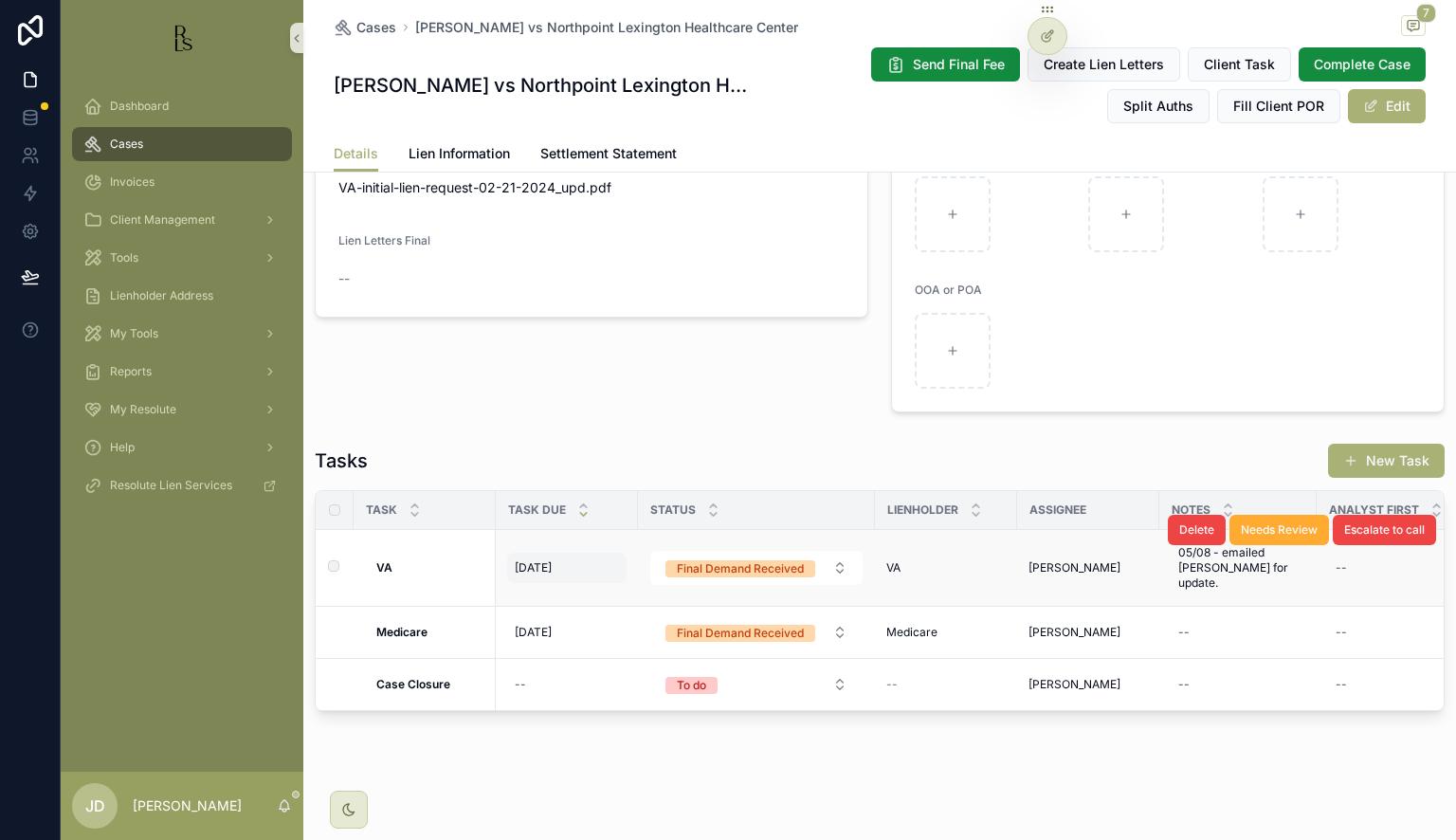
click at [552, 567] on span "[DATE]" at bounding box center [533, 568] width 37 height 15
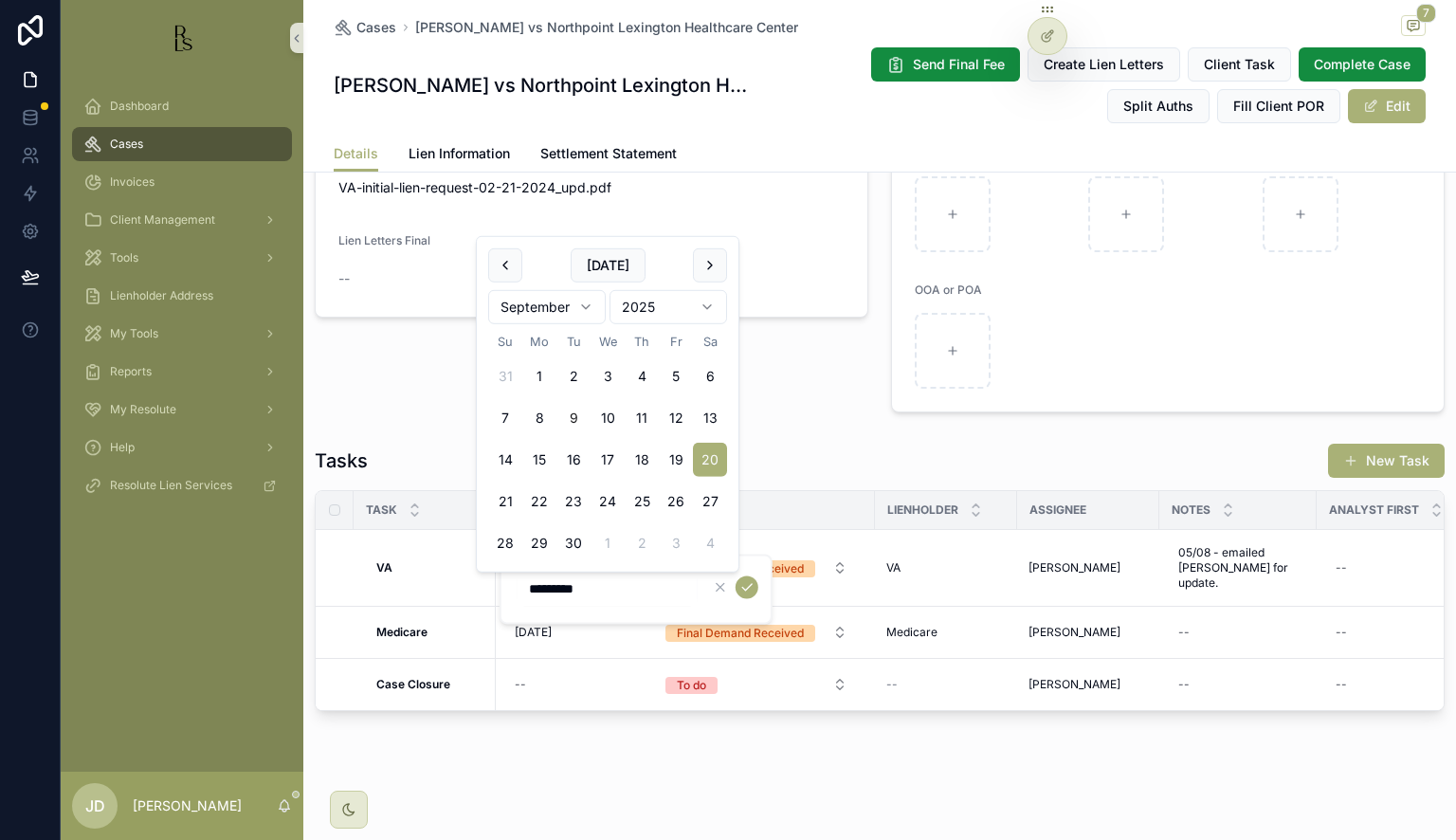
drag, startPoint x: 527, startPoint y: 590, endPoint x: 538, endPoint y: 589, distance: 11.0
click at [538, 589] on input "*********" at bounding box center [608, 589] width 180 height 27
type input "**********"
drag, startPoint x: 651, startPoint y: 586, endPoint x: 520, endPoint y: 584, distance: 131.0
click at [520, 584] on input "**********" at bounding box center [608, 589] width 180 height 27
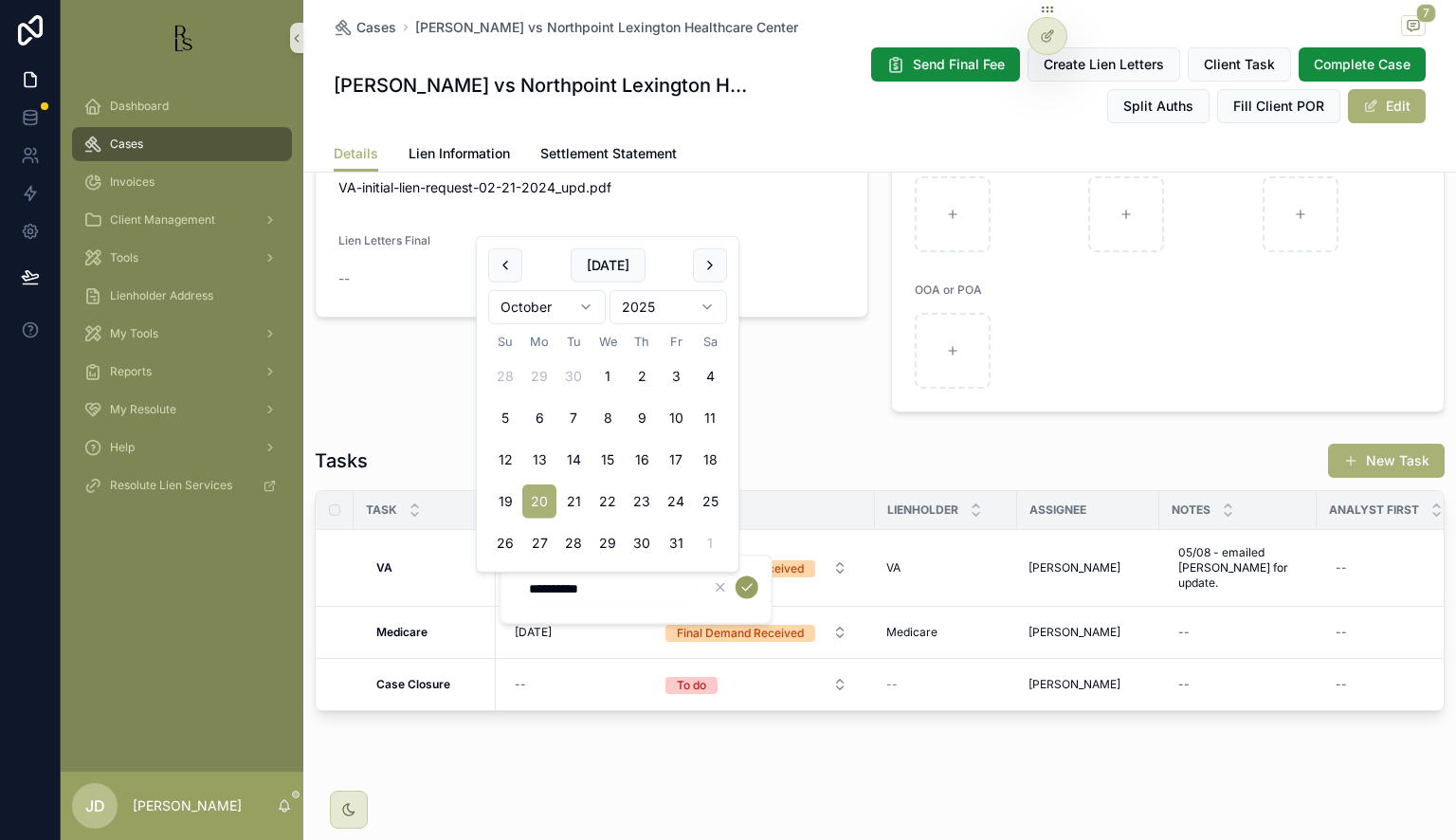
click at [737, 585] on button "scrollable content" at bounding box center [747, 587] width 23 height 23
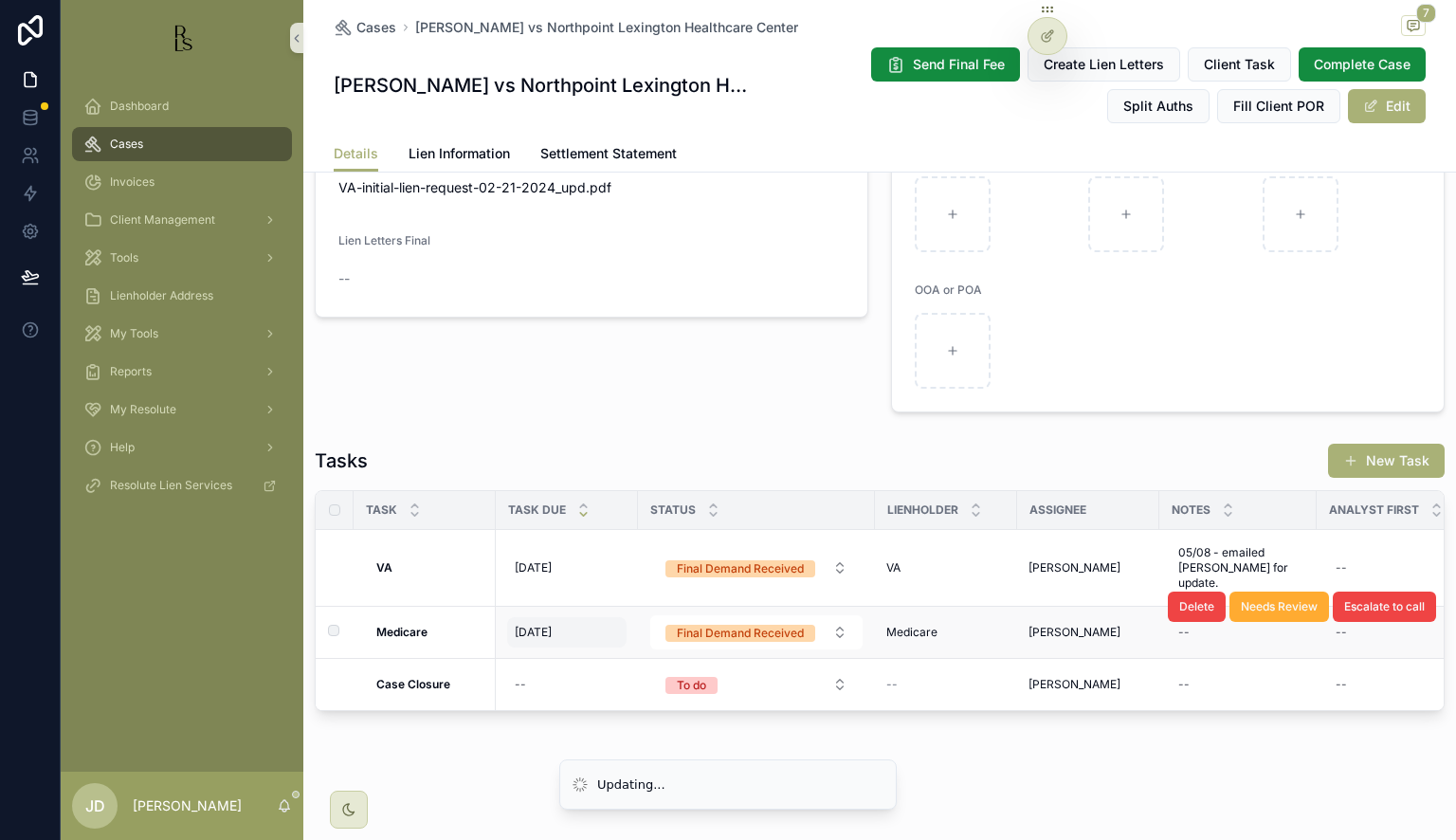
click at [539, 625] on span "[DATE]" at bounding box center [533, 633] width 37 height 15
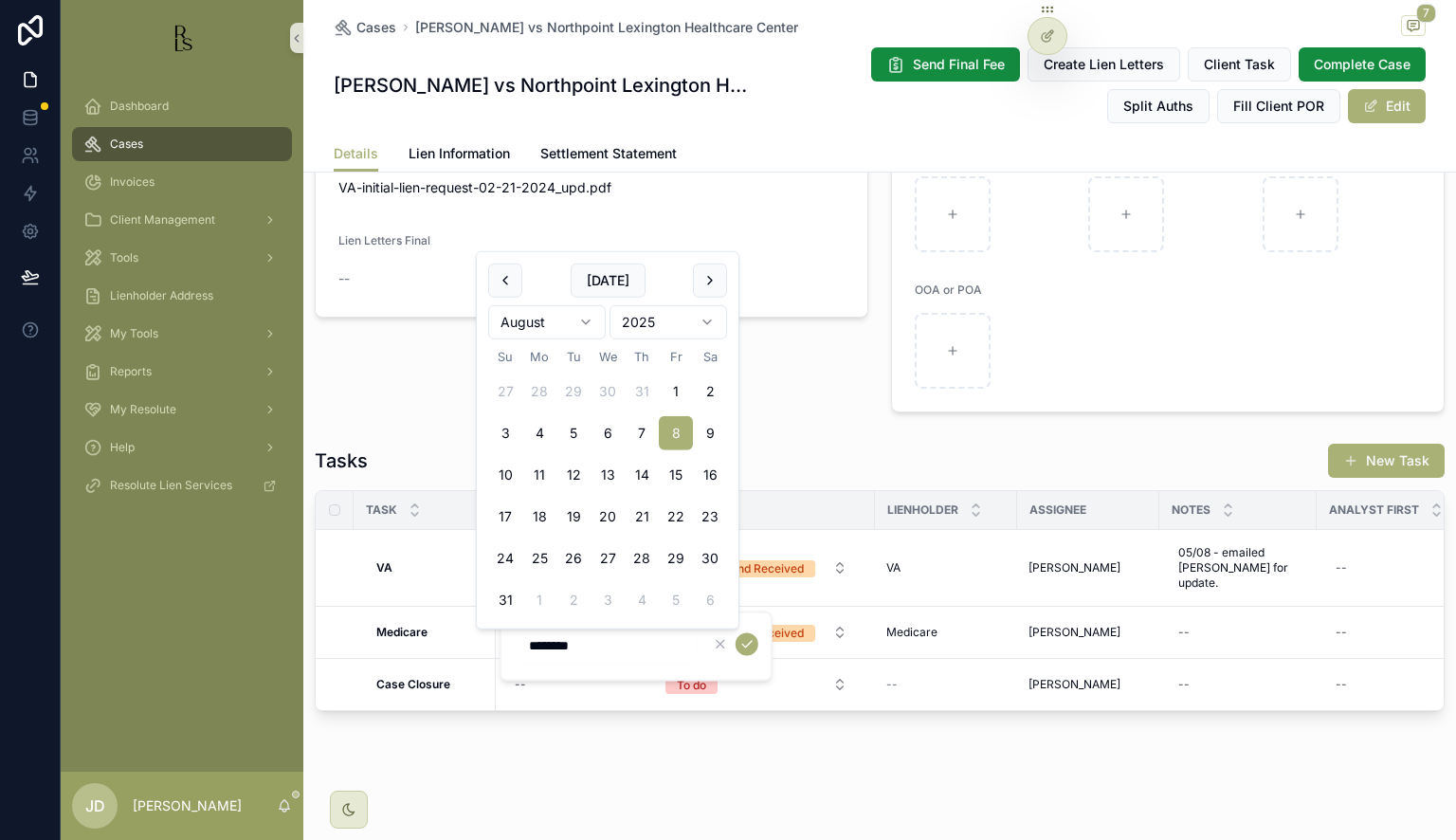
drag, startPoint x: 603, startPoint y: 654, endPoint x: 512, endPoint y: 652, distance: 91.0
click at [512, 652] on div "********" at bounding box center [635, 646] width 273 height 70
type input "**********"
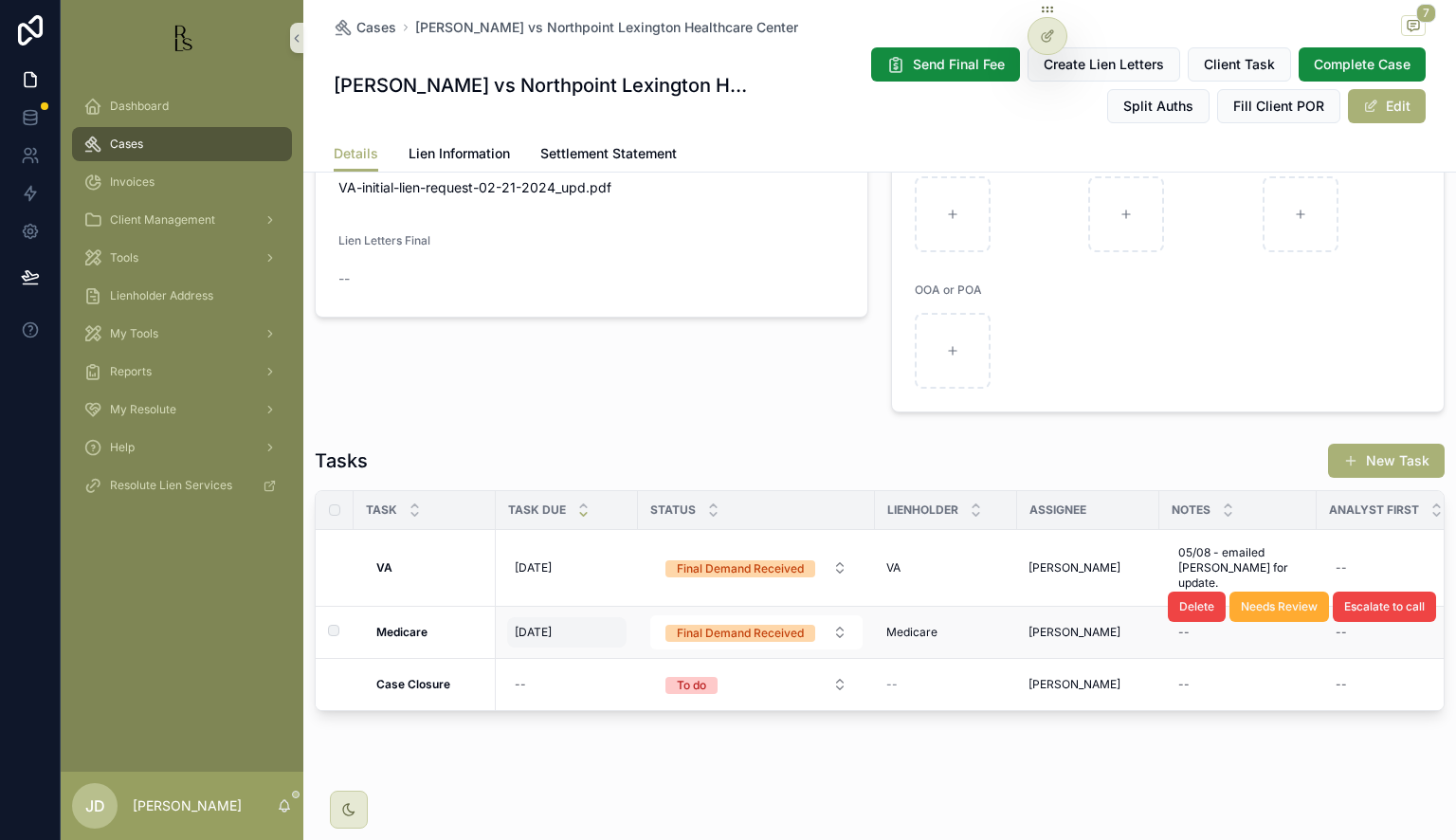
click at [583, 627] on div "[DATE] [DATE]" at bounding box center [567, 633] width 120 height 30
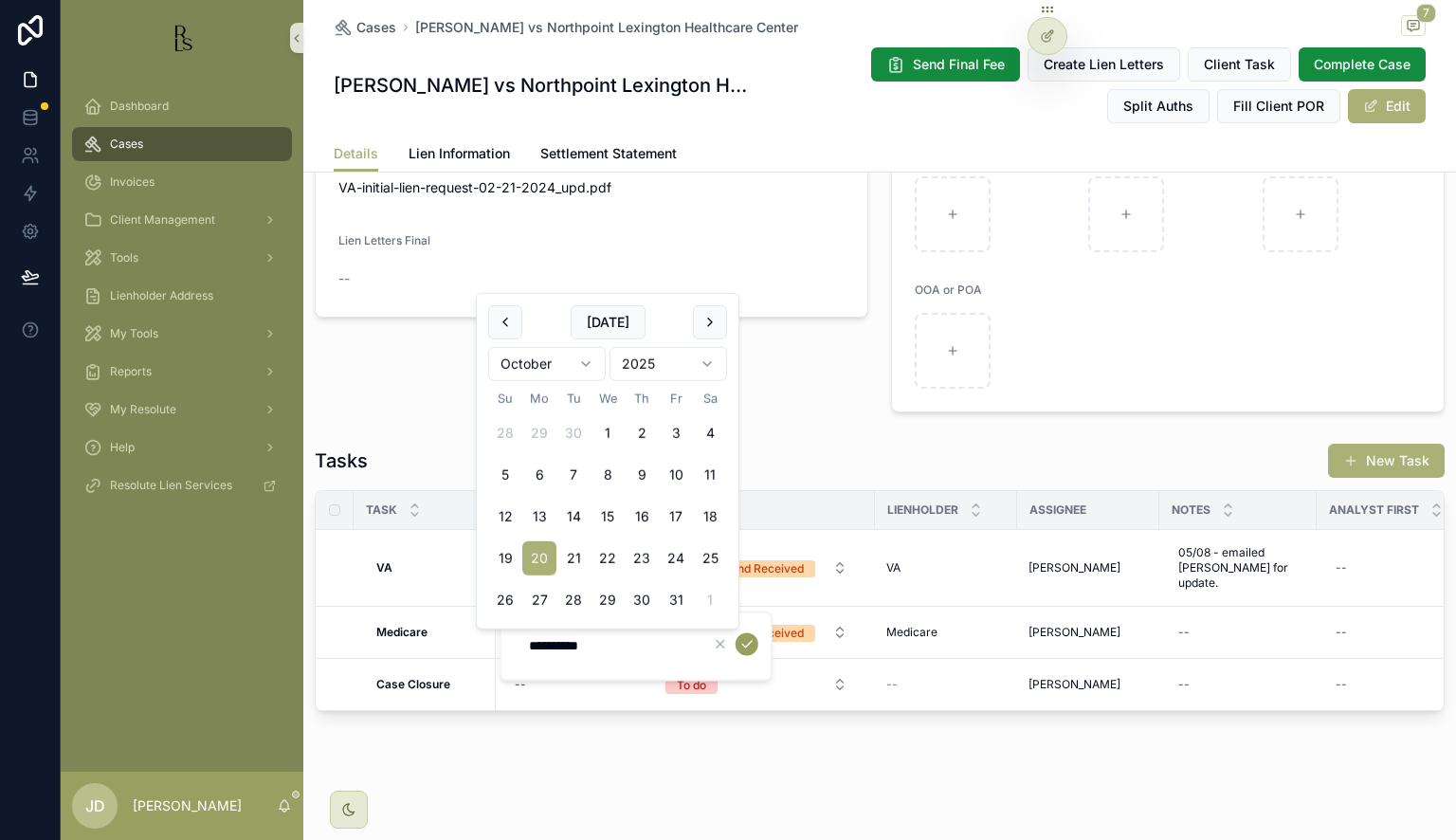
click at [747, 641] on icon "scrollable content" at bounding box center [747, 644] width 15 height 15
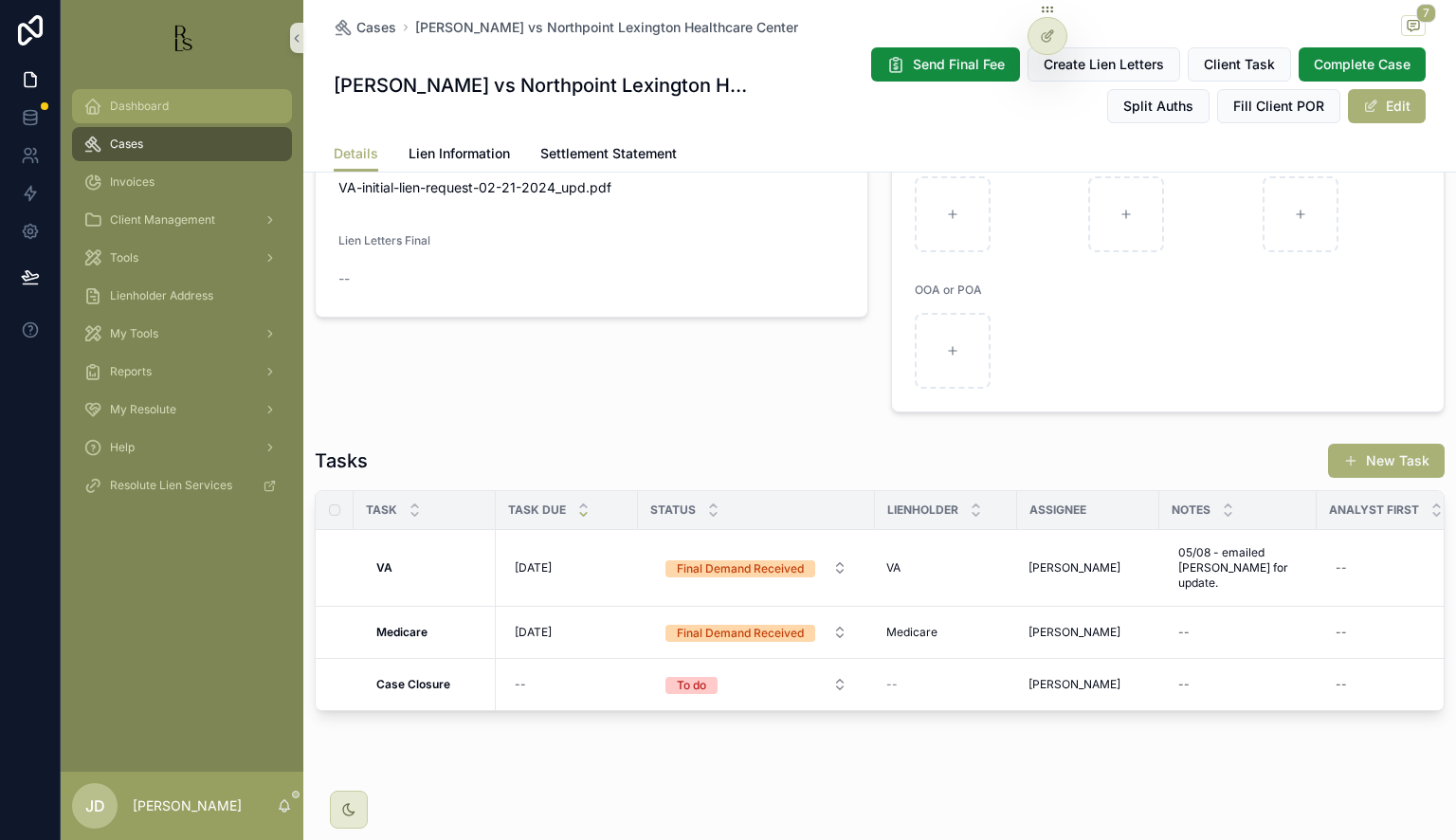
click at [174, 101] on div "Dashboard" at bounding box center [182, 106] width 198 height 30
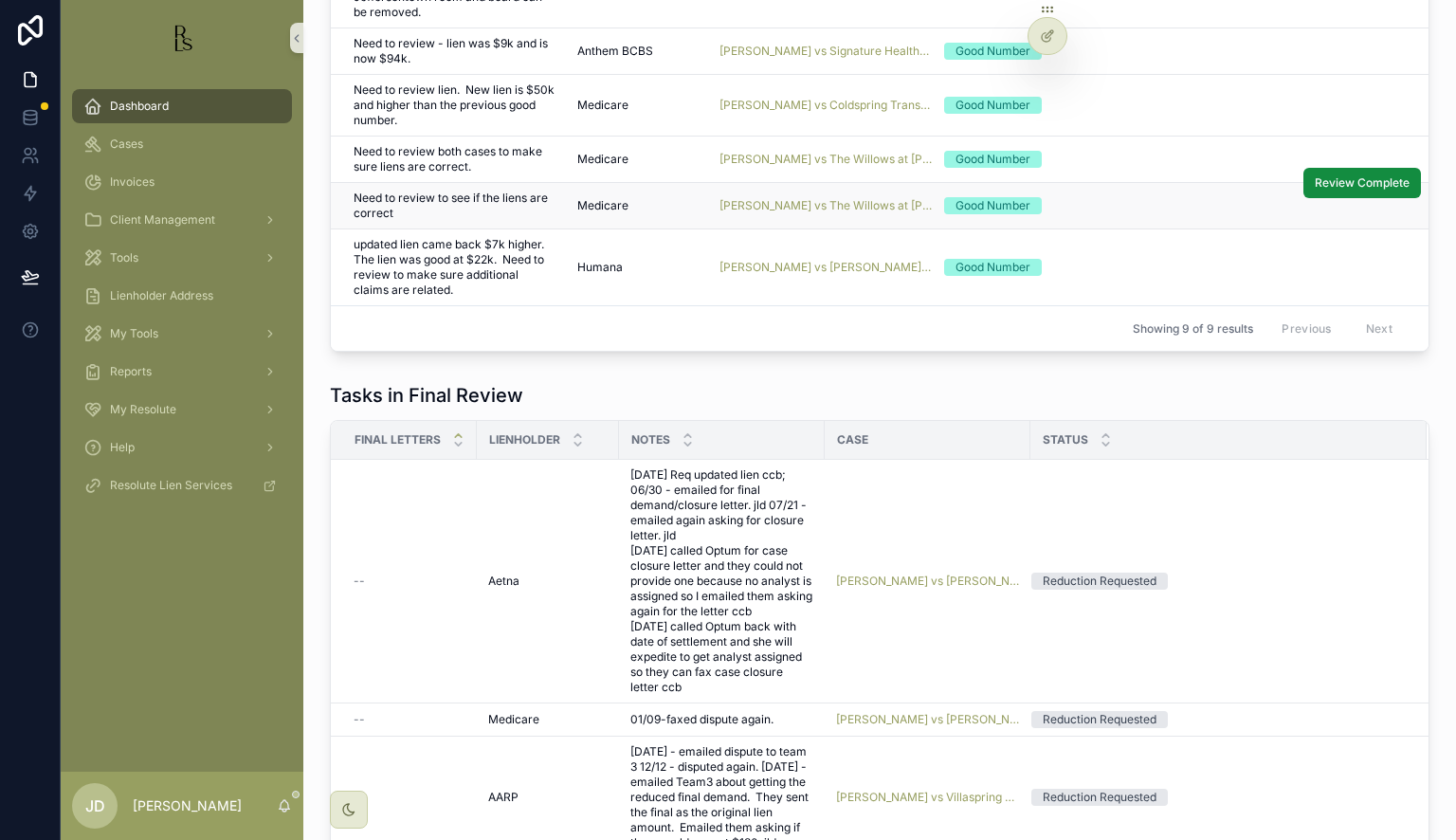
scroll to position [1701, 0]
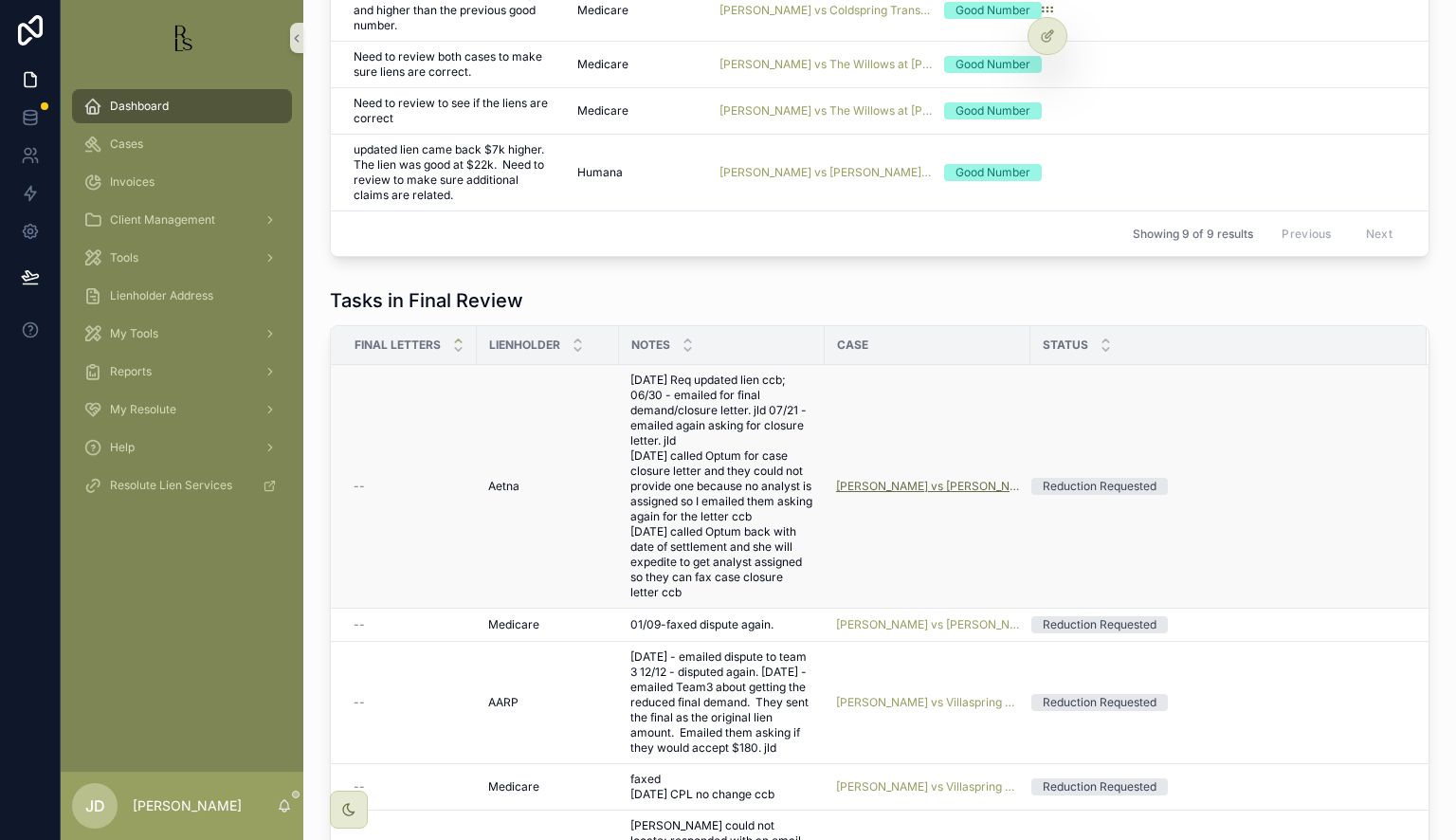
click at [916, 493] on span "[PERSON_NAME] vs [PERSON_NAME] Nursing and Rehabilitation" at bounding box center [927, 487] width 183 height 15
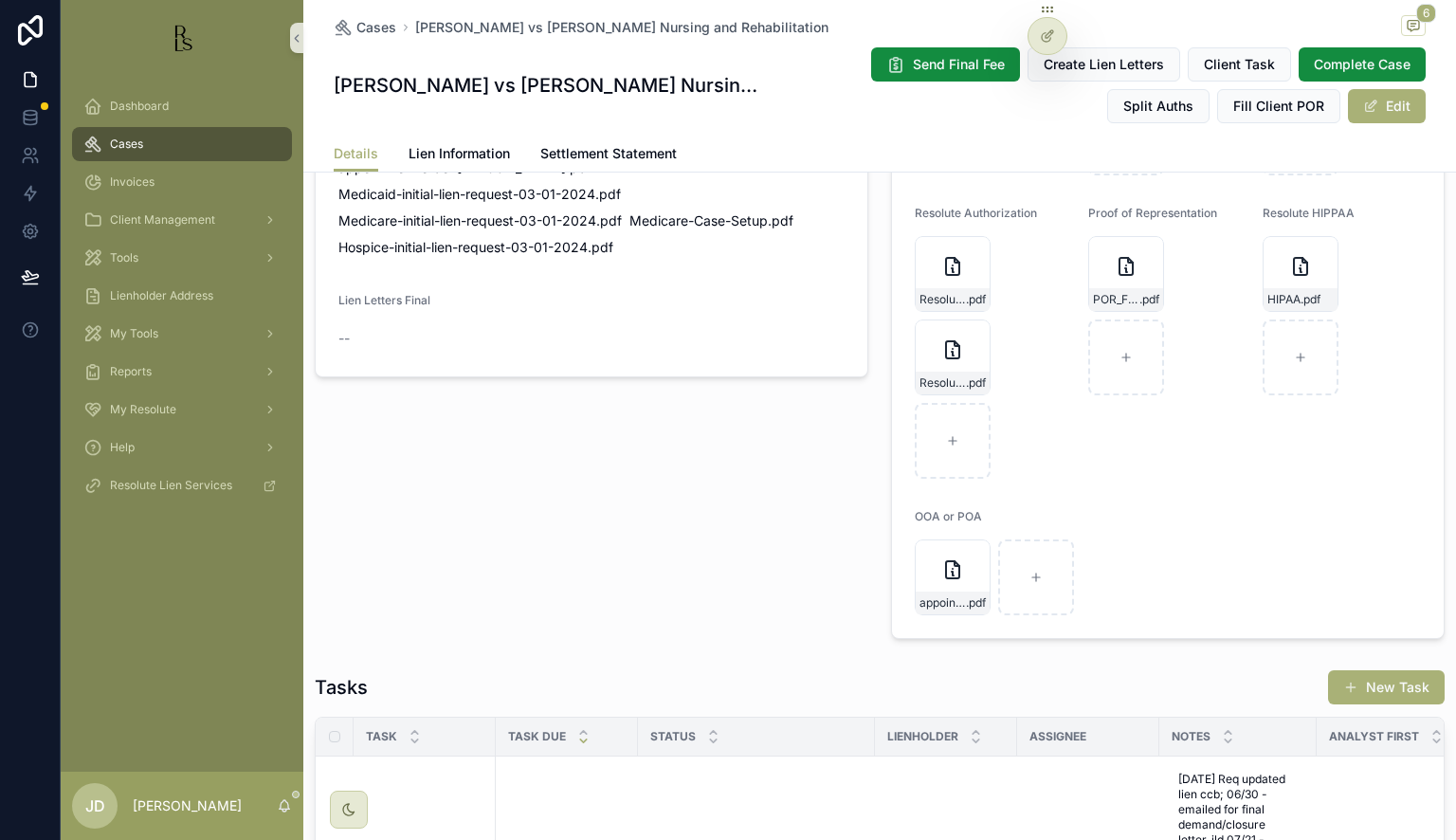
scroll to position [1991, 0]
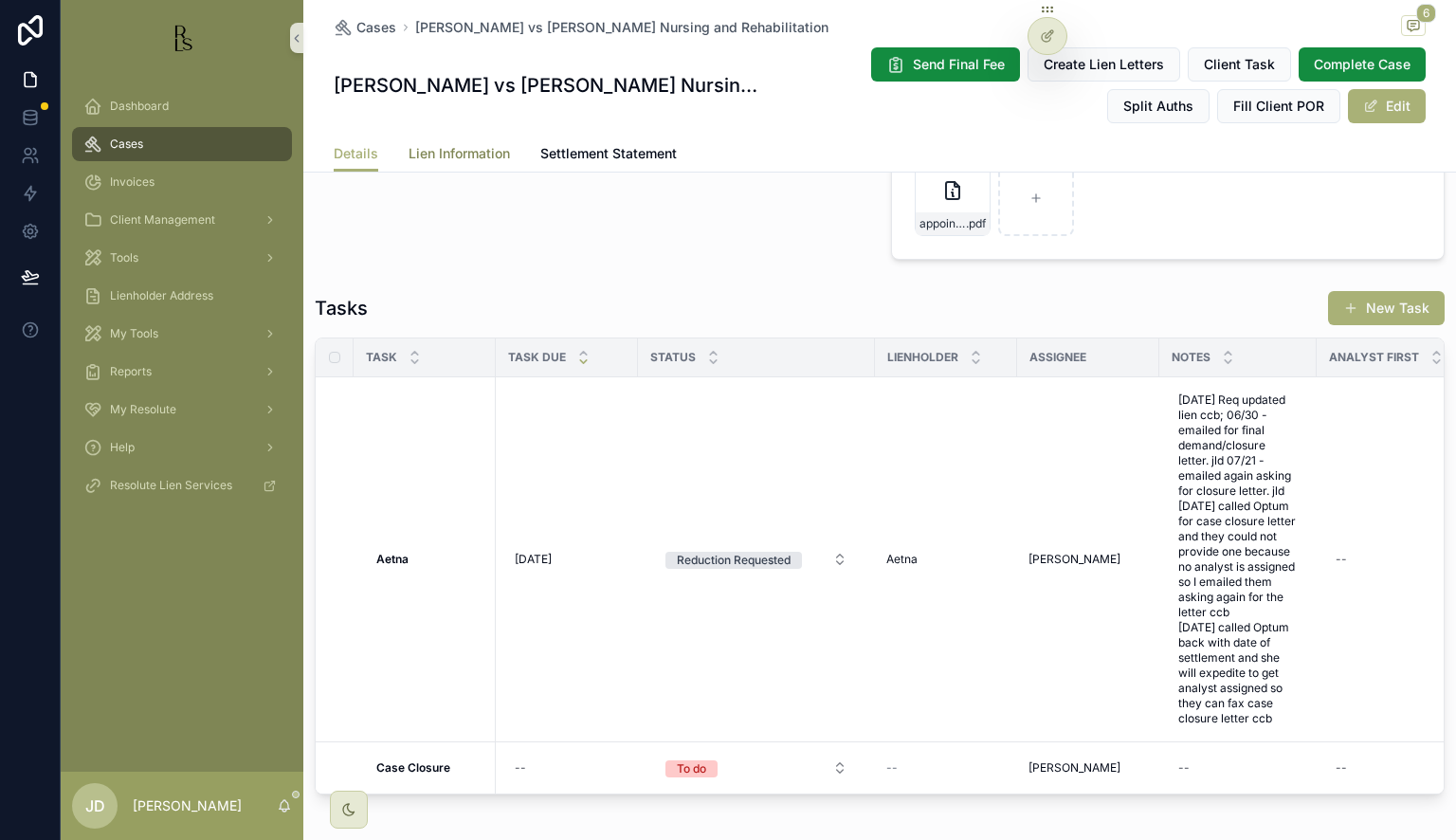
click at [464, 154] on span "Lien Information" at bounding box center [459, 154] width 102 height 19
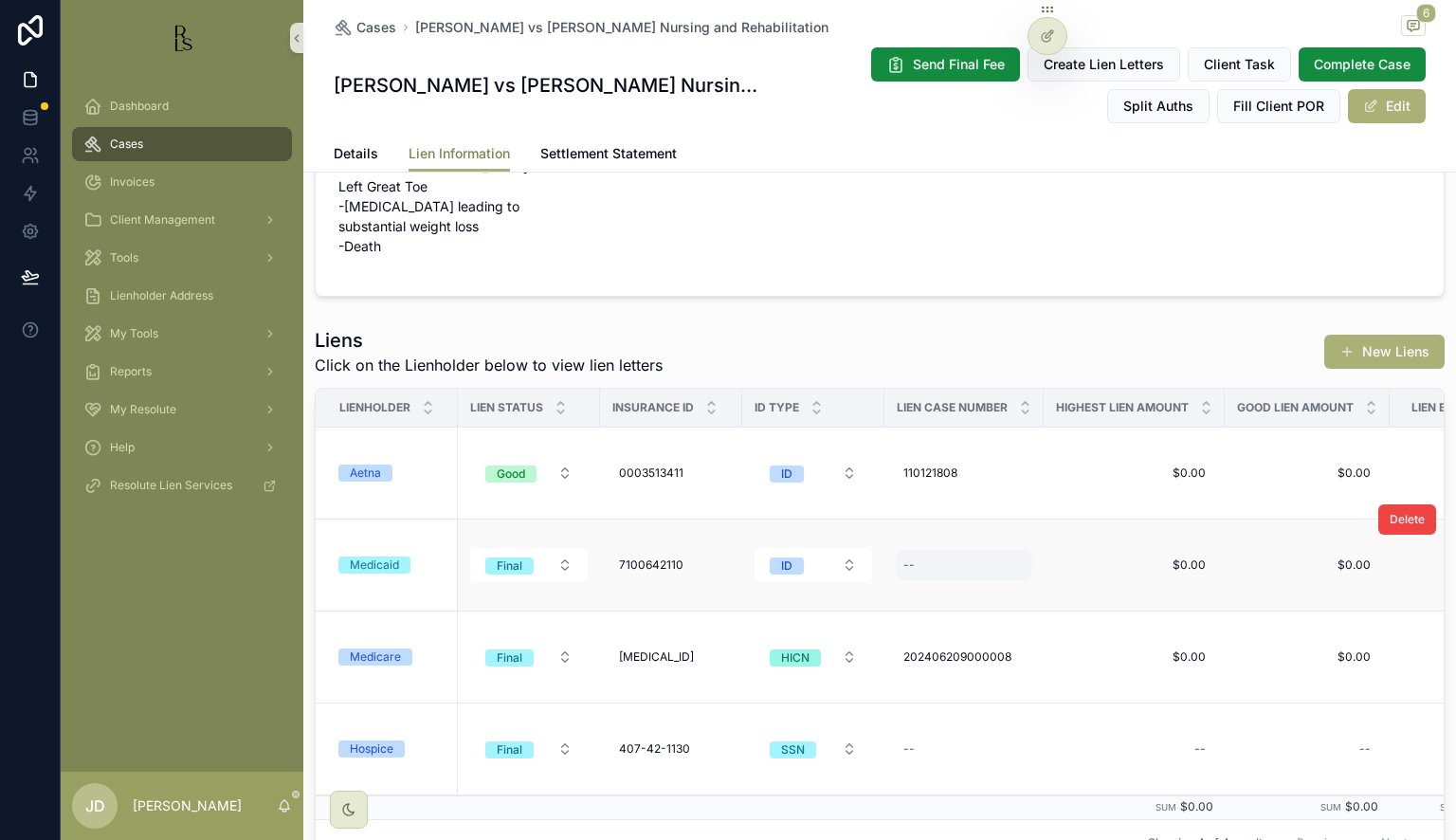
scroll to position [190, 0]
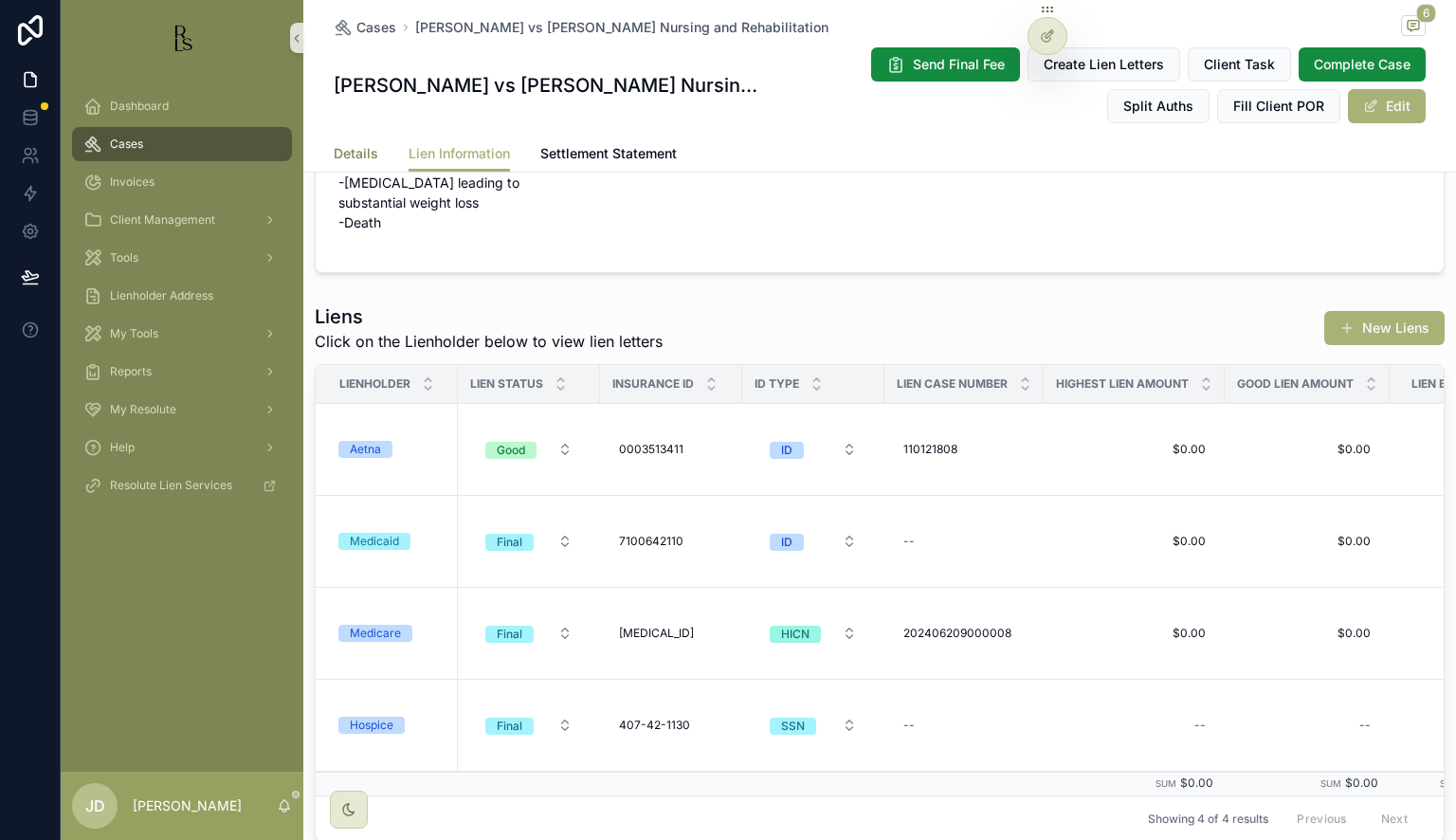
click at [347, 154] on span "Details" at bounding box center [355, 154] width 45 height 19
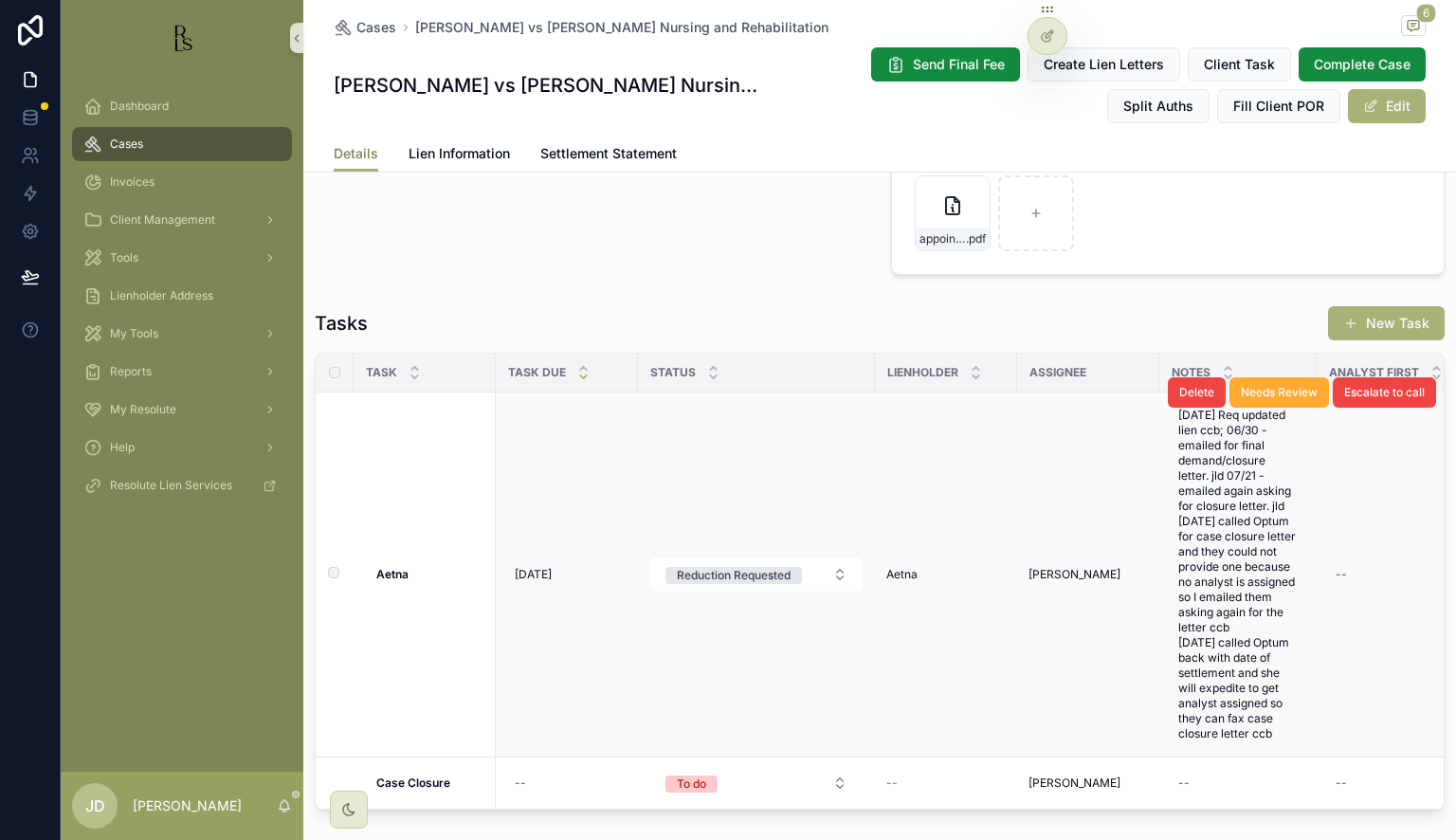
scroll to position [1991, 0]
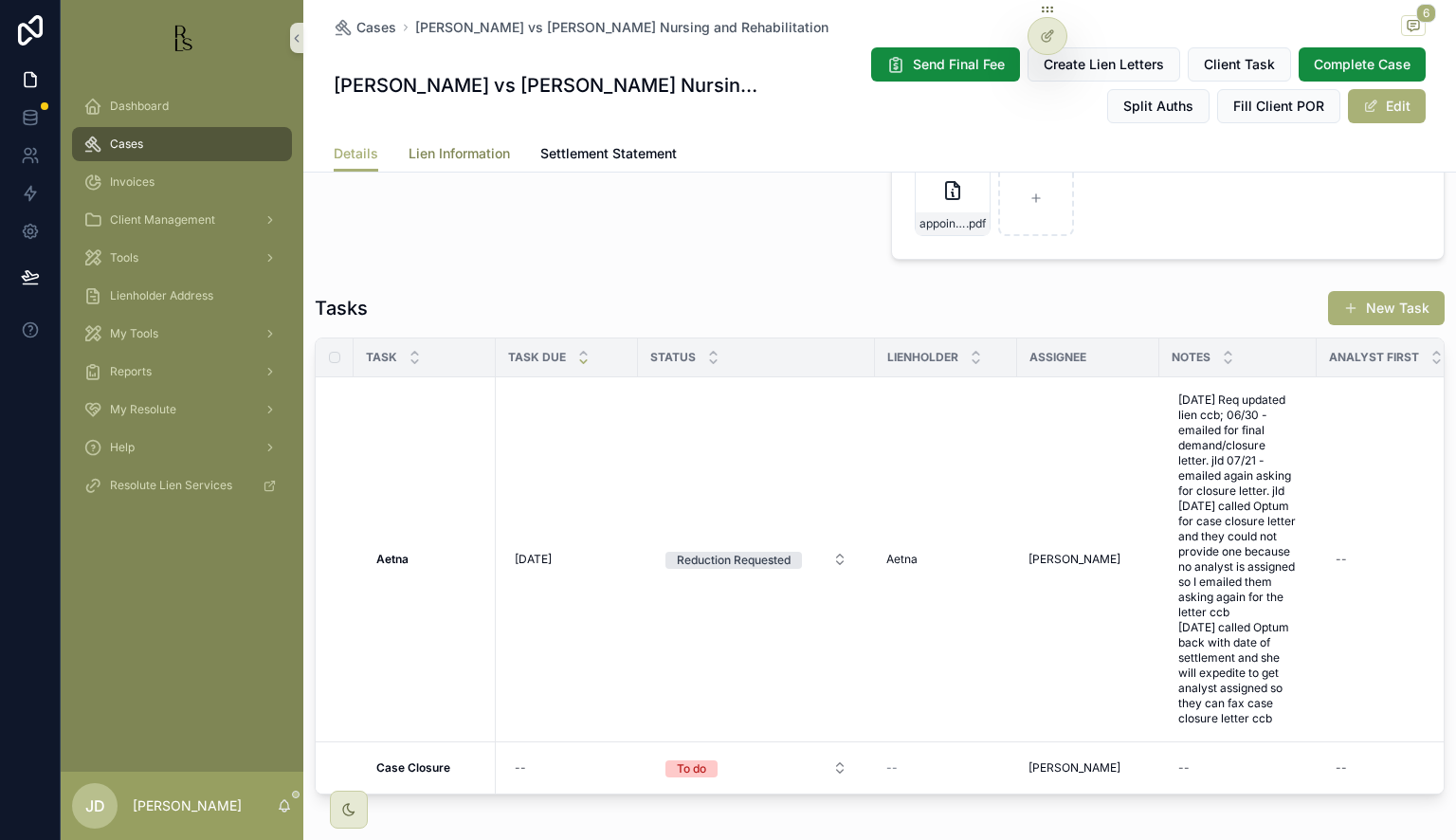
click at [463, 156] on span "Lien Information" at bounding box center [459, 154] width 102 height 19
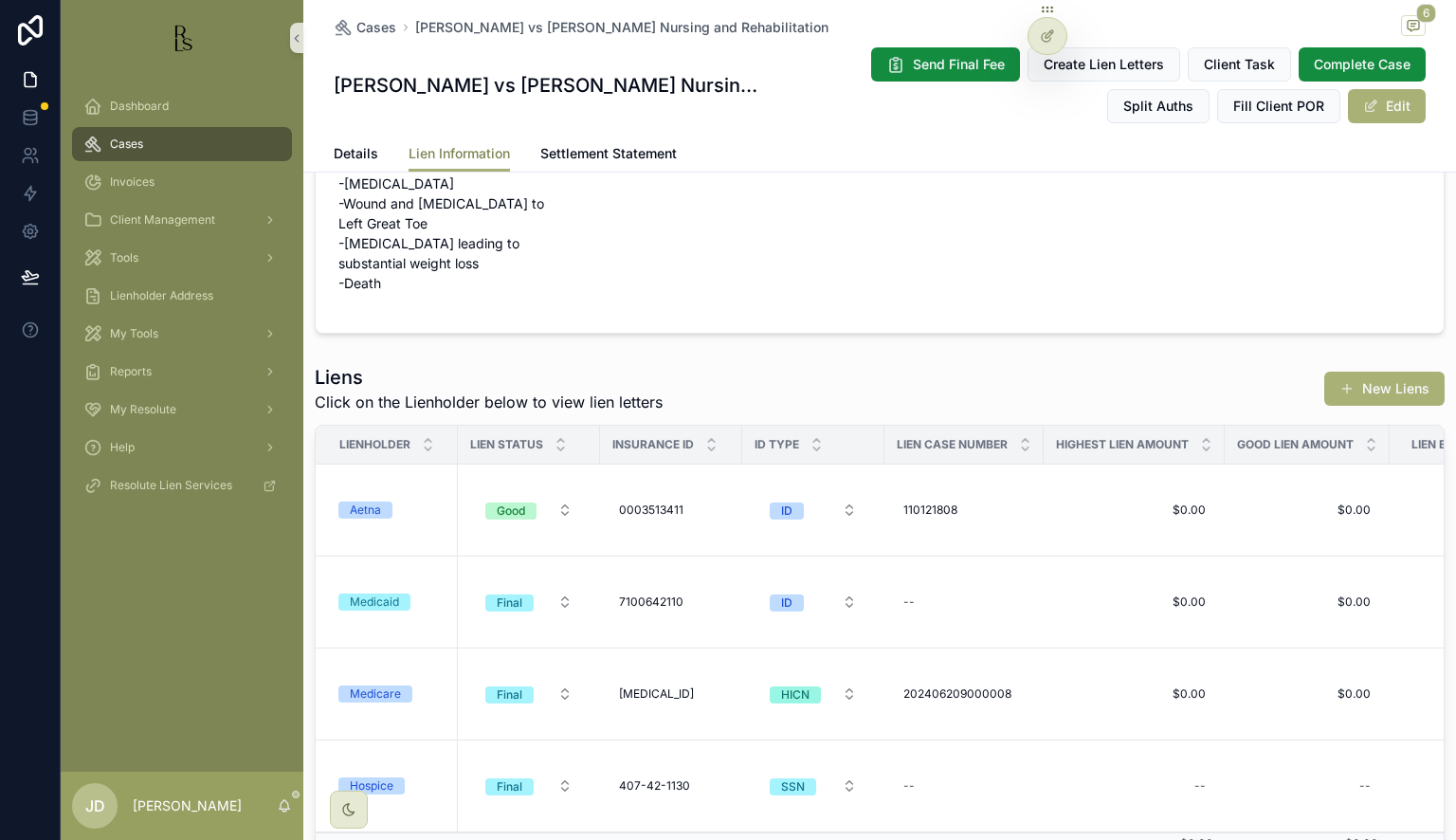
scroll to position [190, 0]
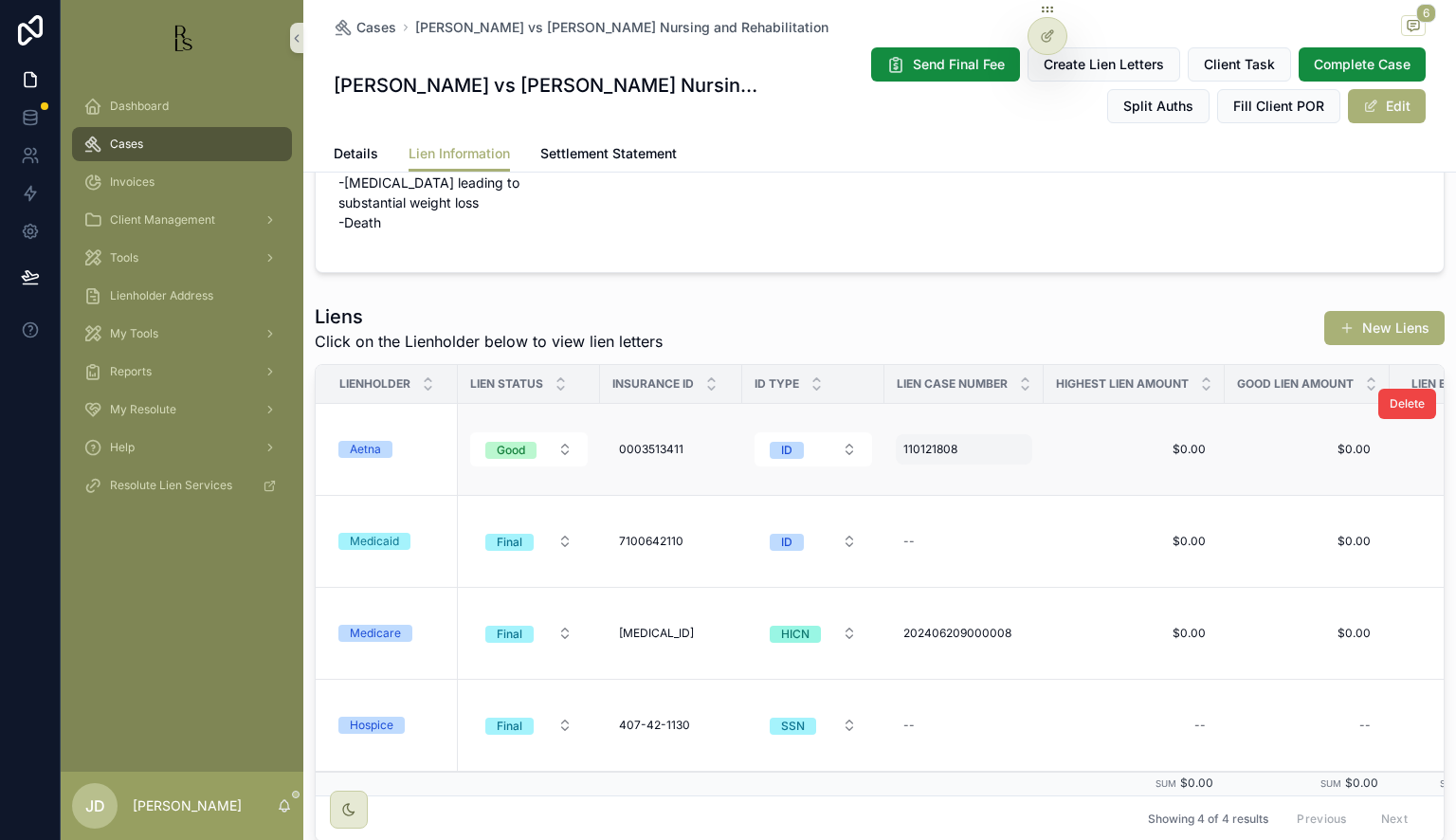
click at [909, 455] on span "110121808" at bounding box center [930, 449] width 54 height 15
drag, startPoint x: 1012, startPoint y: 479, endPoint x: 898, endPoint y: 483, distance: 114.1
click at [898, 483] on div "*********" at bounding box center [1024, 476] width 273 height 70
click at [340, 150] on span "Details" at bounding box center [355, 154] width 45 height 19
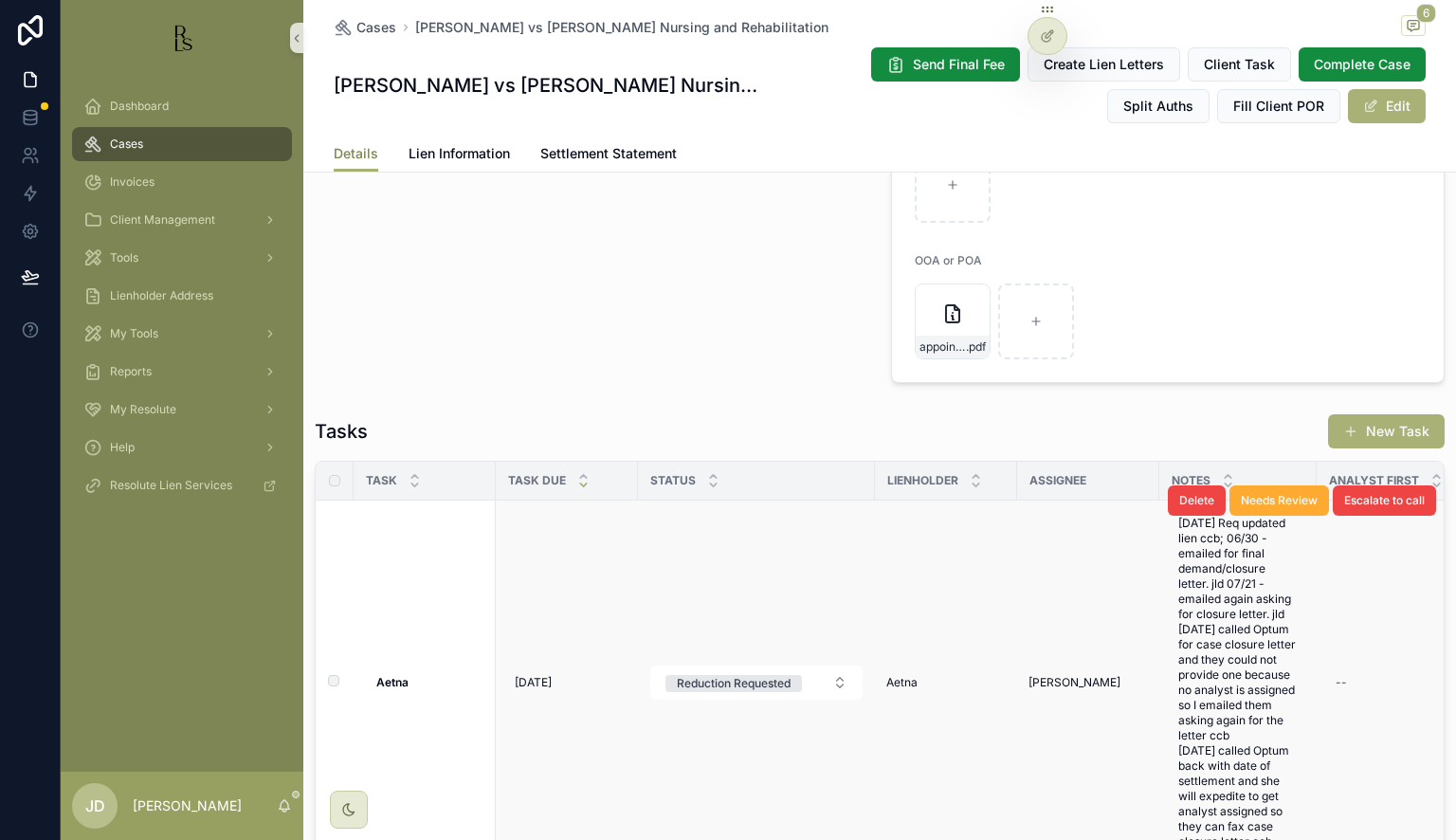
scroll to position [2025, 0]
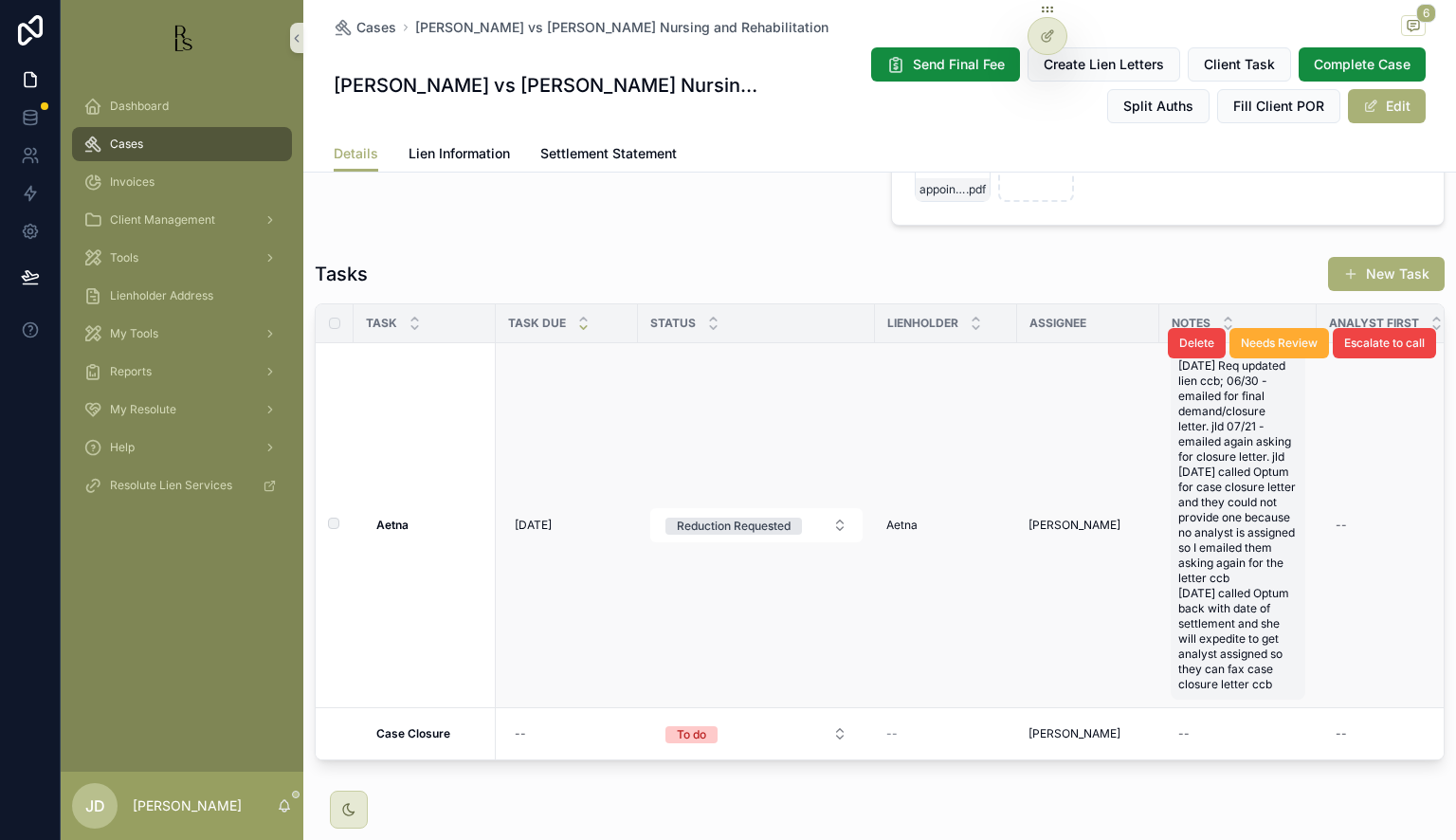
click at [1239, 577] on span "[DATE] Req updated lien ccb; 06/30 - emailed for final demand/closure letter. j…" at bounding box center [1238, 525] width 120 height 334
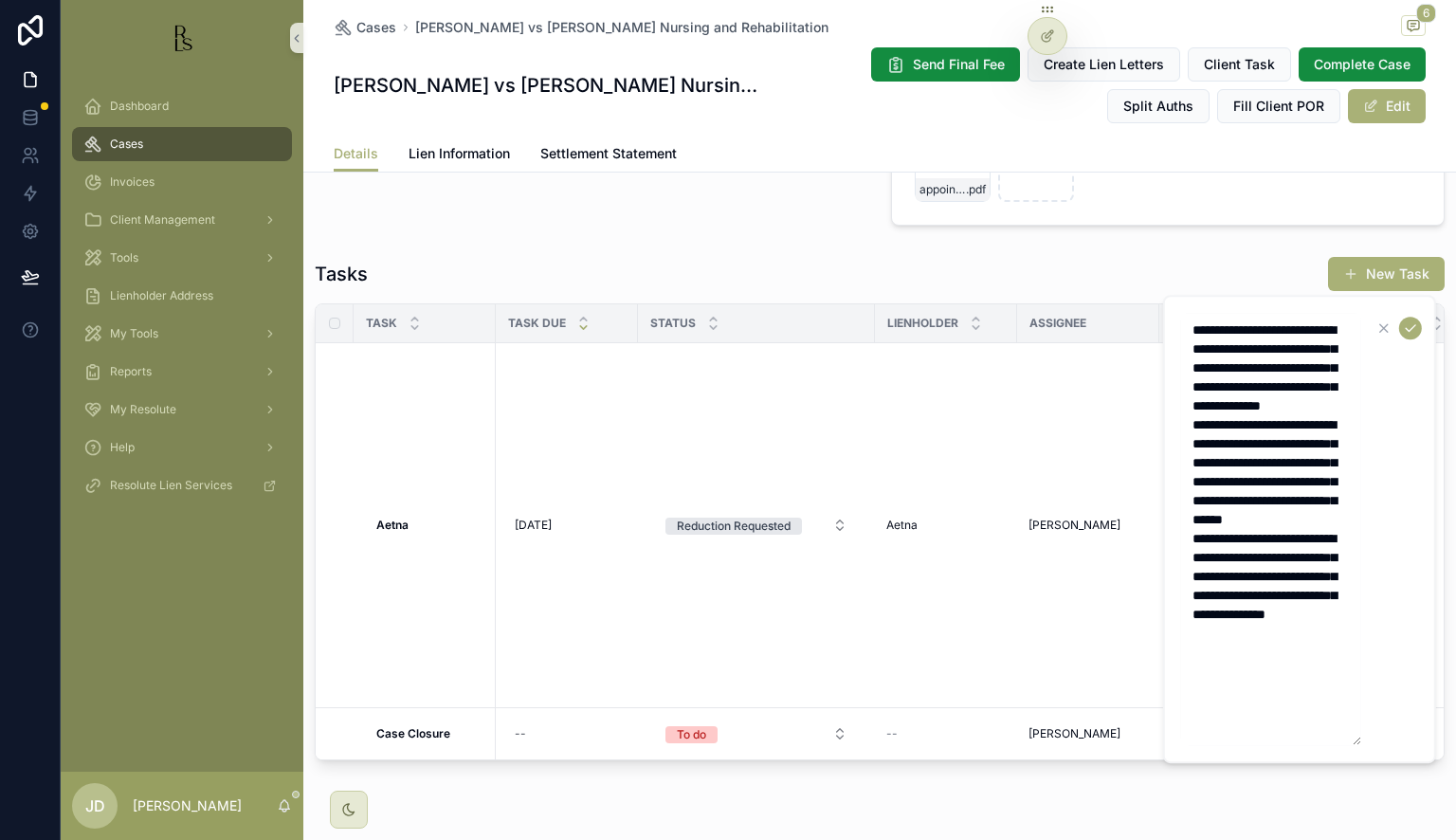
drag, startPoint x: 1342, startPoint y: 672, endPoint x: 1371, endPoint y: 668, distance: 29.3
click at [1355, 669] on textarea "**********" at bounding box center [1271, 528] width 180 height 432
type textarea "**********"
click at [1411, 326] on icon "scrollable content" at bounding box center [1410, 328] width 15 height 15
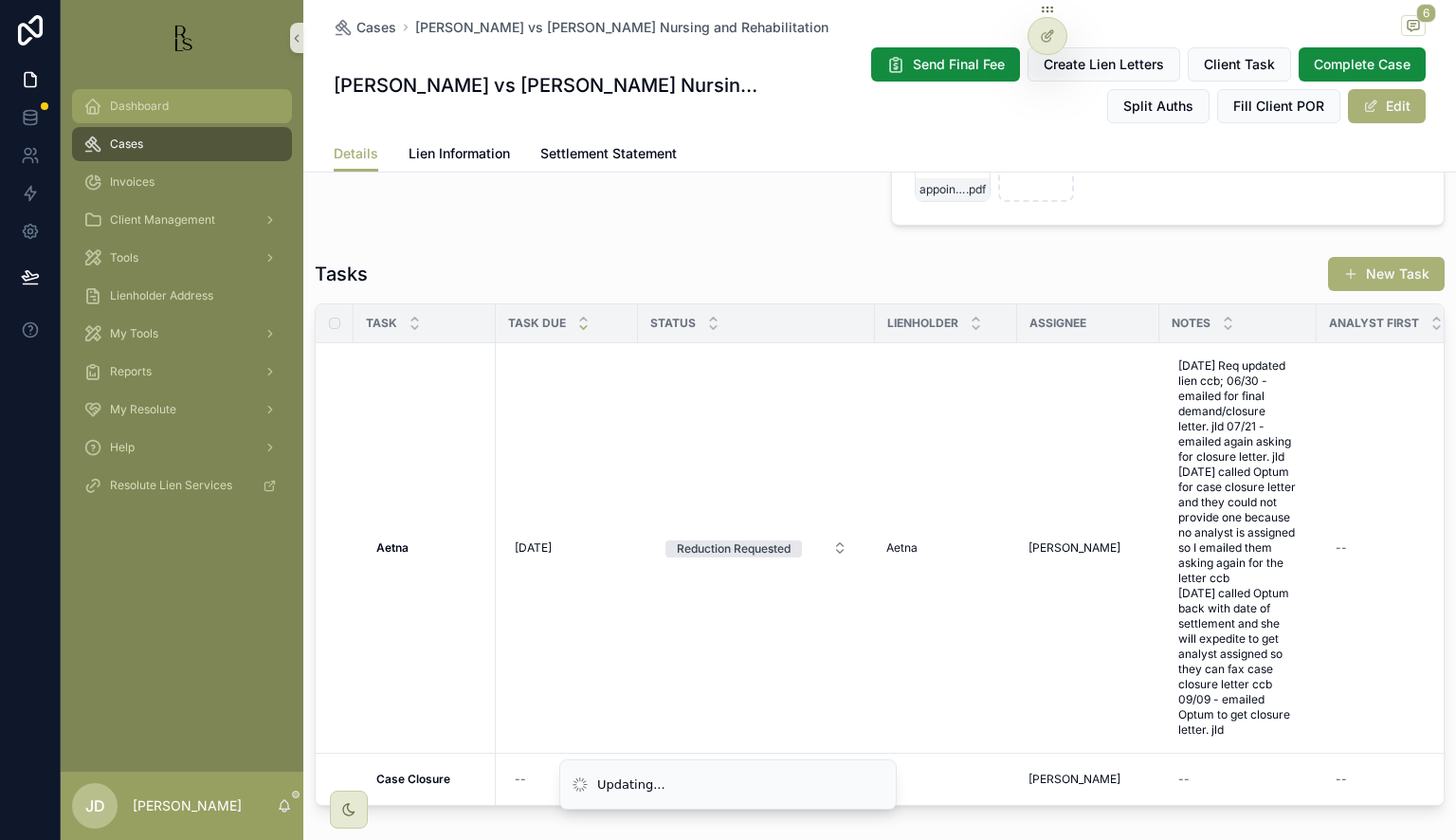
click at [129, 106] on span "Dashboard" at bounding box center [140, 106] width 59 height 15
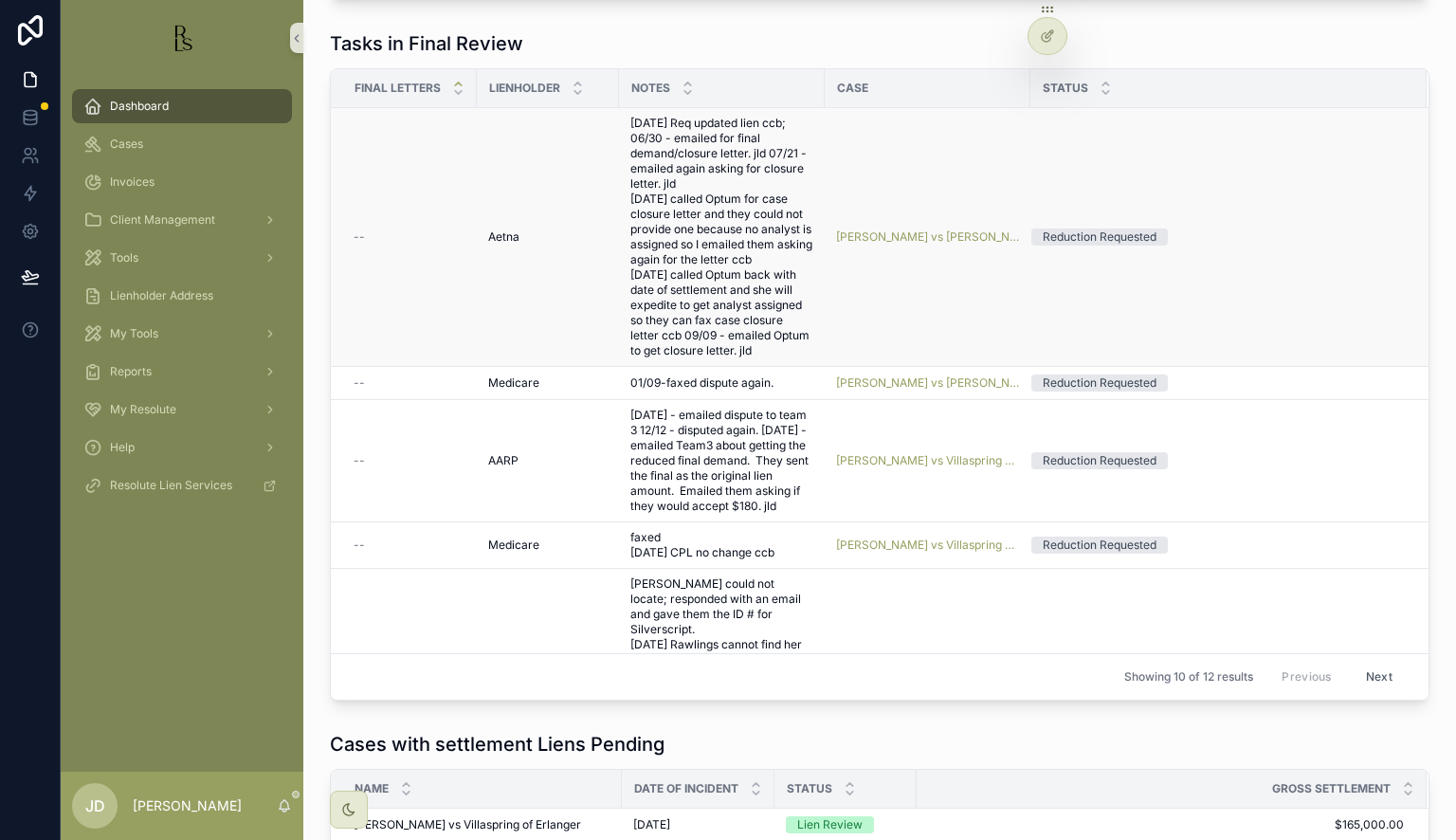
scroll to position [1930, 0]
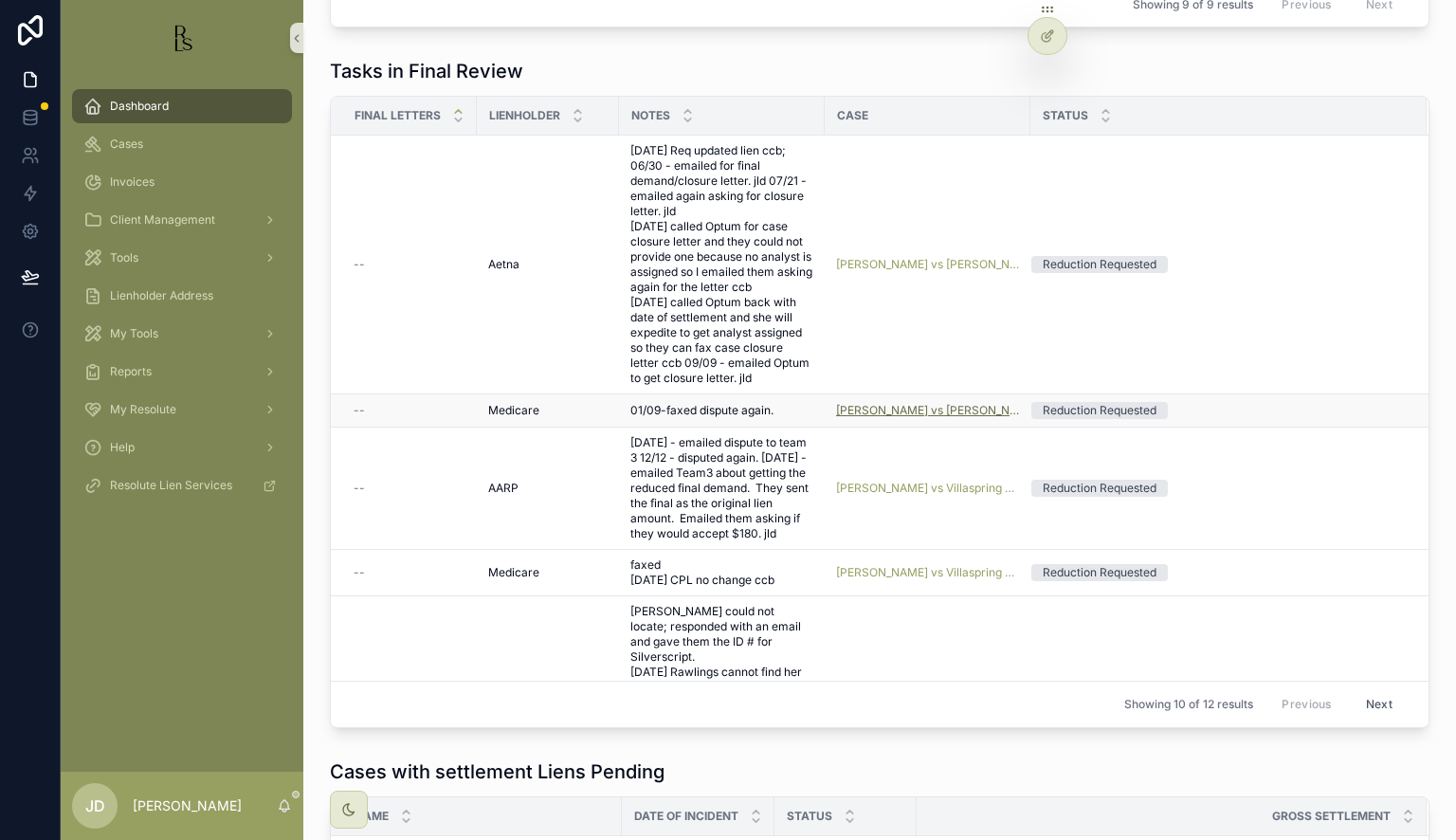
click at [874, 418] on span "[PERSON_NAME] vs [PERSON_NAME] Nursing & Rehabilitation Center" at bounding box center [927, 410] width 183 height 15
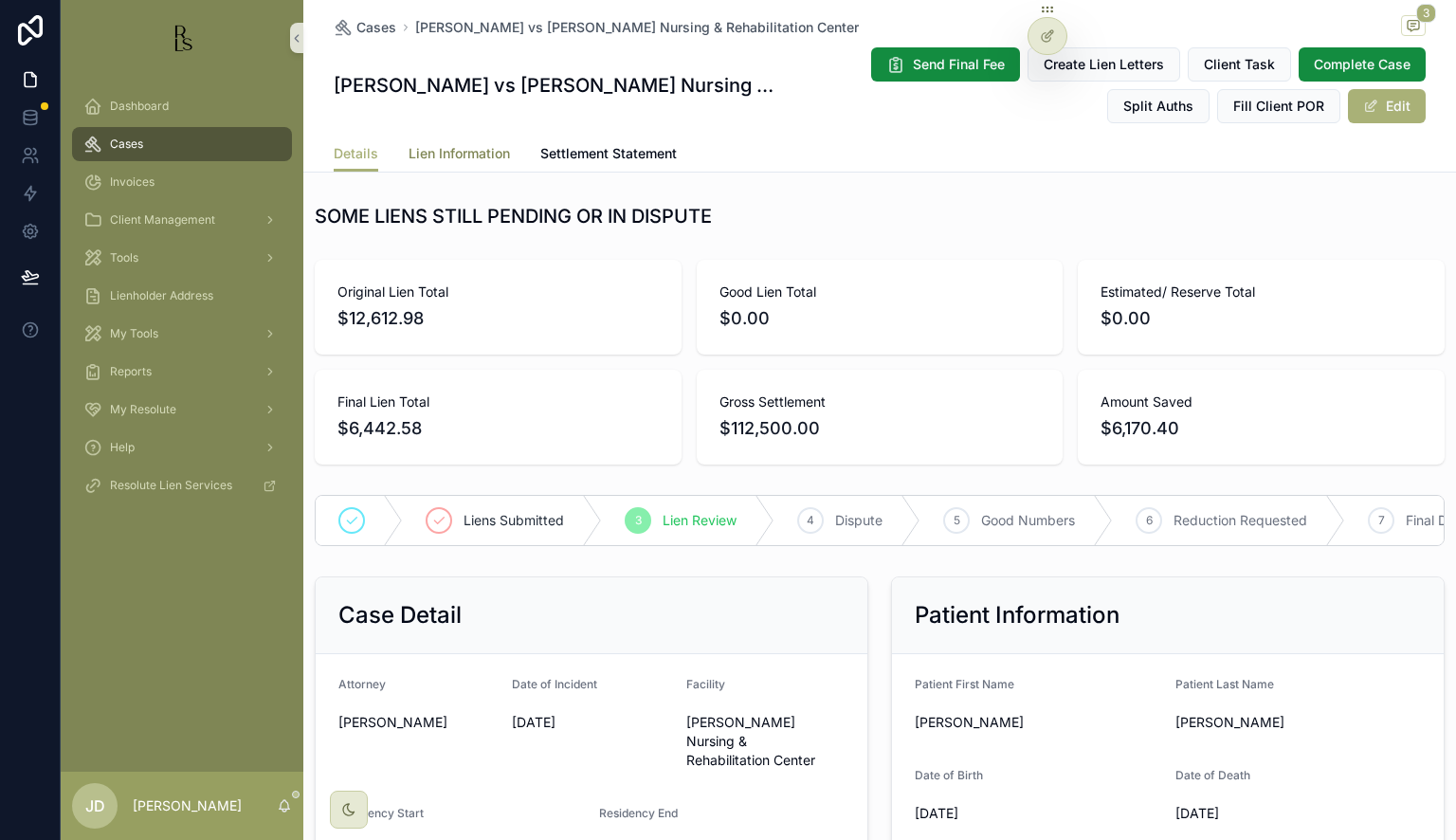
click at [477, 154] on span "Lien Information" at bounding box center [459, 154] width 102 height 19
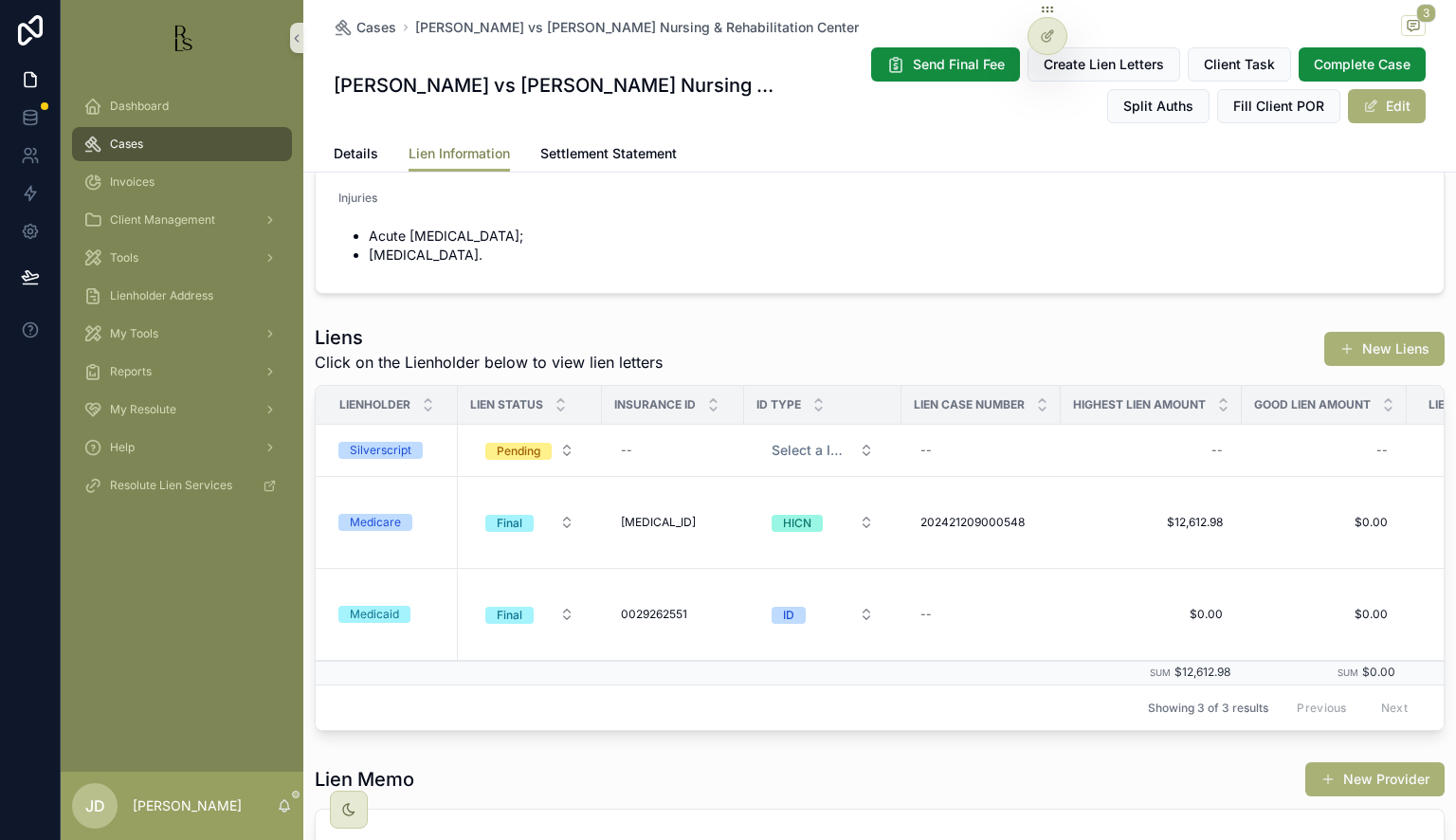
scroll to position [422, 0]
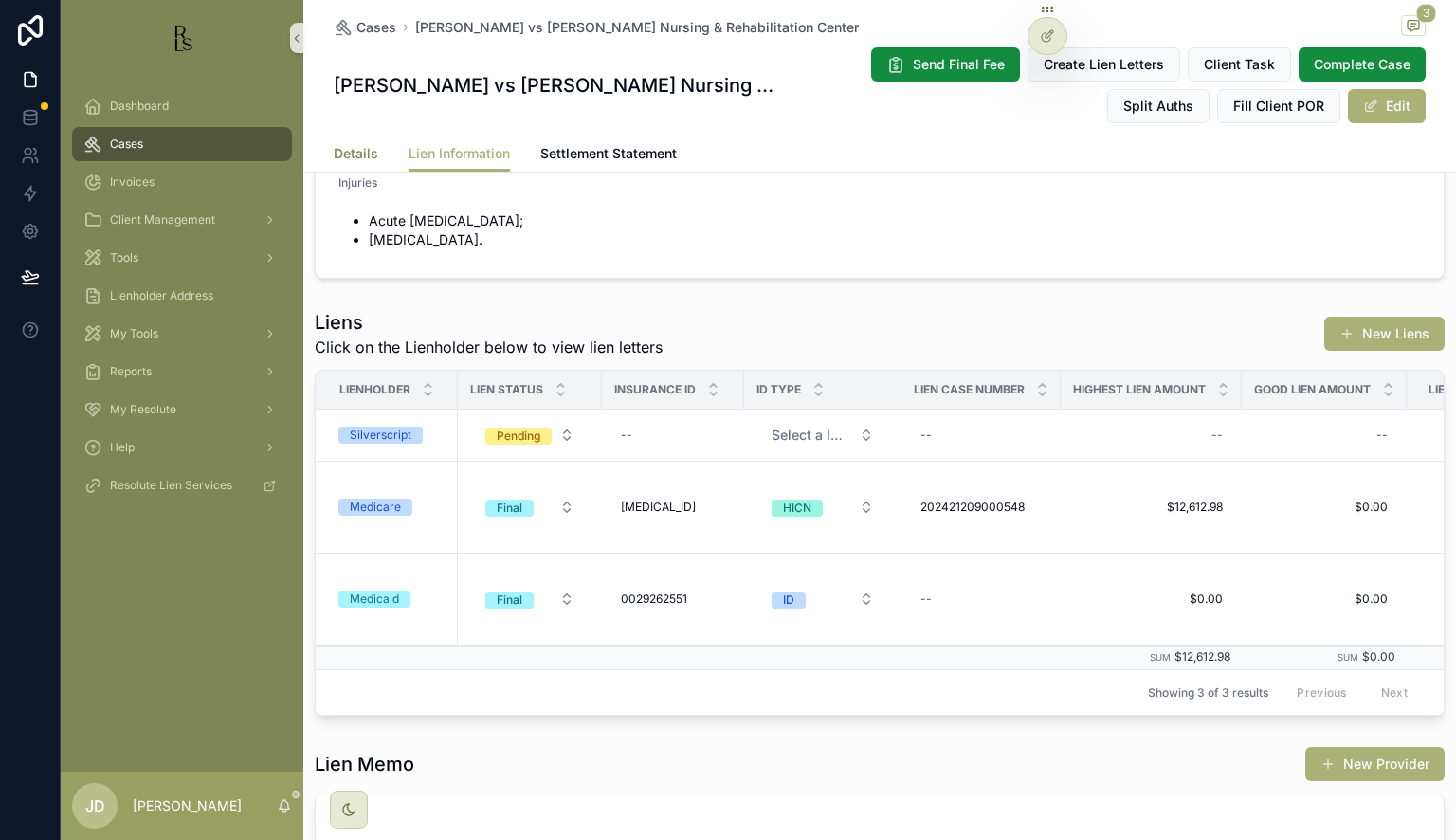
click at [341, 143] on link "Details" at bounding box center [355, 156] width 45 height 38
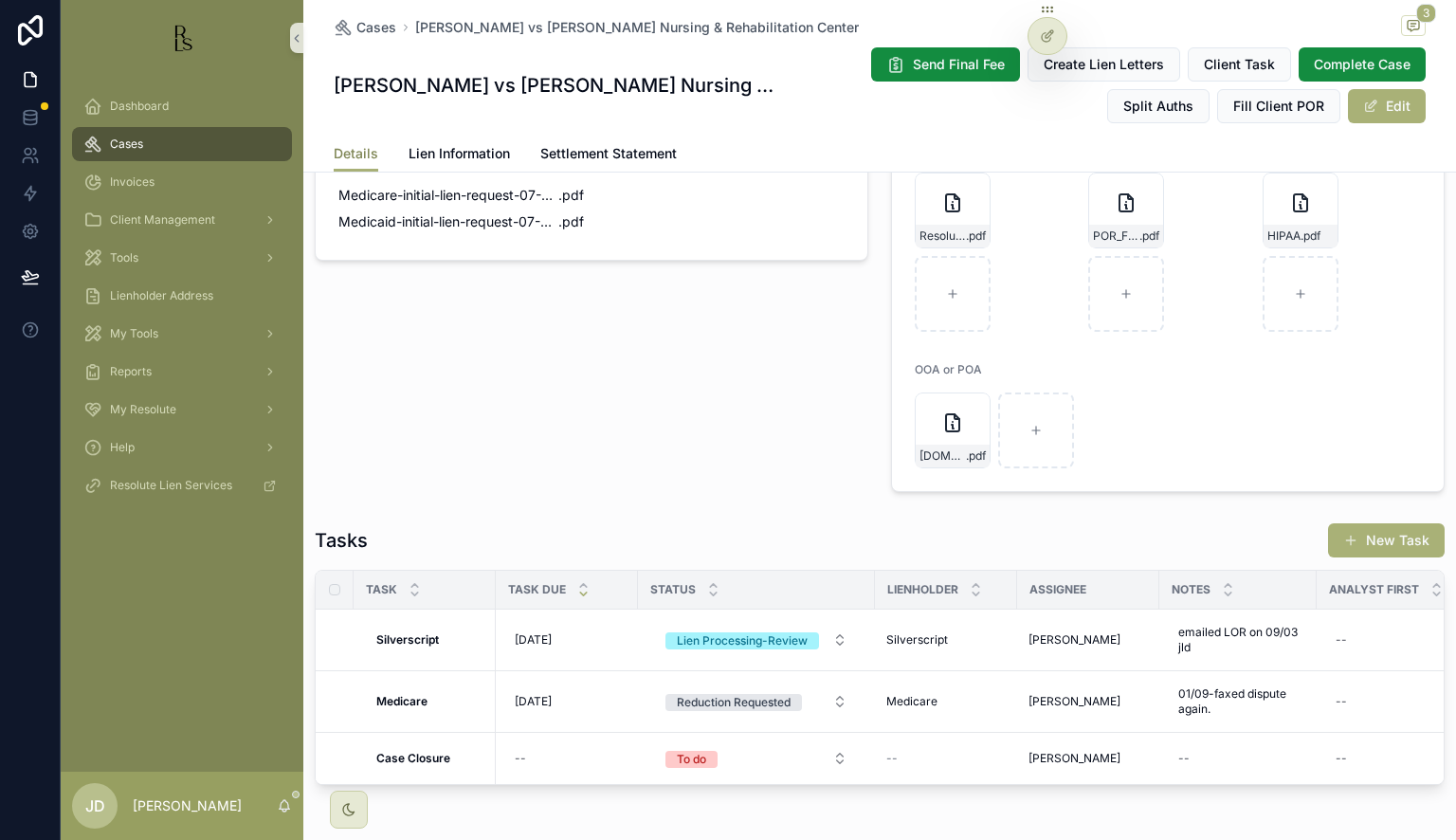
scroll to position [1615, 0]
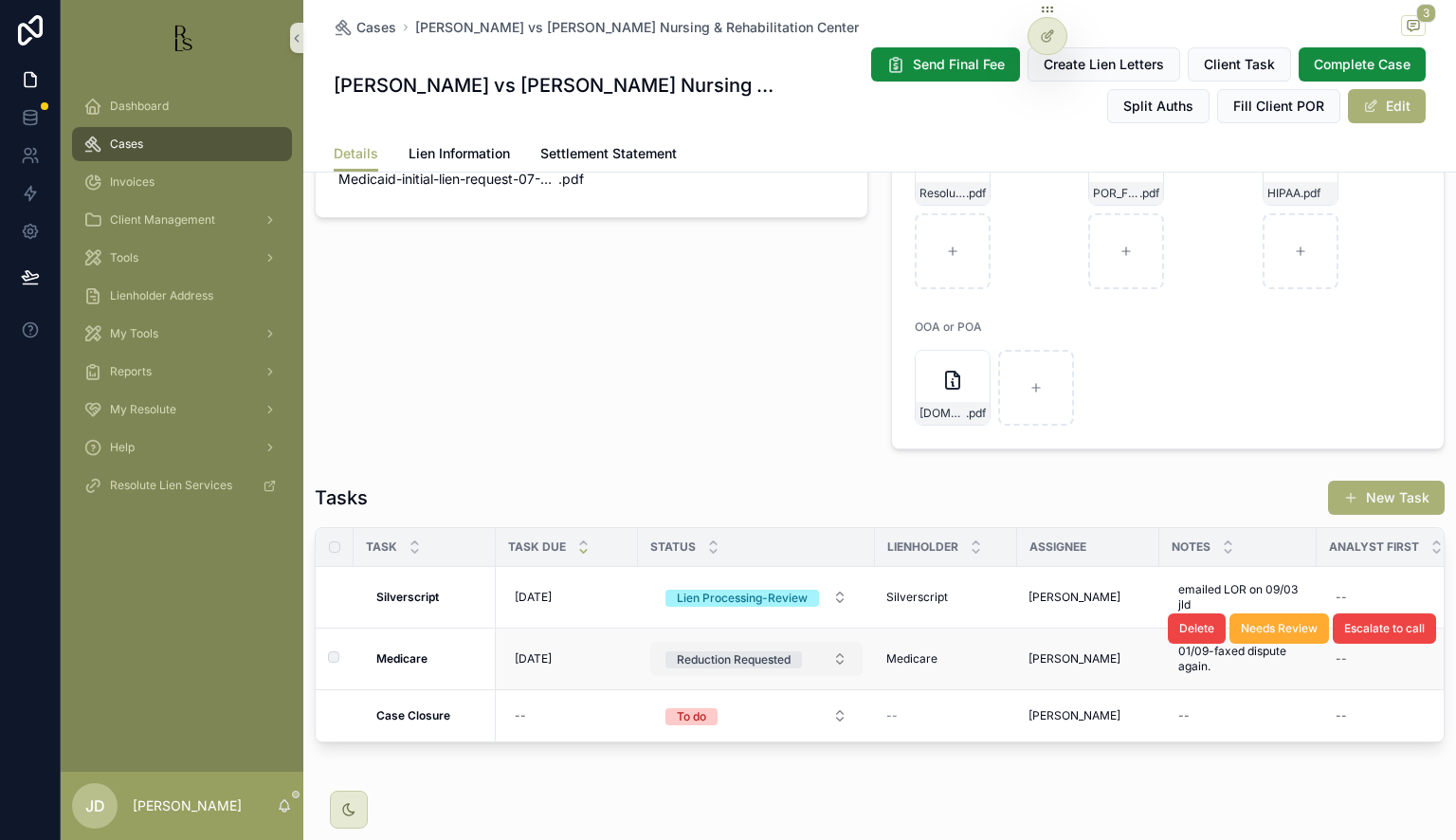
click at [748, 651] on div "Reduction Requested" at bounding box center [733, 659] width 114 height 17
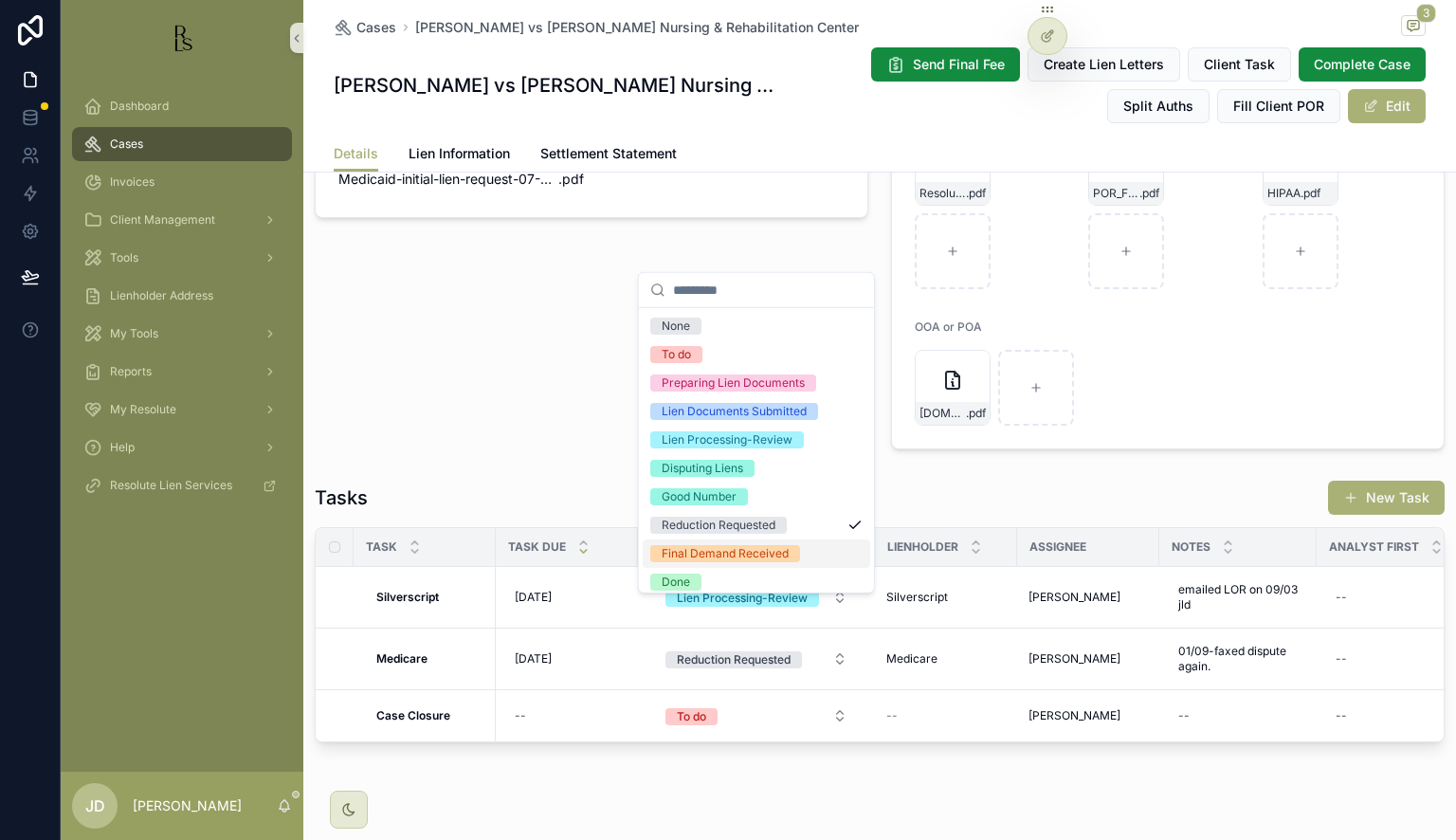
click at [747, 557] on div "Final Demand Received" at bounding box center [725, 554] width 127 height 17
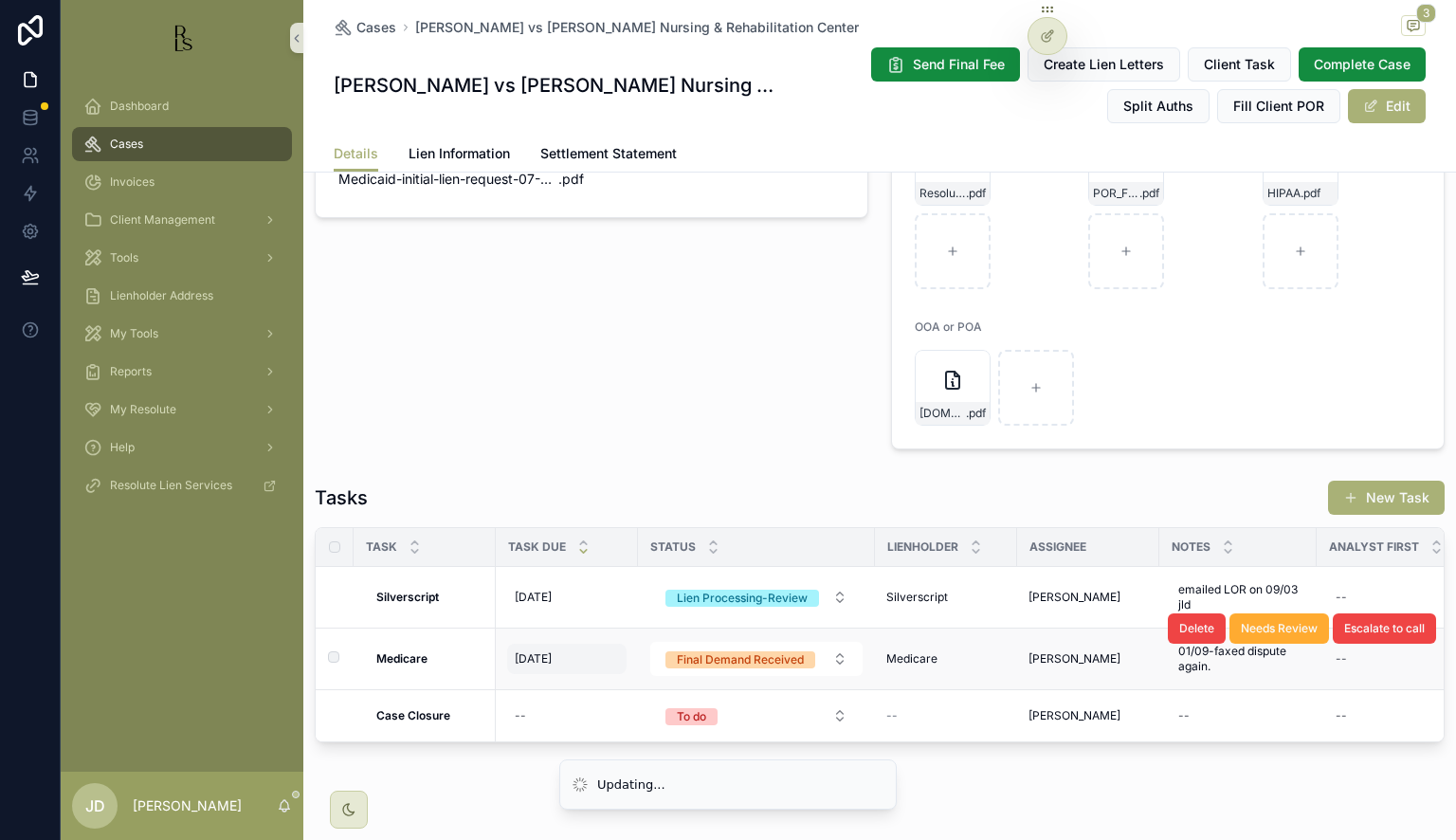
click at [539, 651] on span "[DATE]" at bounding box center [533, 659] width 37 height 15
click at [532, 651] on span "[DATE]" at bounding box center [533, 659] width 37 height 15
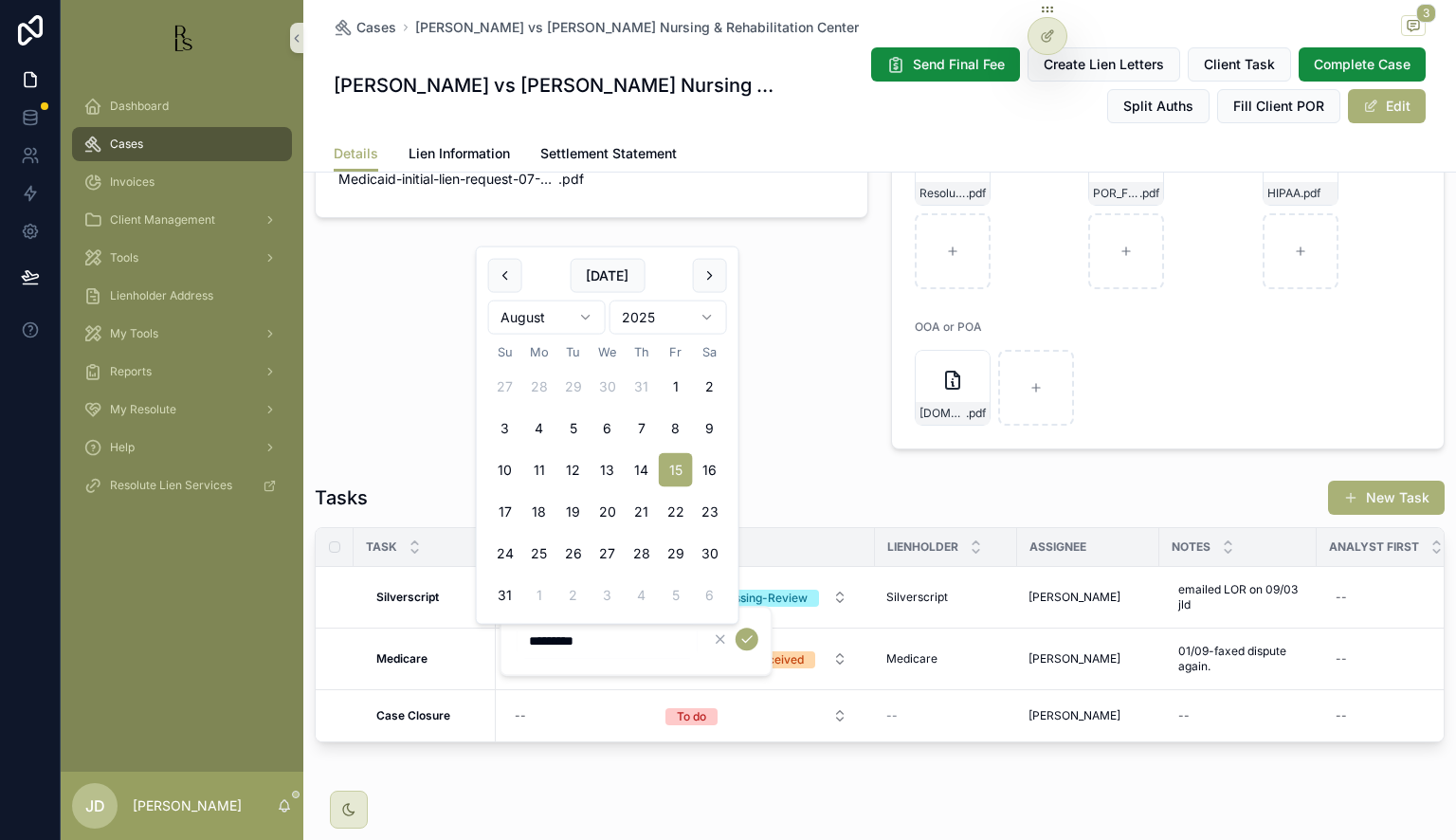
drag, startPoint x: 520, startPoint y: 636, endPoint x: 536, endPoint y: 638, distance: 16.1
click at [536, 638] on input "*********" at bounding box center [608, 641] width 180 height 27
type input "**********"
click at [747, 639] on icon "scrollable content" at bounding box center [747, 640] width 15 height 15
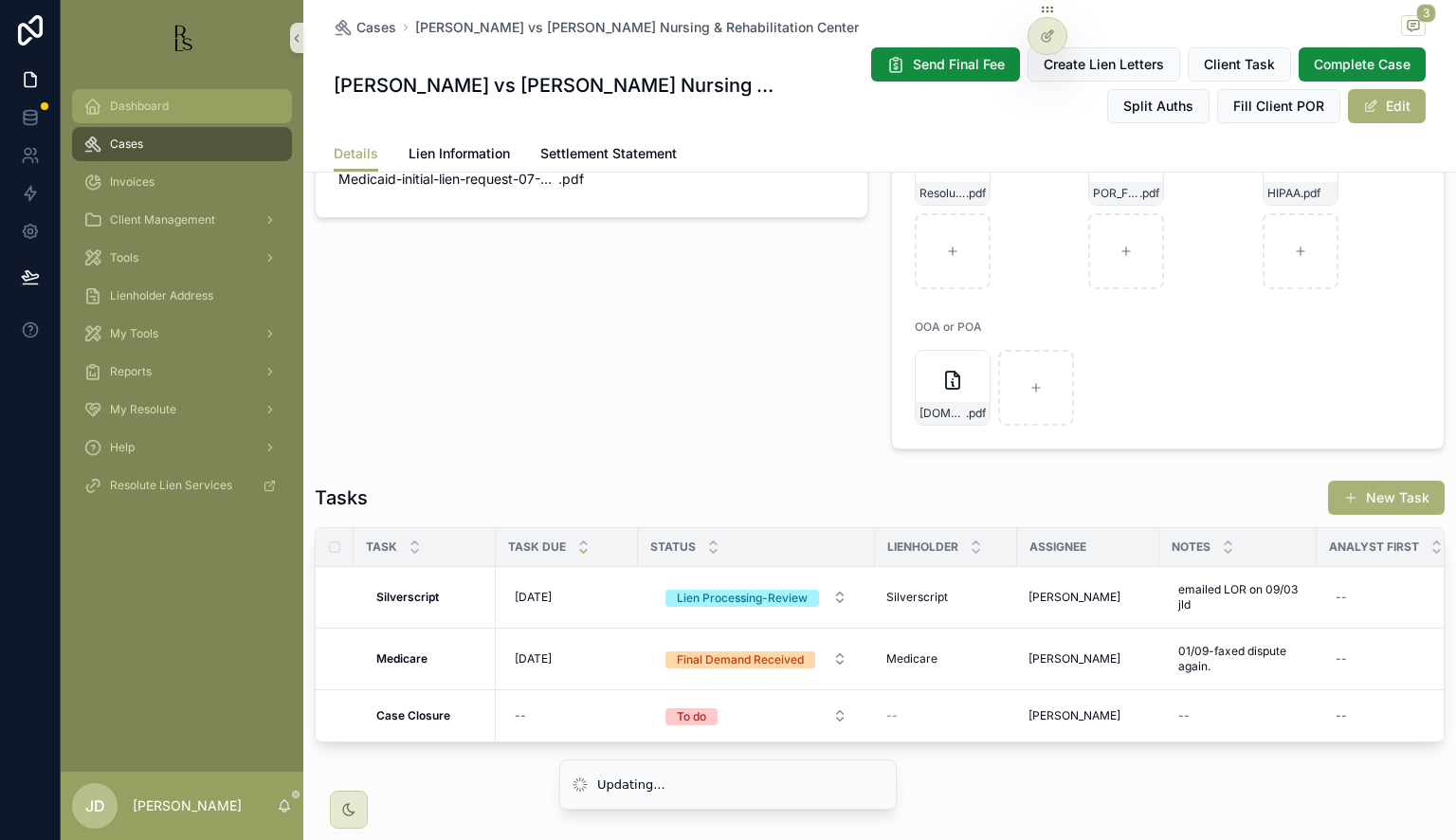
click at [170, 110] on div "Dashboard" at bounding box center [182, 106] width 198 height 30
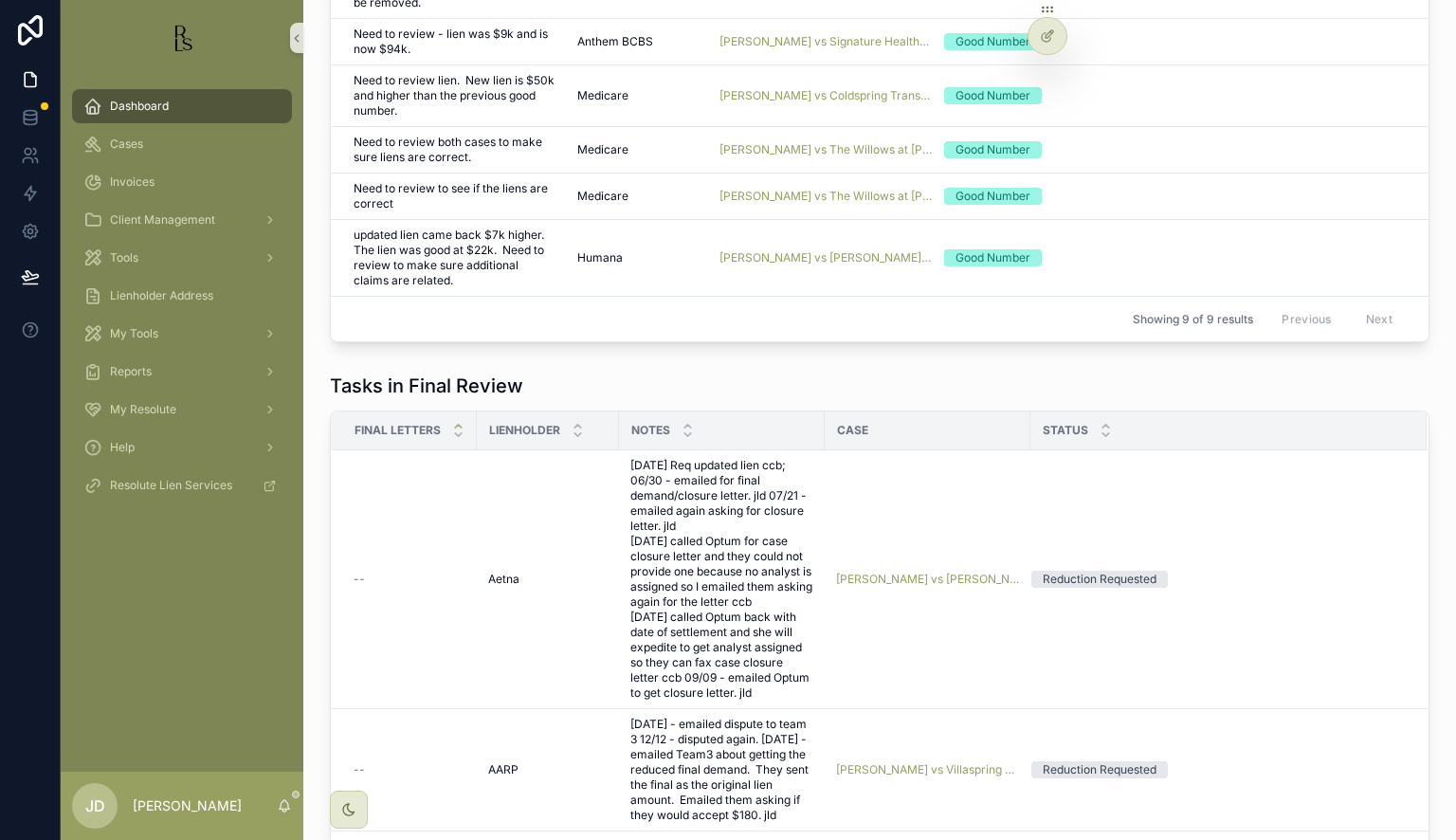
scroll to position [1900, 0]
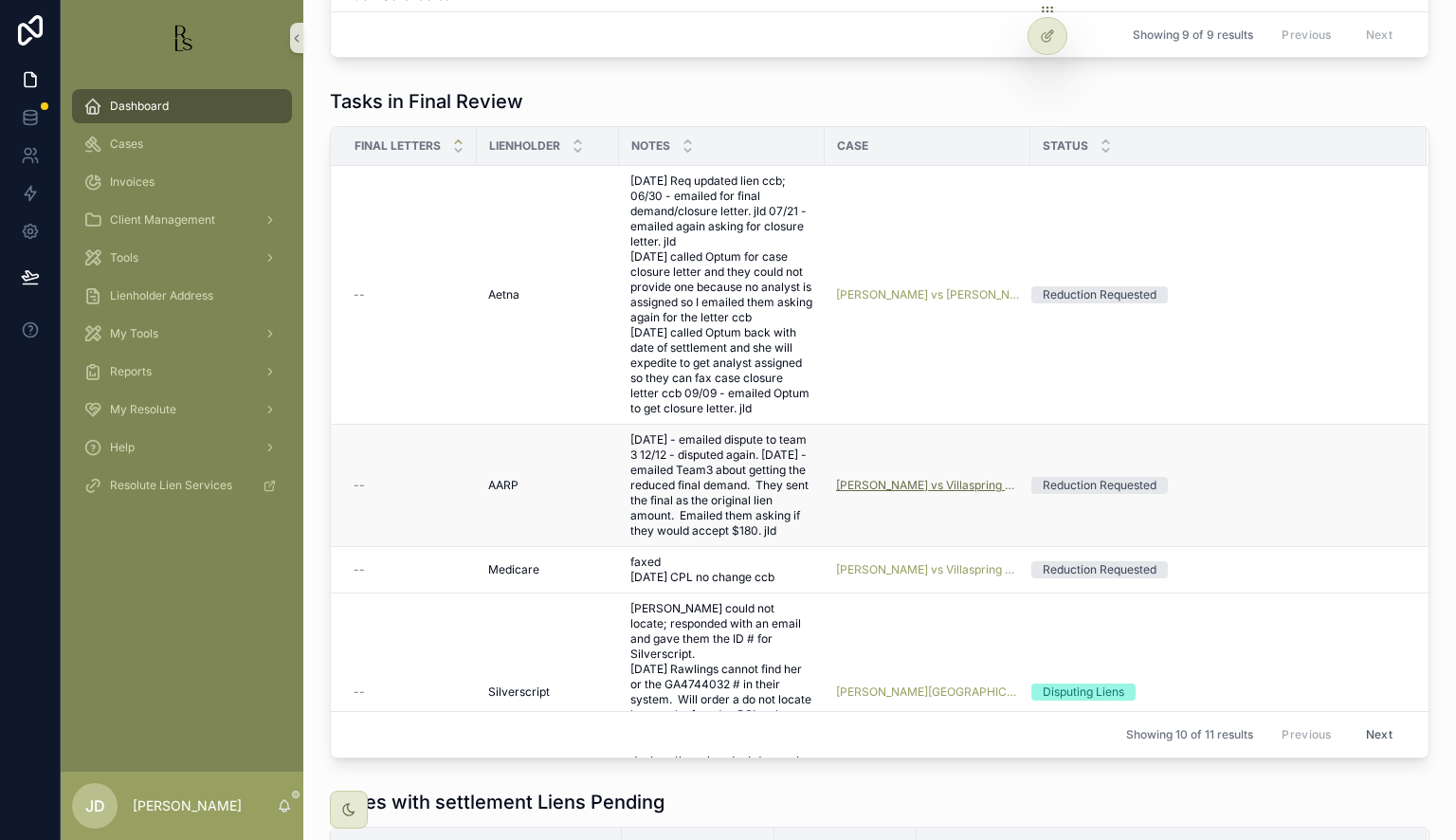
click at [925, 493] on span "[PERSON_NAME] vs Villaspring of Erlanger" at bounding box center [927, 486] width 183 height 15
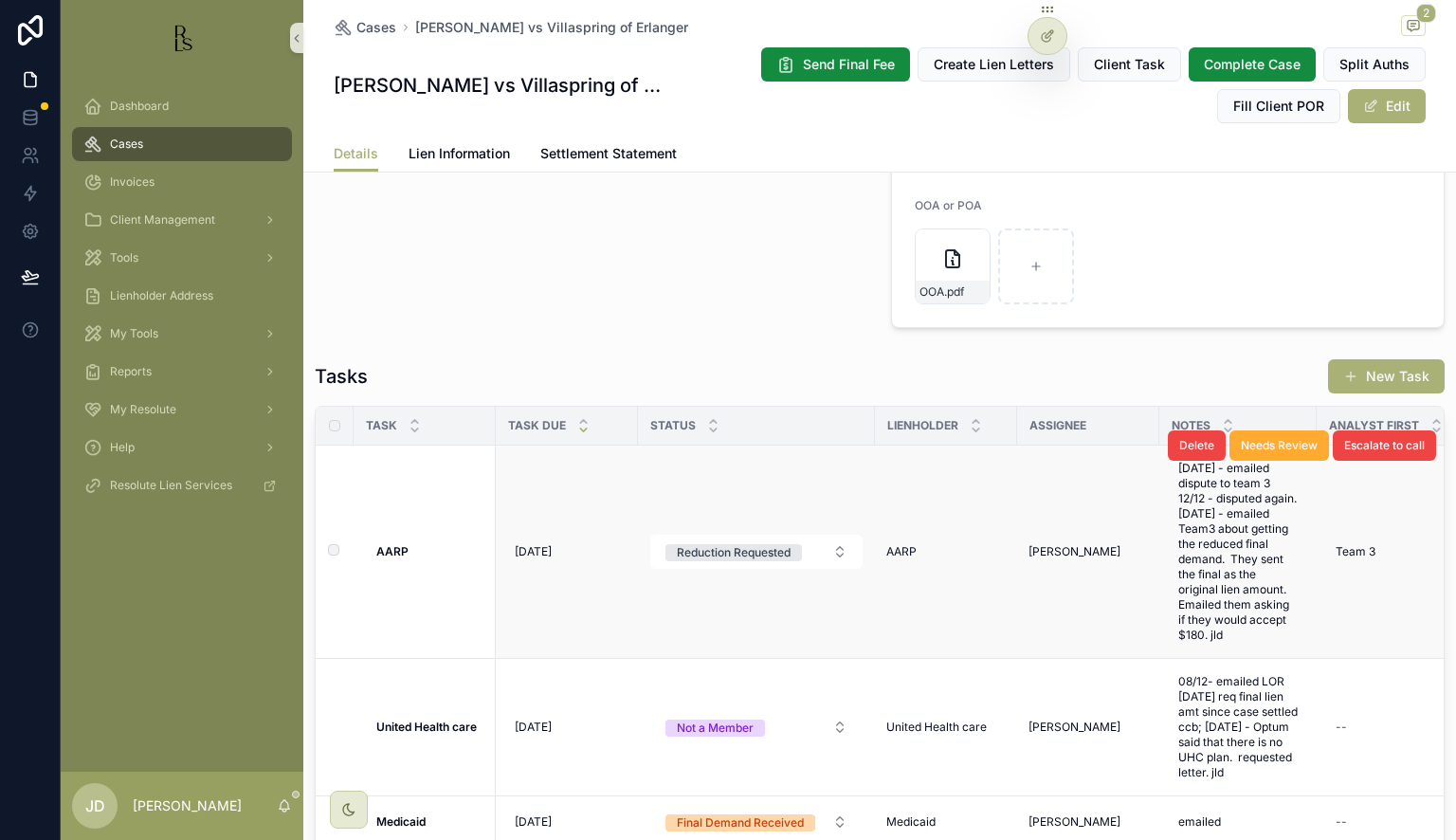
scroll to position [1802, 0]
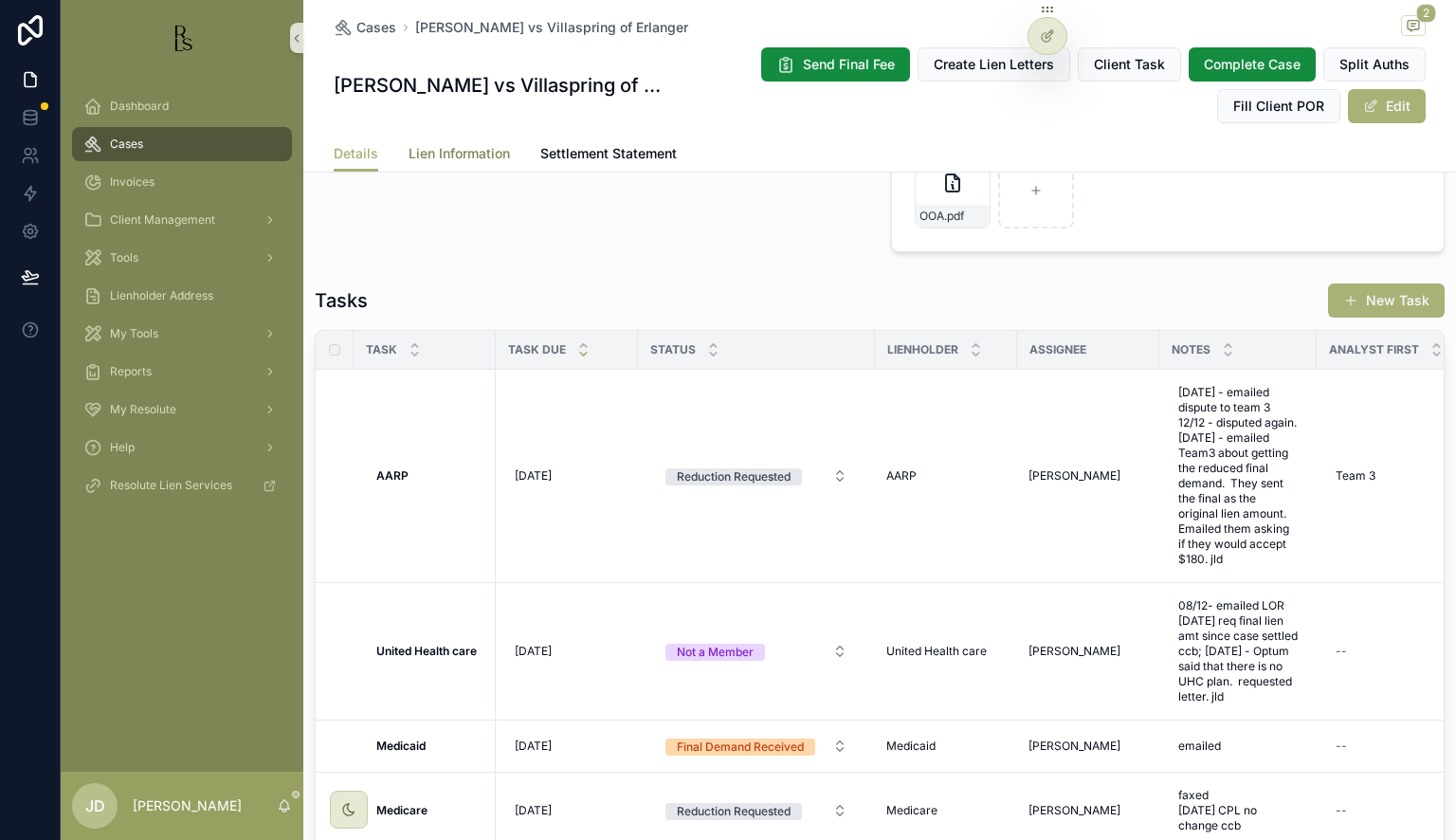
click at [436, 143] on link "Lien Information" at bounding box center [459, 156] width 102 height 38
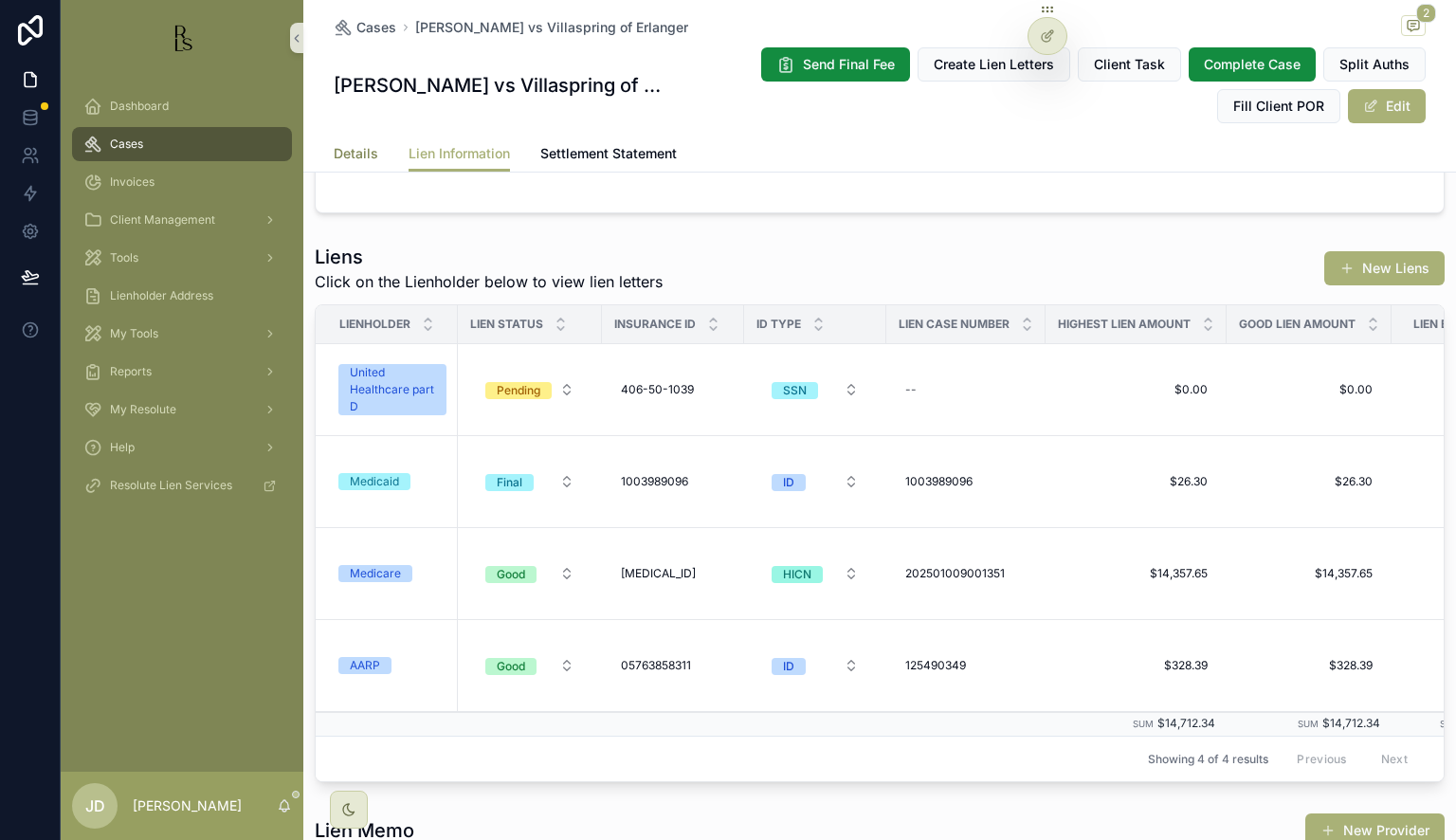
click at [350, 164] on link "Details" at bounding box center [355, 156] width 45 height 38
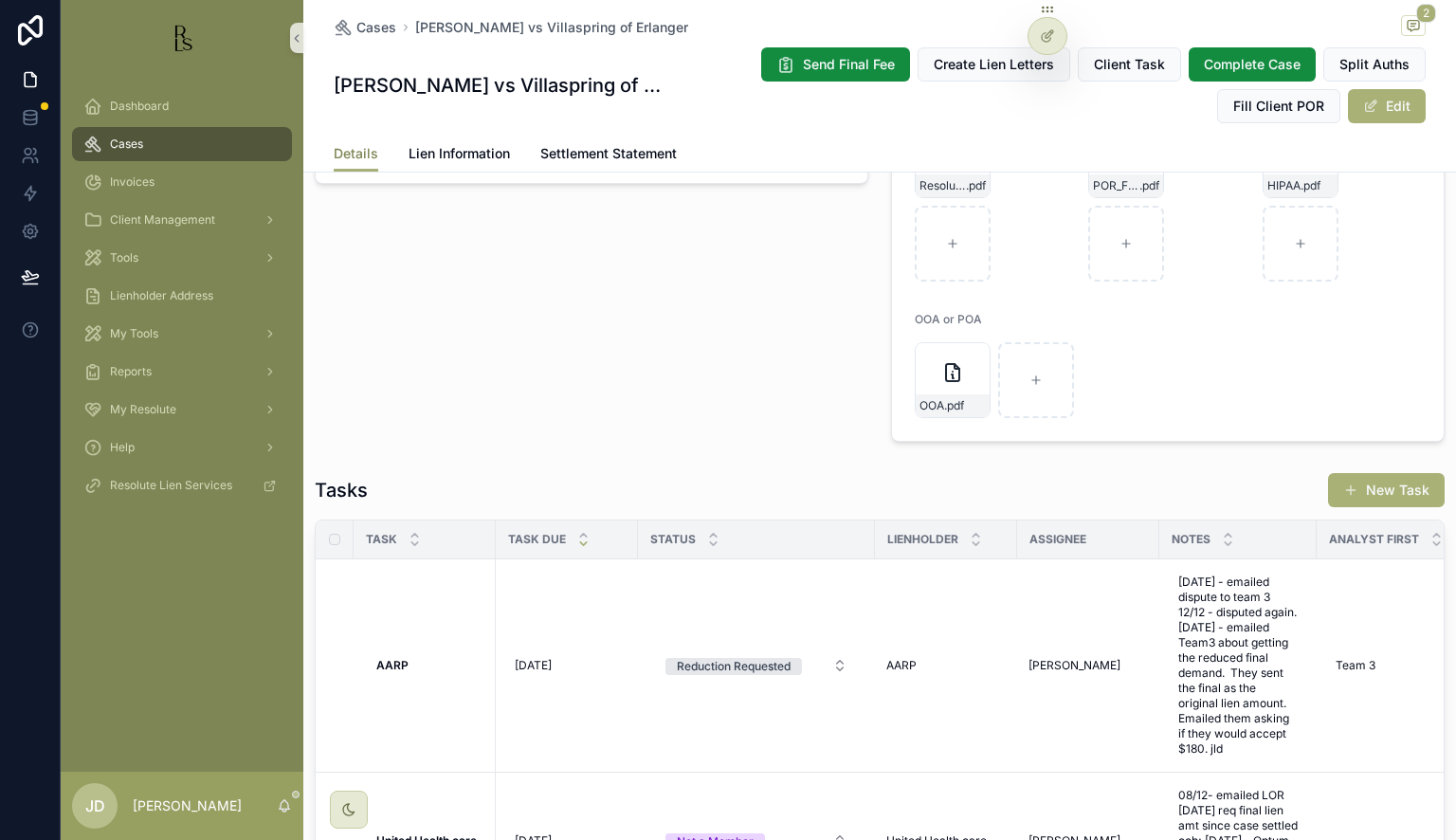
scroll to position [1897, 0]
